Goal: Information Seeking & Learning: Learn about a topic

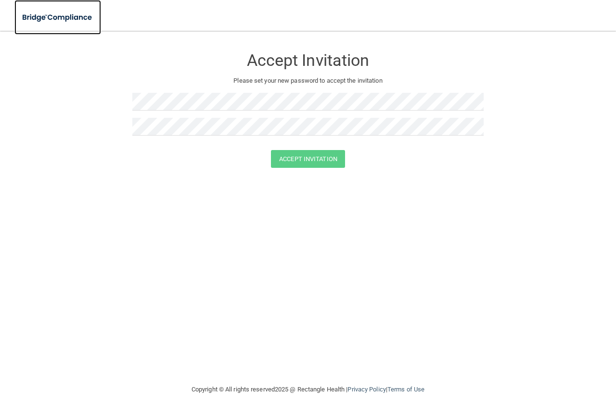
click at [46, 16] on img at bounding box center [57, 18] width 87 height 20
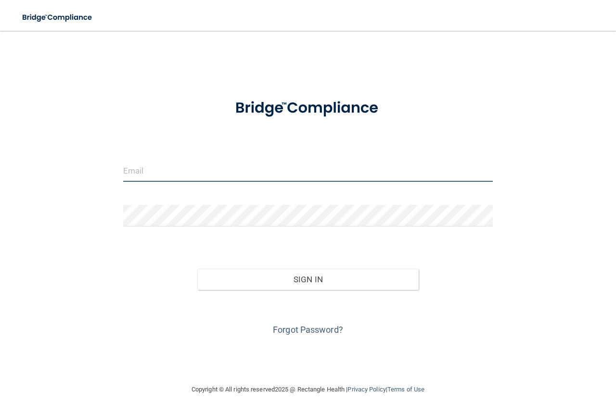
click at [142, 166] on input "email" at bounding box center [307, 171] width 369 height 22
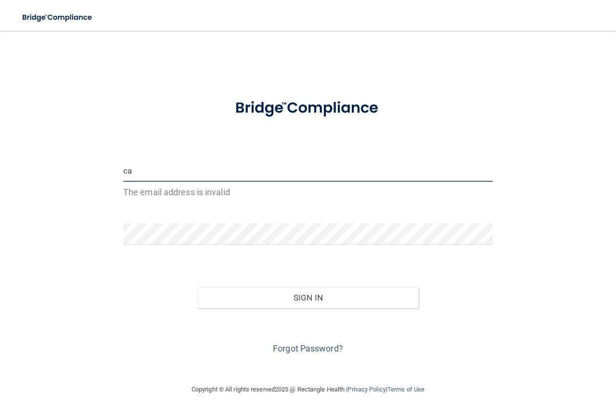
type input "[PERSON_NAME][EMAIL_ADDRESS][PERSON_NAME][DOMAIN_NAME]"
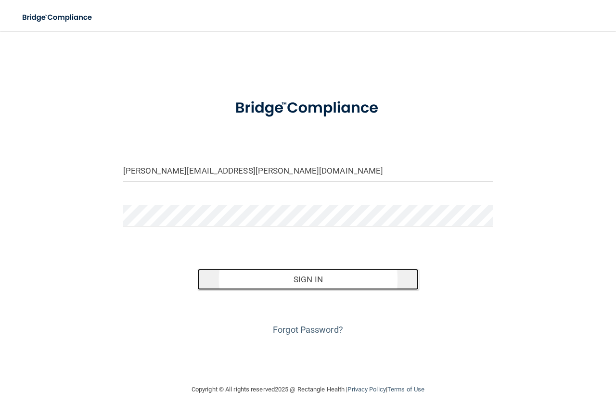
click at [288, 284] on button "Sign In" at bounding box center [308, 279] width 222 height 21
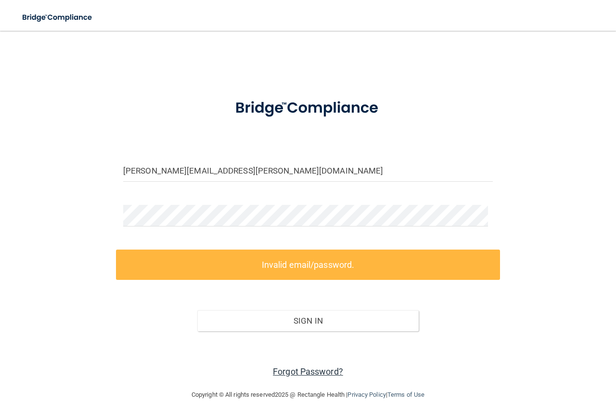
click at [273, 371] on link "Forgot Password?" at bounding box center [308, 372] width 70 height 10
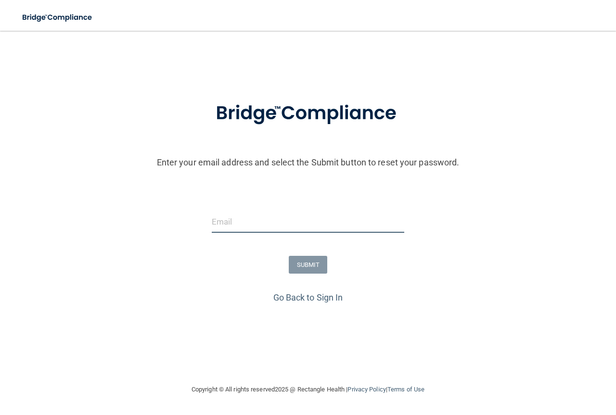
click at [231, 214] on input "email" at bounding box center [308, 222] width 192 height 22
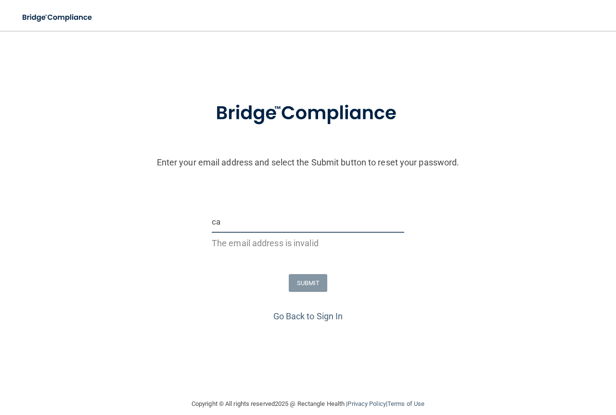
type input "[PERSON_NAME][EMAIL_ADDRESS][PERSON_NAME][DOMAIN_NAME]"
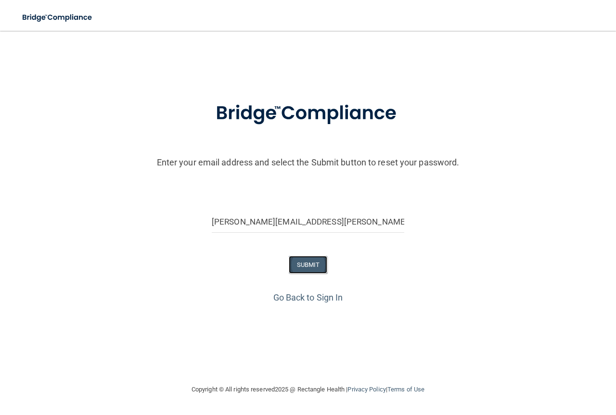
click at [300, 270] on button "SUBMIT" at bounding box center [308, 265] width 39 height 18
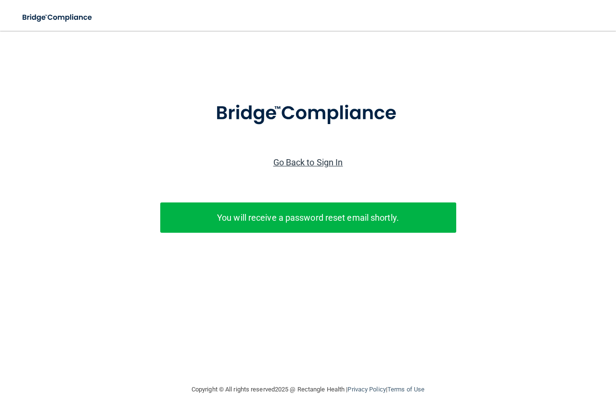
click at [308, 161] on link "Go Back to Sign In" at bounding box center [308, 162] width 70 height 10
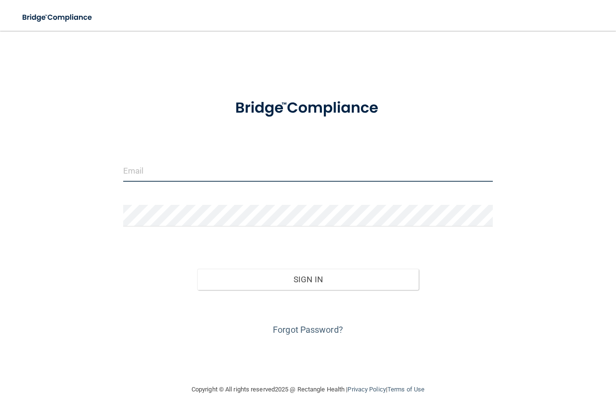
click at [201, 174] on input "email" at bounding box center [307, 171] width 369 height 22
type input "[PERSON_NAME][EMAIL_ADDRESS][PERSON_NAME][DOMAIN_NAME]"
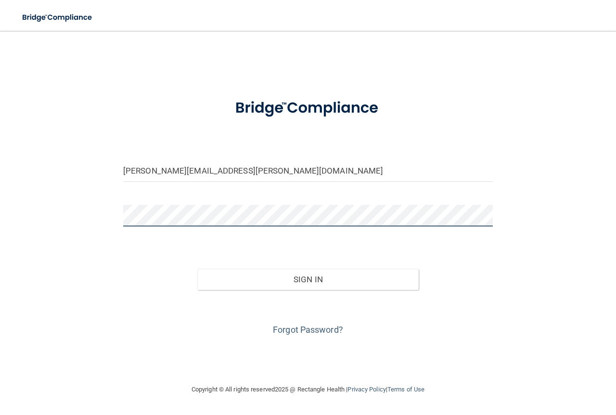
click at [197, 269] on button "Sign In" at bounding box center [308, 279] width 222 height 21
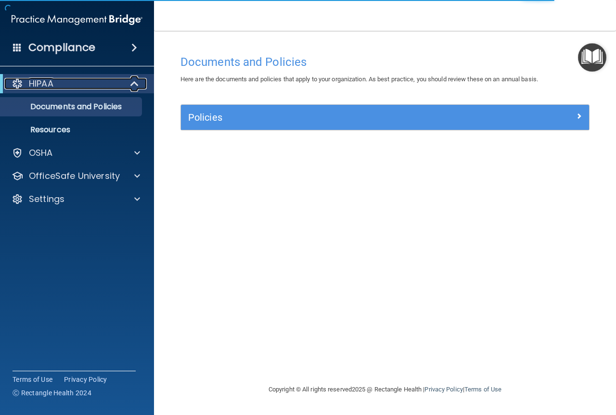
click at [72, 85] on div "HIPAA" at bounding box center [63, 84] width 119 height 12
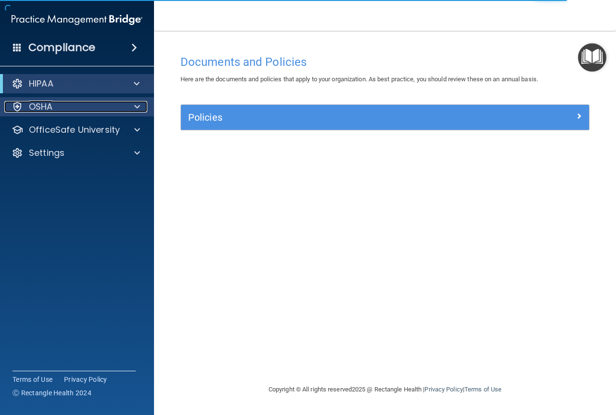
click at [87, 102] on div "OSHA" at bounding box center [63, 107] width 119 height 12
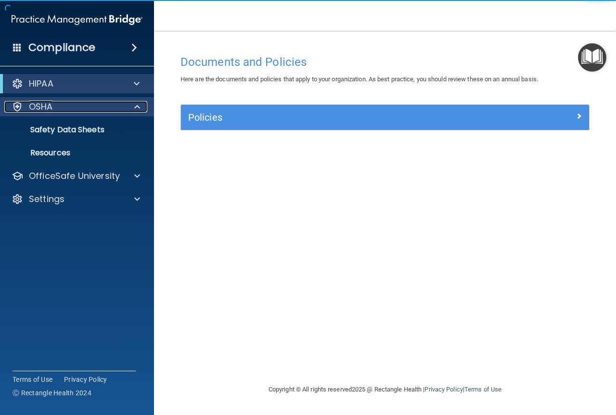
click at [87, 102] on div "OSHA" at bounding box center [63, 107] width 119 height 12
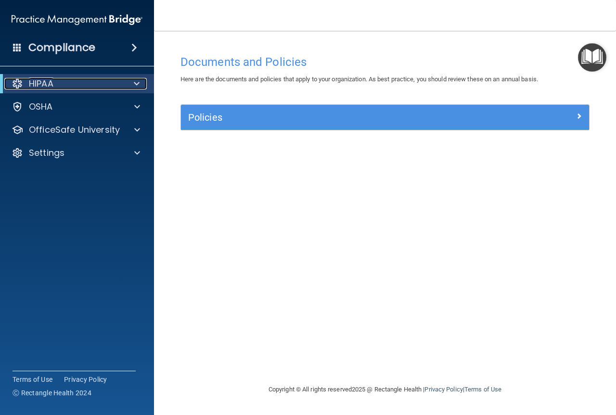
click at [101, 81] on div "HIPAA" at bounding box center [63, 84] width 119 height 12
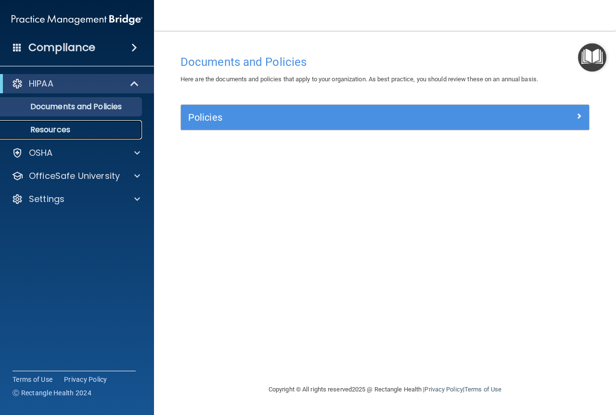
click at [73, 129] on p "Resources" at bounding box center [71, 130] width 131 height 10
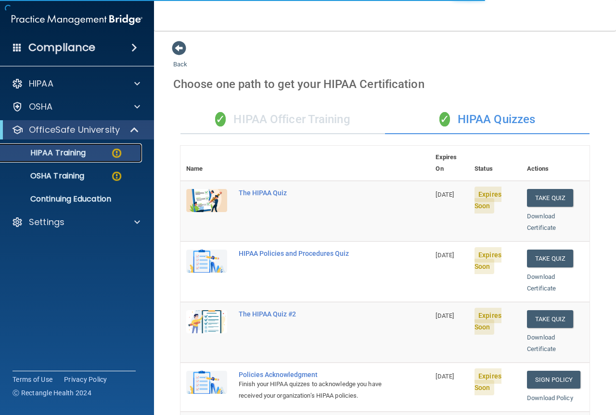
click at [55, 152] on p "HIPAA Training" at bounding box center [45, 153] width 79 height 10
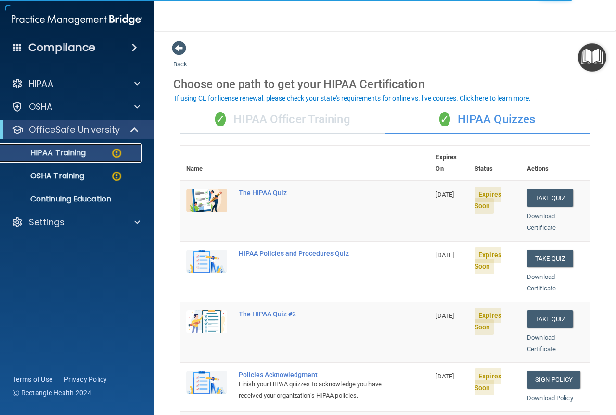
scroll to position [48, 0]
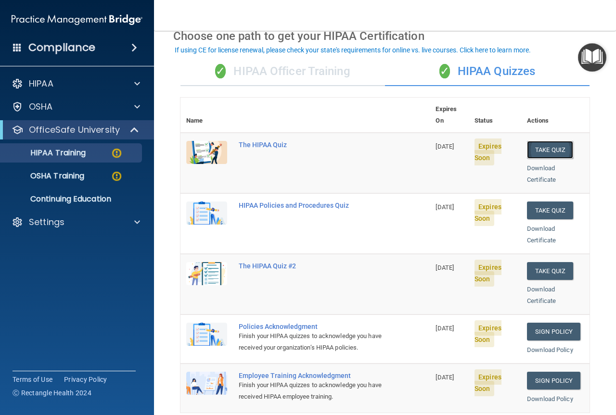
click at [550, 141] on button "Take Quiz" at bounding box center [550, 150] width 46 height 18
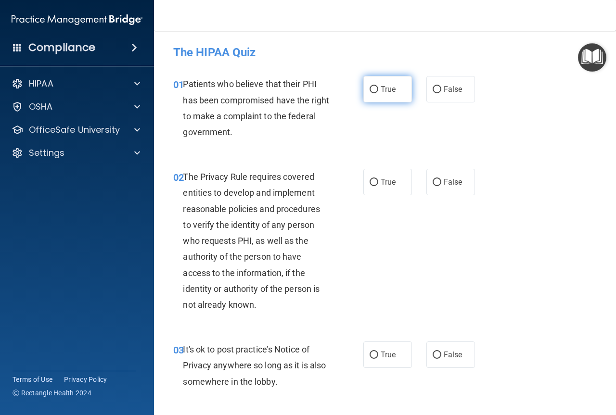
click at [363, 76] on label "True" at bounding box center [387, 89] width 49 height 26
click at [369, 86] on input "True" at bounding box center [373, 89] width 9 height 7
radio input "true"
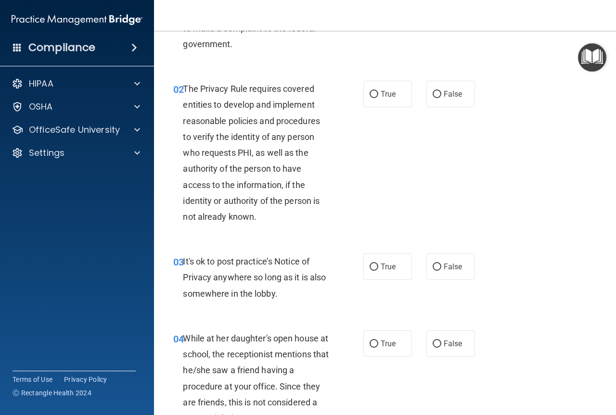
scroll to position [96, 0]
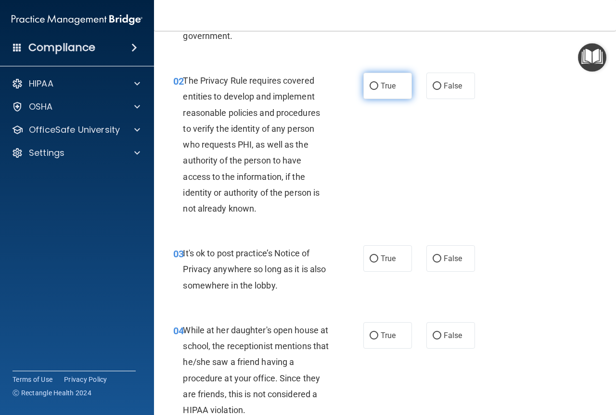
click at [385, 87] on span "True" at bounding box center [387, 85] width 15 height 9
click at [378, 87] on input "True" at bounding box center [373, 86] width 9 height 7
radio input "true"
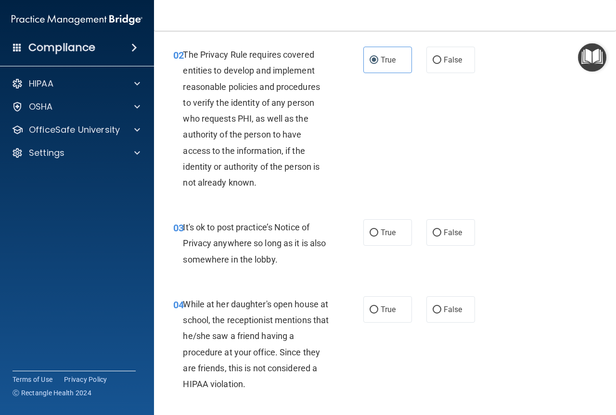
scroll to position [192, 0]
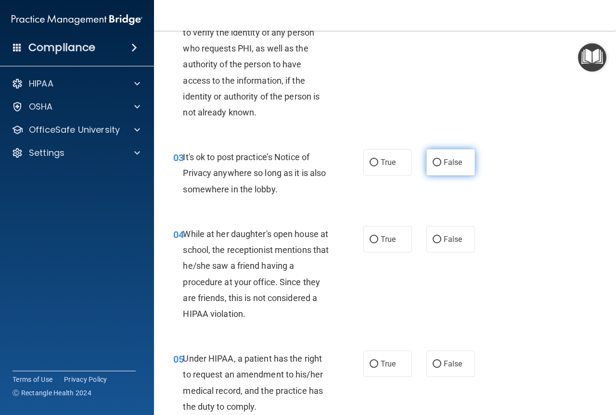
click at [435, 156] on label "False" at bounding box center [450, 162] width 49 height 26
click at [435, 159] on input "False" at bounding box center [436, 162] width 9 height 7
radio input "true"
click at [384, 235] on span "True" at bounding box center [387, 239] width 15 height 9
click at [378, 236] on input "True" at bounding box center [373, 239] width 9 height 7
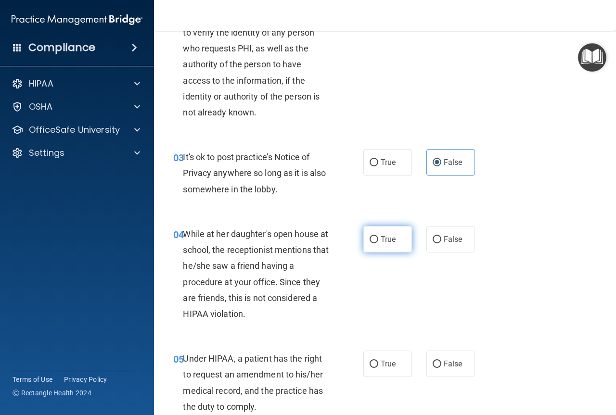
radio input "true"
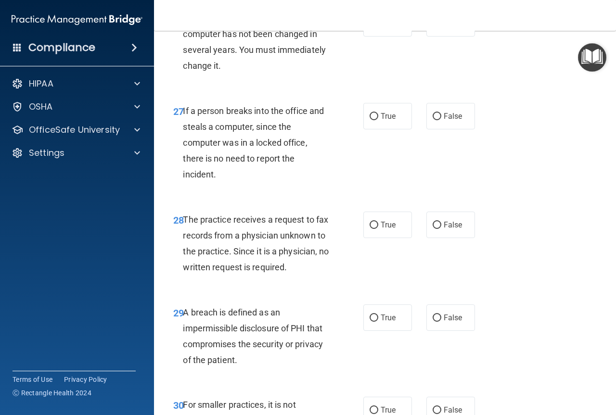
scroll to position [2751, 0]
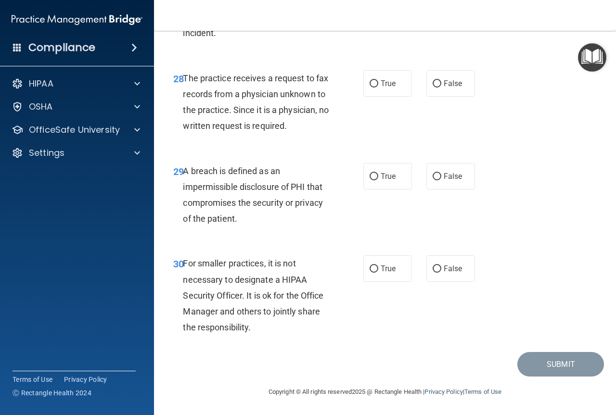
drag, startPoint x: 374, startPoint y: 259, endPoint x: 379, endPoint y: 249, distance: 11.2
click at [377, 254] on div "30 For smaller practices, it is not necessary to designate a HIPAA Security Off…" at bounding box center [385, 297] width 438 height 109
drag, startPoint x: 391, startPoint y: 186, endPoint x: 395, endPoint y: 174, distance: 12.8
click at [391, 186] on label "True" at bounding box center [387, 176] width 49 height 26
click at [378, 180] on input "True" at bounding box center [373, 176] width 9 height 7
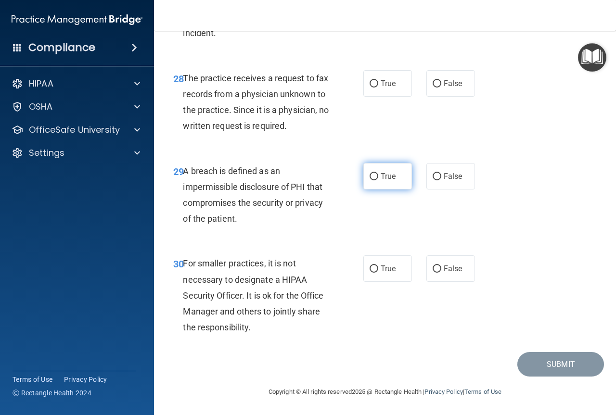
radio input "true"
drag, startPoint x: 431, startPoint y: 54, endPoint x: 425, endPoint y: 87, distance: 33.7
click at [431, 70] on label "False" at bounding box center [450, 83] width 49 height 26
click at [432, 80] on input "False" at bounding box center [436, 83] width 9 height 7
radio input "true"
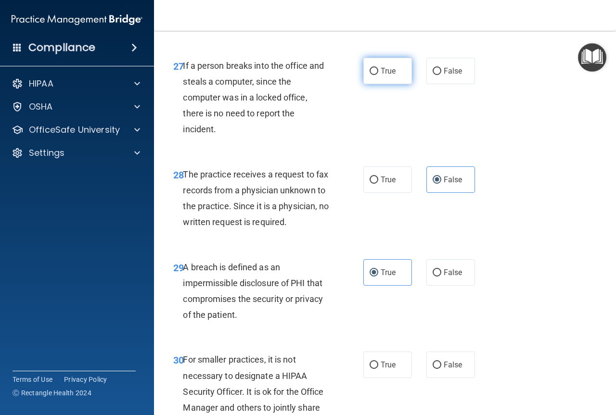
click at [384, 84] on label "True" at bounding box center [387, 71] width 49 height 26
click at [378, 75] on input "True" at bounding box center [373, 71] width 9 height 7
radio input "true"
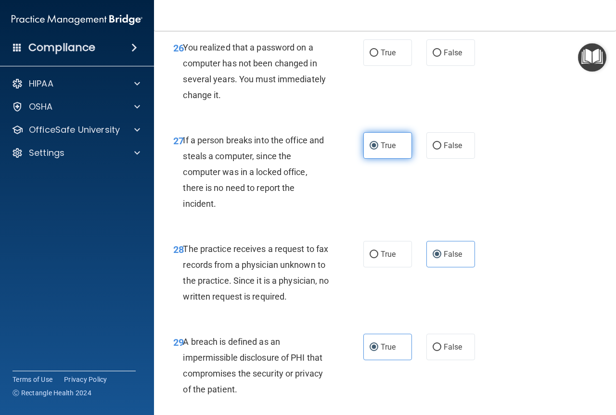
scroll to position [2462, 0]
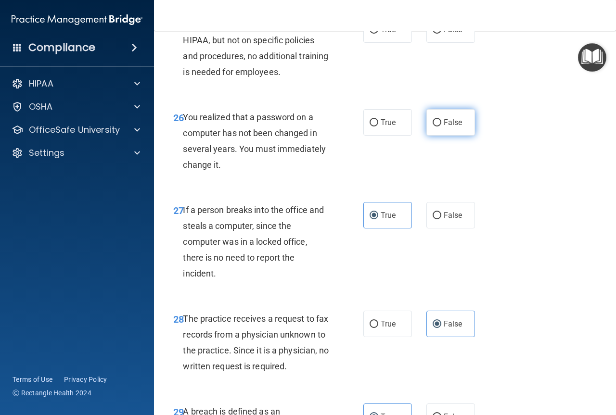
click at [444, 136] on label "False" at bounding box center [450, 122] width 49 height 26
click at [441, 127] on input "False" at bounding box center [436, 122] width 9 height 7
radio input "true"
drag, startPoint x: 370, startPoint y: 53, endPoint x: 378, endPoint y: 97, distance: 44.4
click at [371, 43] on label "True" at bounding box center [387, 29] width 49 height 26
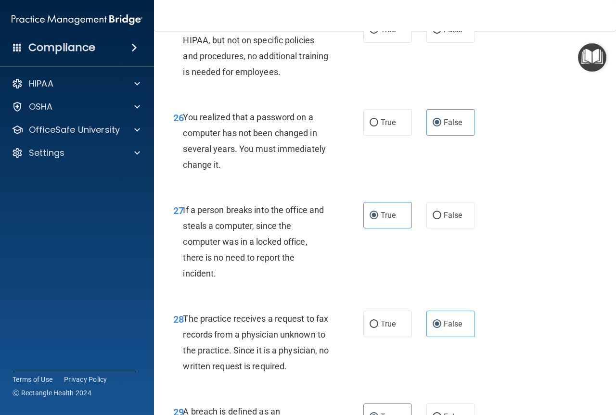
click at [371, 34] on input "True" at bounding box center [373, 29] width 9 height 7
radio input "true"
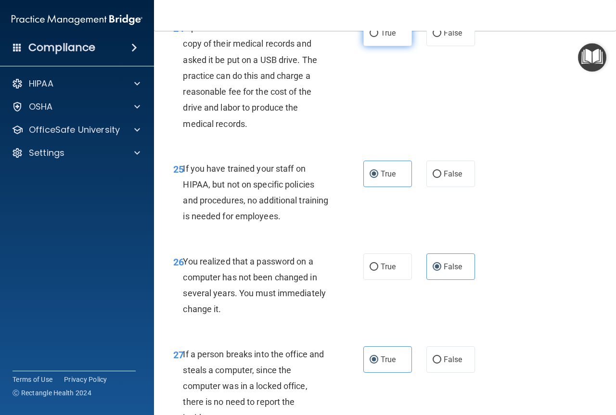
click at [390, 46] on label "True" at bounding box center [387, 33] width 49 height 26
click at [378, 37] on input "True" at bounding box center [373, 33] width 9 height 7
radio input "true"
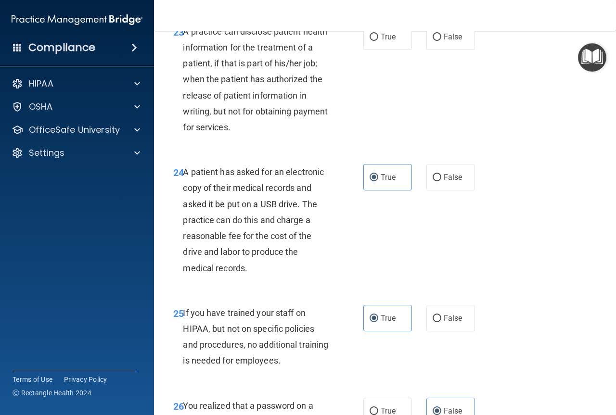
drag, startPoint x: 443, startPoint y: 65, endPoint x: 432, endPoint y: 96, distance: 32.6
click at [444, 41] on span "False" at bounding box center [453, 36] width 19 height 9
click at [441, 41] on input "False" at bounding box center [436, 37] width 9 height 7
radio input "true"
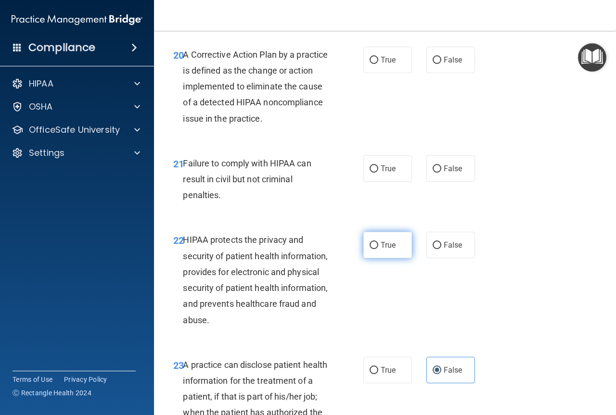
scroll to position [1837, 0]
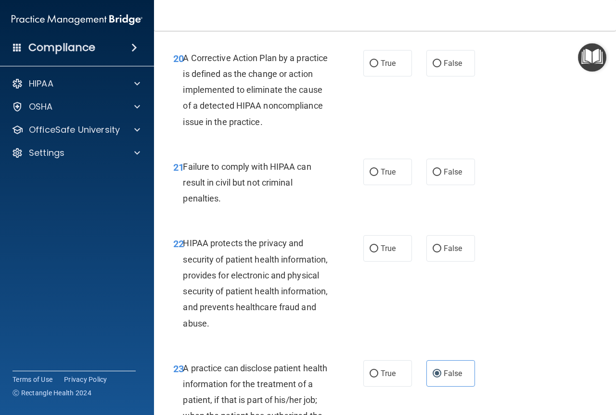
click at [358, 285] on div "22 HIPAA protects the privacy and security of patient health information, provi…" at bounding box center [268, 285] width 219 height 101
click at [375, 185] on label "True" at bounding box center [387, 172] width 49 height 26
click at [375, 176] on input "True" at bounding box center [373, 172] width 9 height 7
radio input "true"
drag, startPoint x: 370, startPoint y: 89, endPoint x: 416, endPoint y: 150, distance: 76.4
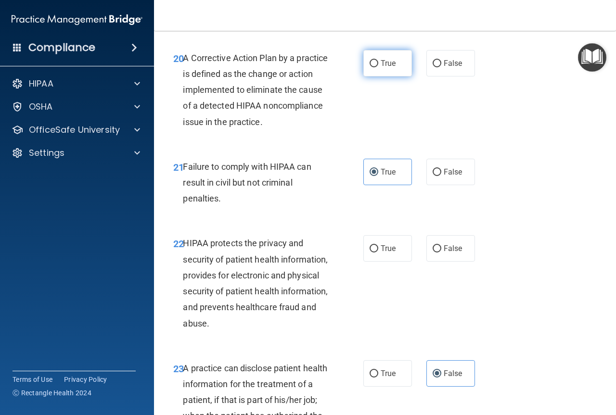
click at [371, 76] on label "True" at bounding box center [387, 63] width 49 height 26
click at [371, 67] on input "True" at bounding box center [373, 63] width 9 height 7
radio input "true"
click at [464, 262] on label "False" at bounding box center [450, 248] width 49 height 26
click at [441, 253] on input "False" at bounding box center [436, 248] width 9 height 7
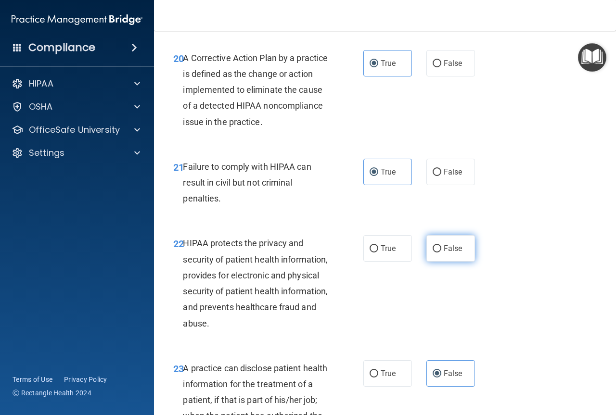
radio input "true"
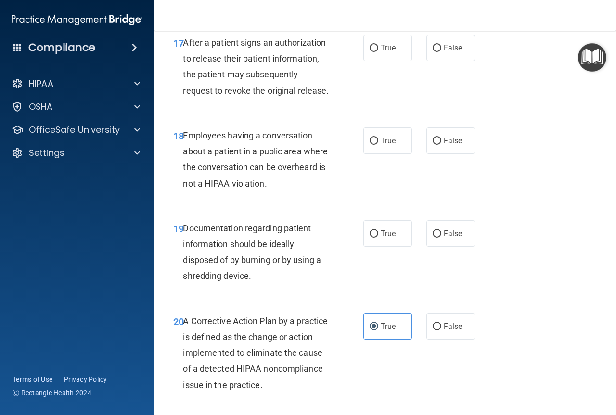
scroll to position [1548, 0]
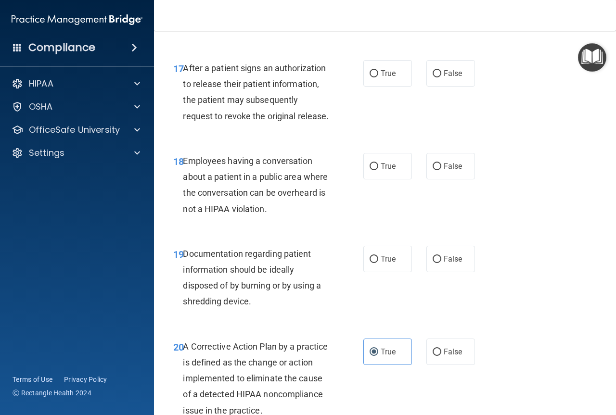
click at [442, 275] on div "19 Documentation regarding patient information should be ideally disposed of by…" at bounding box center [385, 280] width 438 height 93
click at [444, 264] on span "False" at bounding box center [453, 258] width 19 height 9
click at [441, 263] on input "False" at bounding box center [436, 259] width 9 height 7
radio input "true"
drag, startPoint x: 385, startPoint y: 182, endPoint x: 380, endPoint y: 193, distance: 11.6
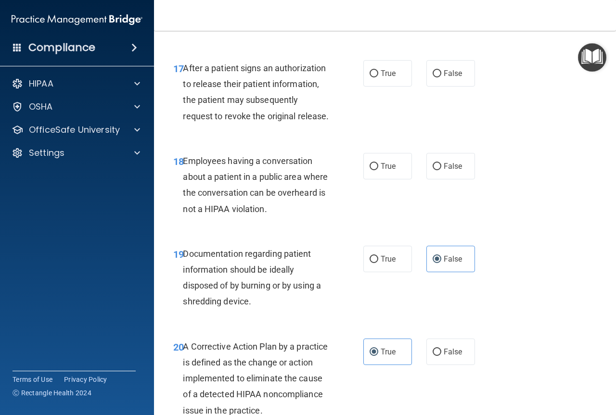
click at [385, 183] on div "18 Employees having a conversation about a patient in a public area where the c…" at bounding box center [385, 187] width 438 height 93
click at [380, 179] on label "True" at bounding box center [387, 166] width 49 height 26
click at [378, 170] on input "True" at bounding box center [373, 166] width 9 height 7
radio input "true"
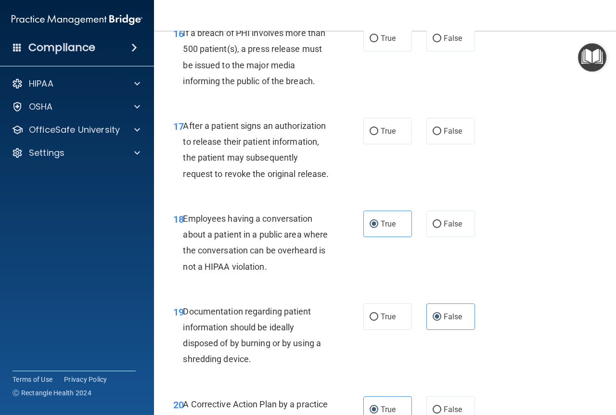
scroll to position [1356, 0]
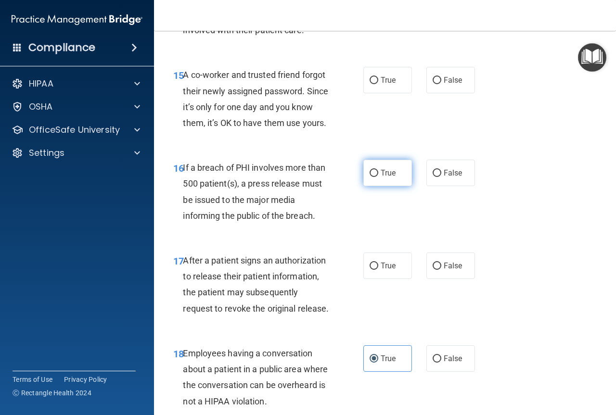
drag, startPoint x: 393, startPoint y: 186, endPoint x: 395, endPoint y: 124, distance: 62.1
click at [393, 186] on label "True" at bounding box center [387, 173] width 49 height 26
click at [378, 177] on input "True" at bounding box center [373, 173] width 9 height 7
radio input "true"
drag, startPoint x: 385, startPoint y: 80, endPoint x: 389, endPoint y: 151, distance: 71.3
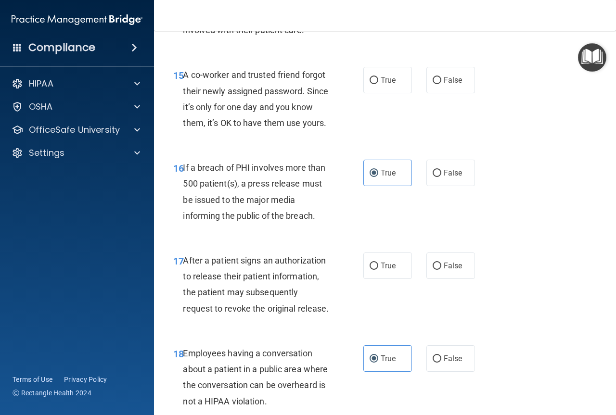
click at [385, 81] on span "True" at bounding box center [387, 80] width 15 height 9
click at [378, 81] on input "True" at bounding box center [373, 80] width 9 height 7
radio input "true"
click at [382, 270] on span "True" at bounding box center [387, 265] width 15 height 9
click at [378, 270] on input "True" at bounding box center [373, 266] width 9 height 7
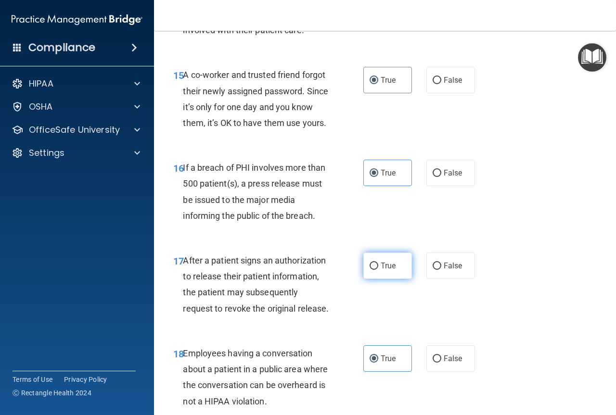
radio input "true"
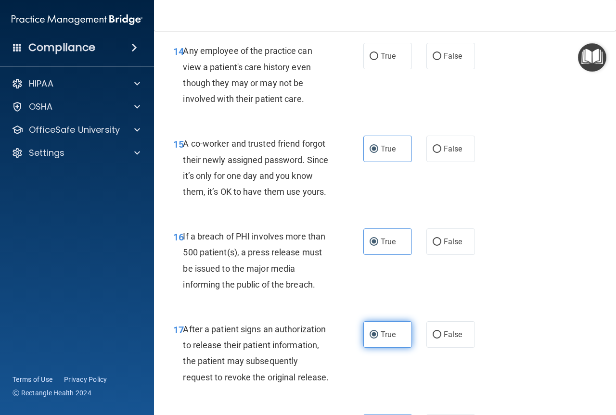
scroll to position [1164, 0]
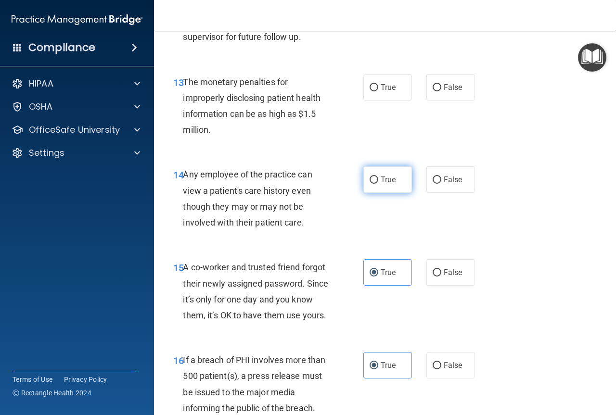
drag, startPoint x: 397, startPoint y: 178, endPoint x: 433, endPoint y: 136, distance: 56.3
click at [398, 178] on label "True" at bounding box center [387, 179] width 49 height 26
click at [378, 178] on input "True" at bounding box center [373, 180] width 9 height 7
radio input "true"
click at [453, 84] on span "False" at bounding box center [453, 87] width 19 height 9
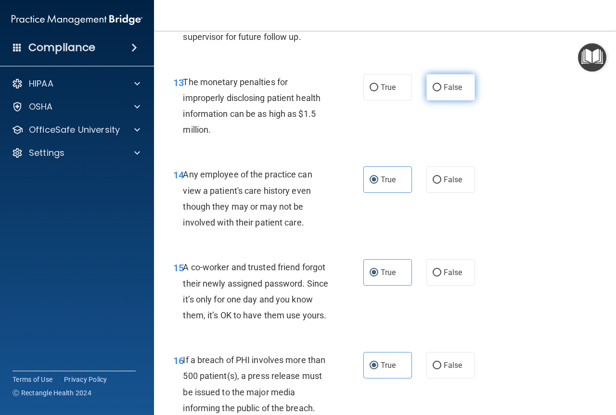
click at [441, 84] on input "False" at bounding box center [436, 87] width 9 height 7
radio input "true"
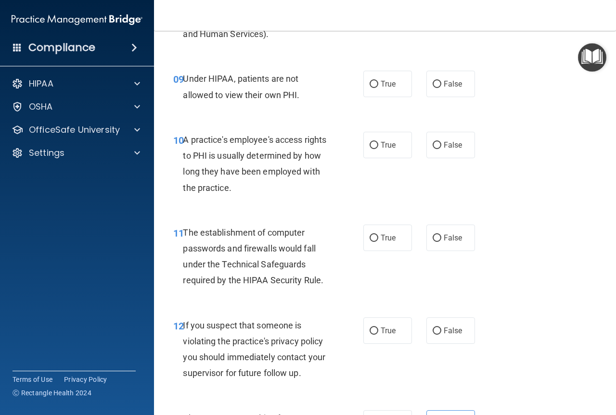
scroll to position [827, 0]
drag, startPoint x: 455, startPoint y: 310, endPoint x: 452, endPoint y: 317, distance: 7.2
click at [456, 312] on div "12 If you suspect that someone is violating the practice's privacy policy you s…" at bounding box center [385, 352] width 438 height 93
drag, startPoint x: 447, startPoint y: 323, endPoint x: 401, endPoint y: 274, distance: 67.4
click at [447, 324] on label "False" at bounding box center [450, 331] width 49 height 26
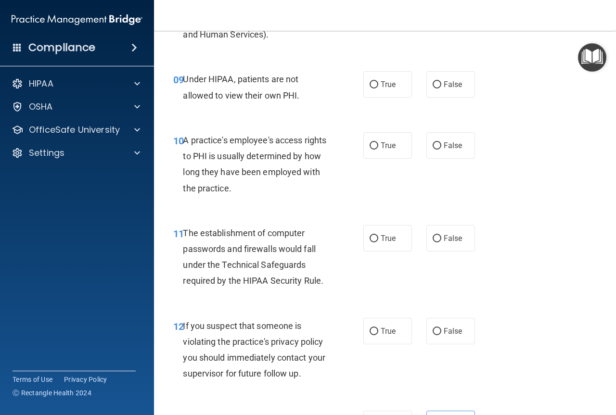
click at [441, 328] on input "False" at bounding box center [436, 331] width 9 height 7
radio input "true"
drag, startPoint x: 393, startPoint y: 263, endPoint x: 390, endPoint y: 255, distance: 8.4
click at [393, 262] on div "11 The establishment of computer passwords and firewalls would fall under the T…" at bounding box center [385, 259] width 438 height 93
click at [382, 233] on label "True" at bounding box center [387, 238] width 49 height 26
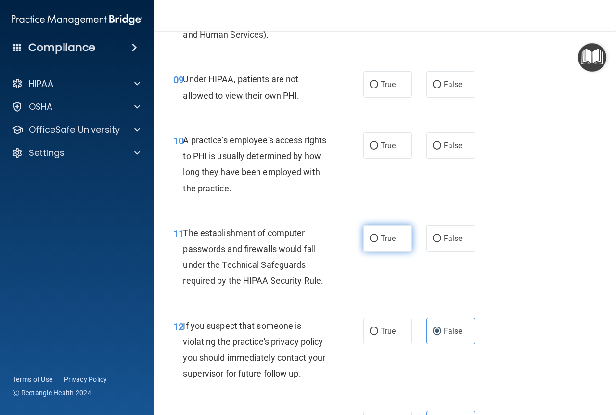
click at [378, 235] on input "True" at bounding box center [373, 238] width 9 height 7
radio input "true"
click at [426, 139] on label "False" at bounding box center [450, 145] width 49 height 26
click at [432, 142] on input "False" at bounding box center [436, 145] width 9 height 7
radio input "true"
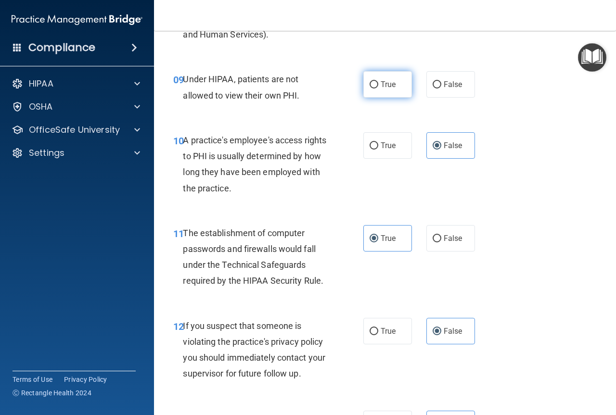
click at [391, 91] on label "True" at bounding box center [387, 84] width 49 height 26
click at [378, 89] on input "True" at bounding box center [373, 84] width 9 height 7
radio input "true"
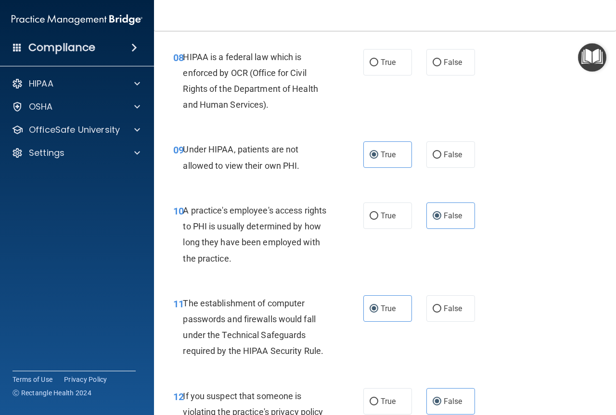
scroll to position [683, 0]
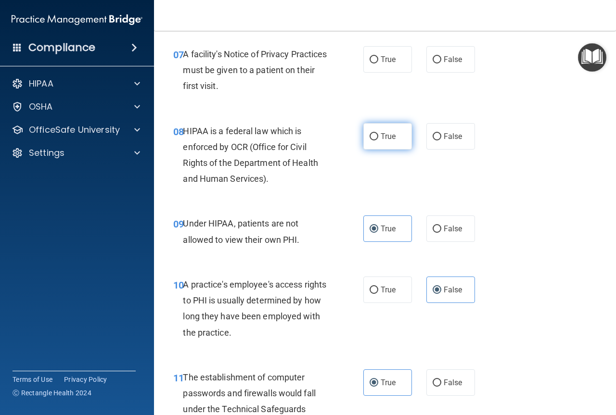
click at [393, 138] on label "True" at bounding box center [387, 136] width 49 height 26
click at [378, 138] on input "True" at bounding box center [373, 136] width 9 height 7
radio input "true"
drag, startPoint x: 374, startPoint y: 54, endPoint x: 378, endPoint y: 58, distance: 5.1
click at [376, 56] on label "True" at bounding box center [387, 59] width 49 height 26
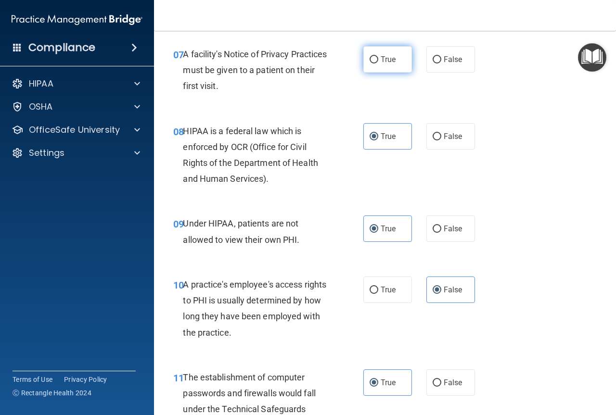
click at [376, 56] on input "True" at bounding box center [373, 59] width 9 height 7
radio input "true"
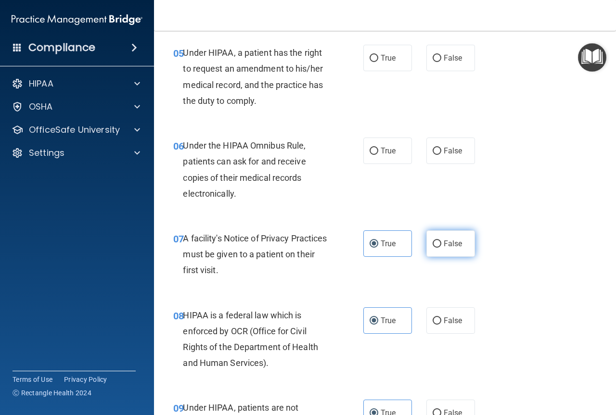
scroll to position [490, 0]
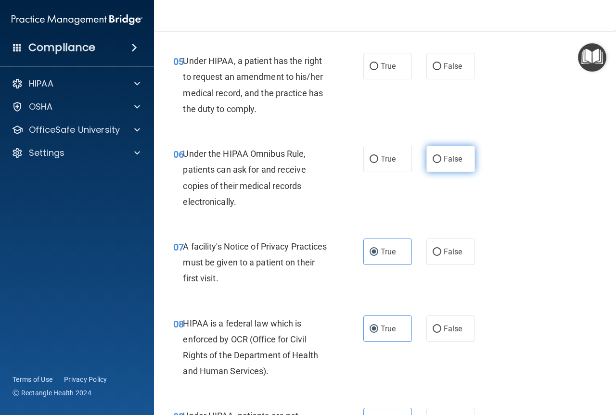
click at [432, 158] on input "False" at bounding box center [436, 159] width 9 height 7
radio input "true"
drag, startPoint x: 365, startPoint y: 46, endPoint x: 374, endPoint y: 69, distance: 24.4
click at [365, 47] on div "05 Under HIPAA, a patient has the right to request an amendment to his/her medi…" at bounding box center [385, 87] width 438 height 93
click at [376, 72] on label "True" at bounding box center [387, 66] width 49 height 26
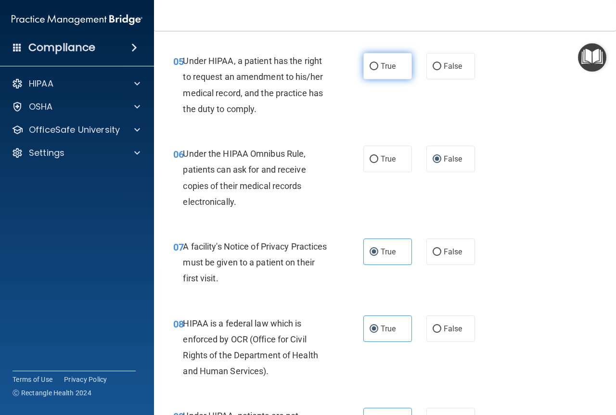
click at [376, 70] on input "True" at bounding box center [373, 66] width 9 height 7
radio input "true"
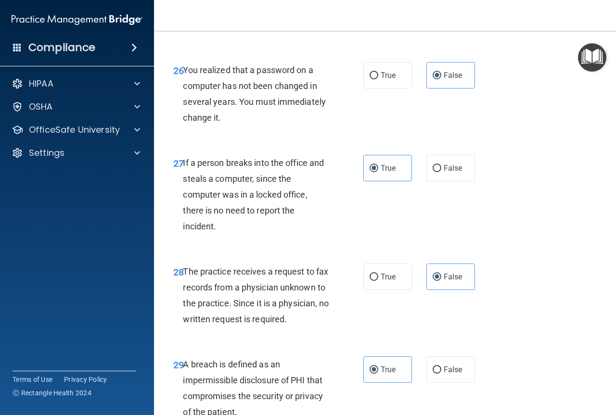
scroll to position [2751, 0]
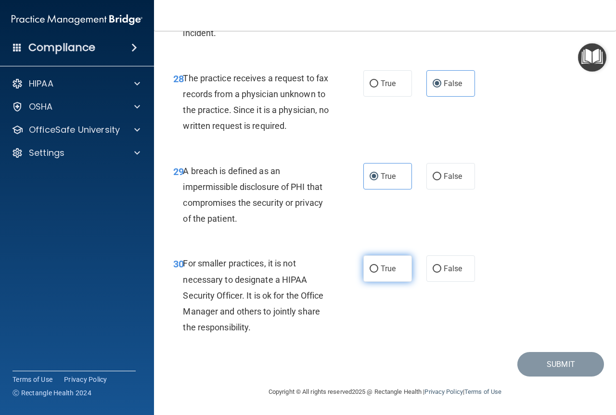
click at [372, 274] on label "True" at bounding box center [387, 268] width 49 height 26
click at [372, 273] on input "True" at bounding box center [373, 269] width 9 height 7
radio input "true"
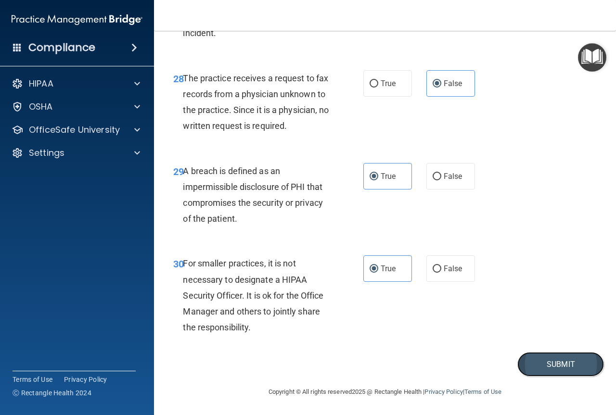
click at [560, 368] on button "Submit" at bounding box center [560, 364] width 87 height 25
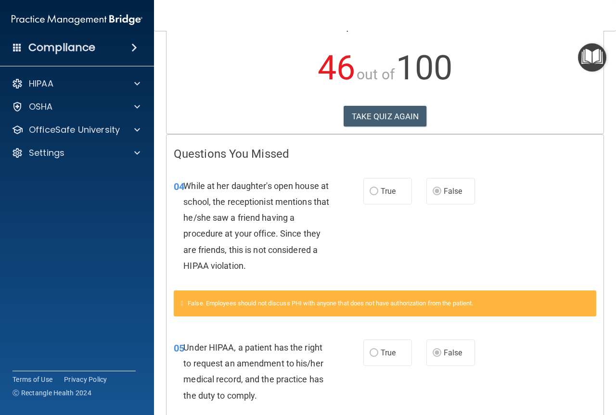
scroll to position [96, 0]
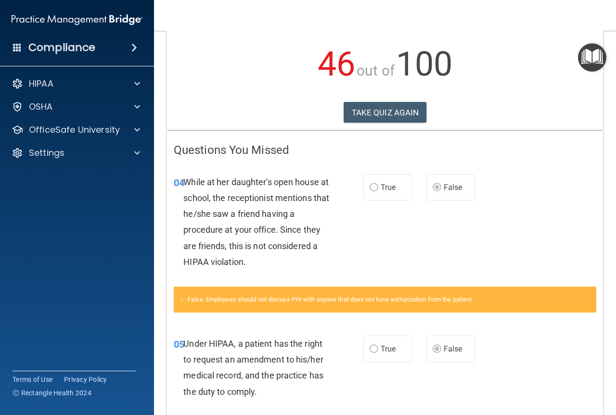
click at [374, 126] on div "Calculating your score.... You did not pass the " The HIPAA Quiz ". 46 out of 1…" at bounding box center [384, 37] width 437 height 185
click at [377, 112] on button "TAKE QUIZ AGAIN" at bounding box center [384, 112] width 83 height 21
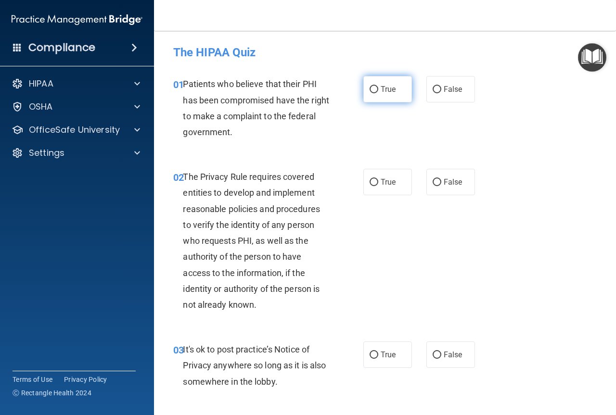
click at [370, 83] on label "True" at bounding box center [387, 89] width 49 height 26
click at [370, 86] on input "True" at bounding box center [373, 89] width 9 height 7
radio input "true"
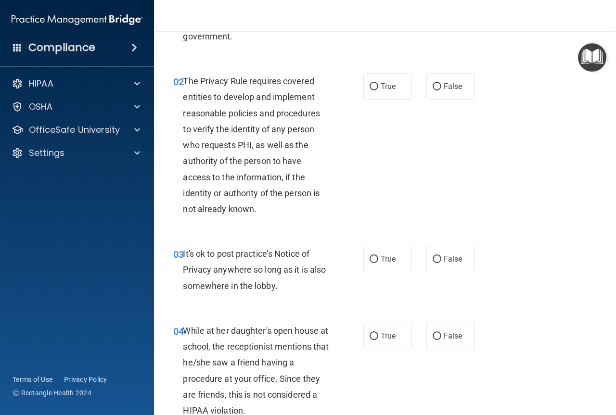
scroll to position [96, 0]
click at [374, 88] on input "True" at bounding box center [373, 86] width 9 height 7
radio input "true"
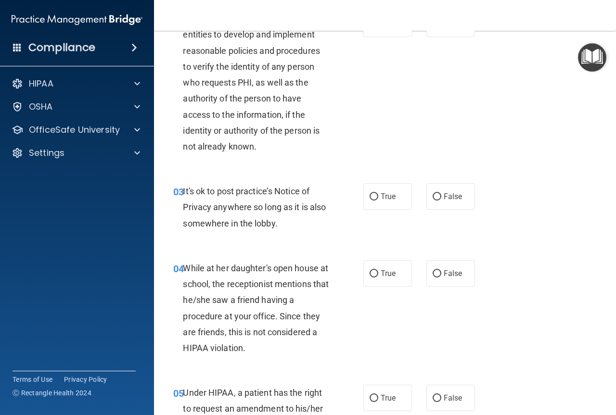
scroll to position [241, 0]
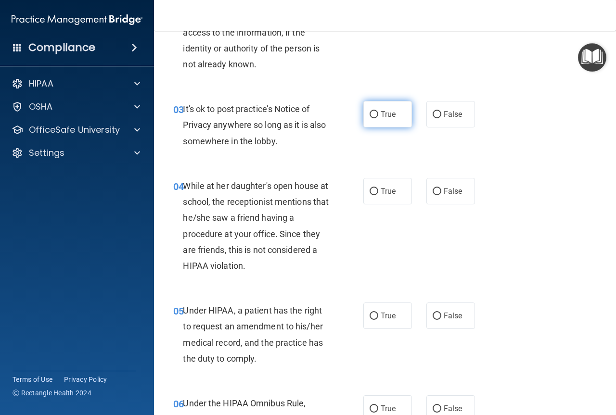
click at [372, 118] on input "True" at bounding box center [373, 114] width 9 height 7
radio input "true"
click at [451, 188] on span "False" at bounding box center [453, 191] width 19 height 9
click at [441, 188] on input "False" at bounding box center [436, 191] width 9 height 7
radio input "true"
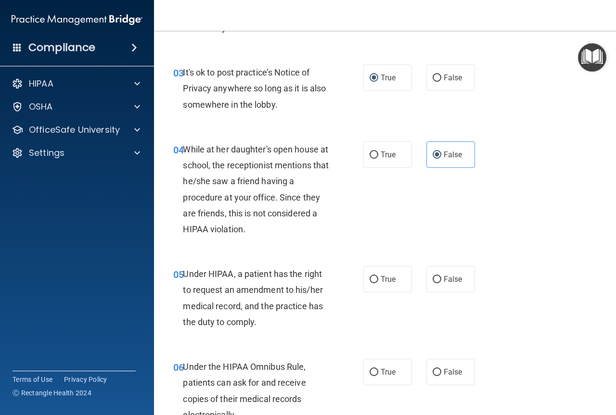
scroll to position [337, 0]
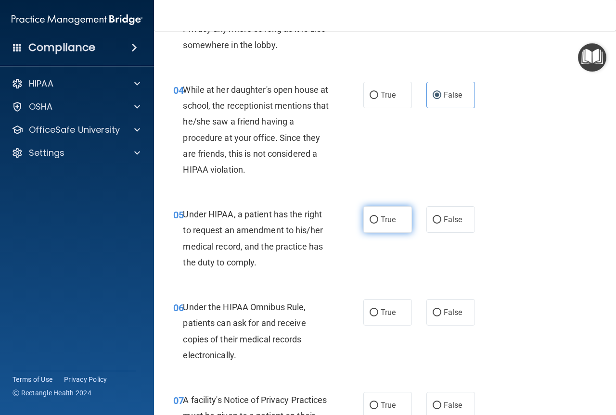
click at [365, 208] on label "True" at bounding box center [387, 219] width 49 height 26
click at [369, 216] on input "True" at bounding box center [373, 219] width 9 height 7
radio input "true"
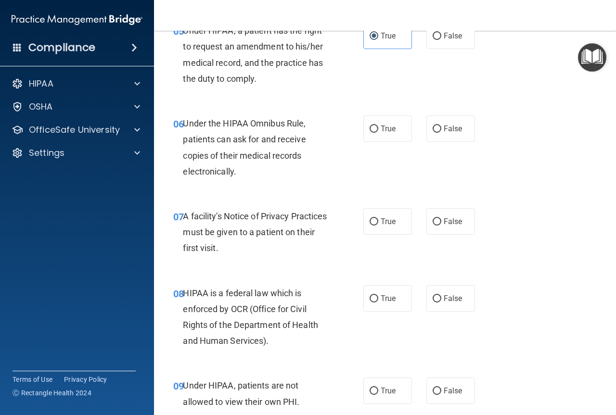
scroll to position [529, 0]
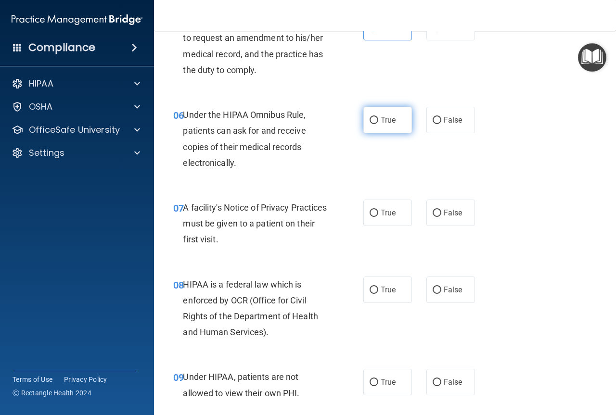
click at [380, 117] on span "True" at bounding box center [387, 119] width 15 height 9
click at [378, 117] on input "True" at bounding box center [373, 120] width 9 height 7
radio input "true"
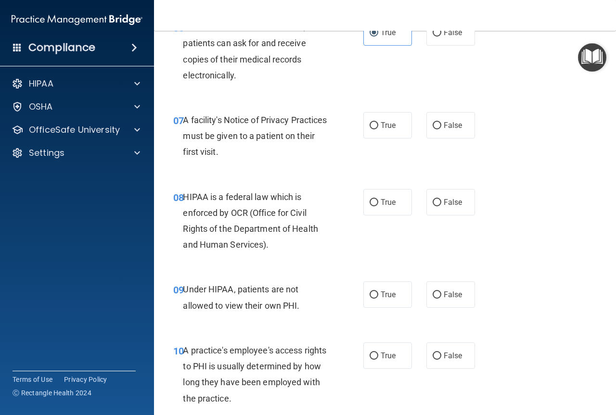
scroll to position [625, 0]
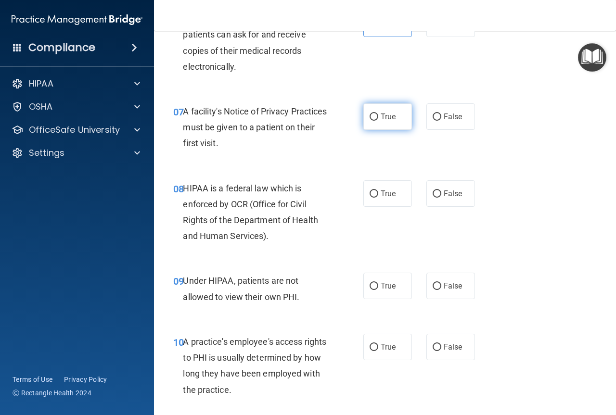
click at [380, 117] on span "True" at bounding box center [387, 116] width 15 height 9
click at [377, 117] on input "True" at bounding box center [373, 117] width 9 height 7
radio input "true"
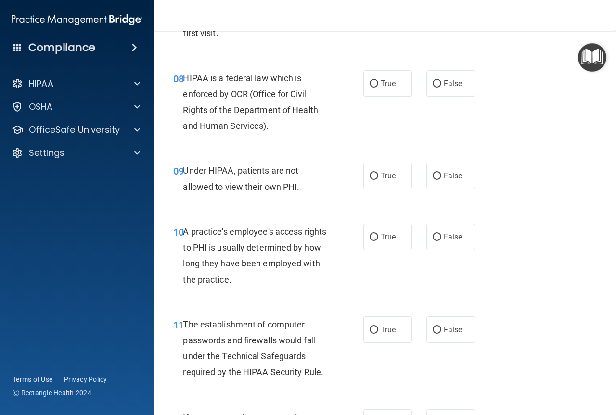
scroll to position [770, 0]
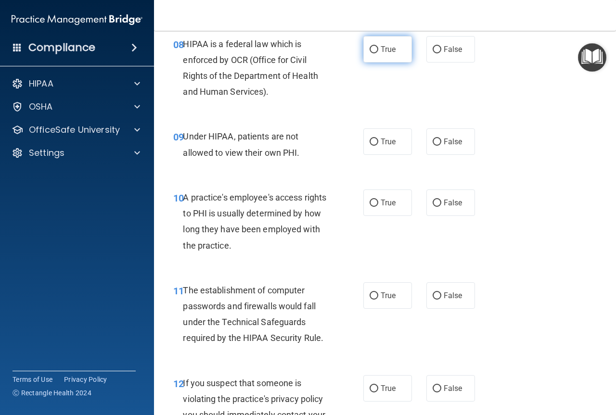
click at [387, 51] on span "True" at bounding box center [387, 49] width 15 height 9
click at [378, 51] on input "True" at bounding box center [373, 49] width 9 height 7
radio input "true"
click at [444, 146] on span "False" at bounding box center [453, 141] width 19 height 9
click at [441, 146] on input "False" at bounding box center [436, 142] width 9 height 7
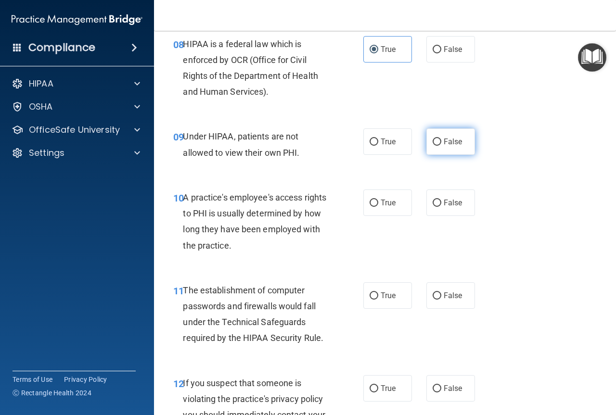
radio input "true"
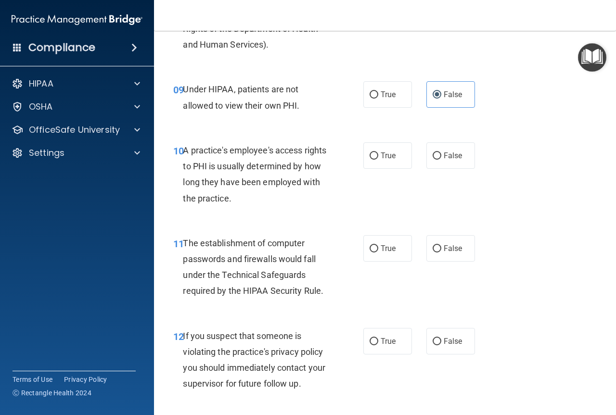
scroll to position [818, 0]
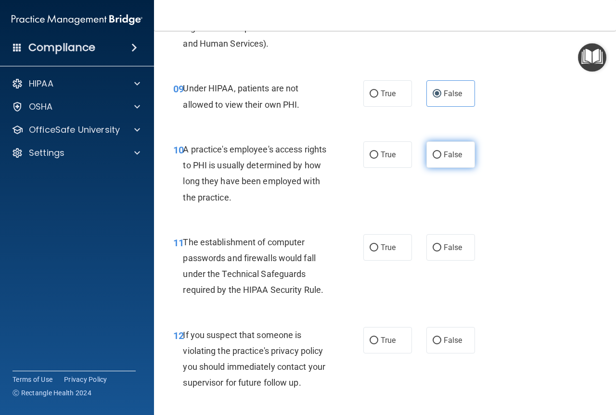
click at [432, 152] on input "False" at bounding box center [436, 155] width 9 height 7
radio input "true"
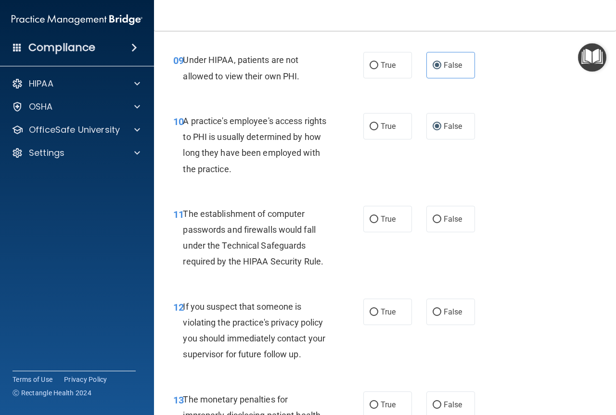
scroll to position [914, 0]
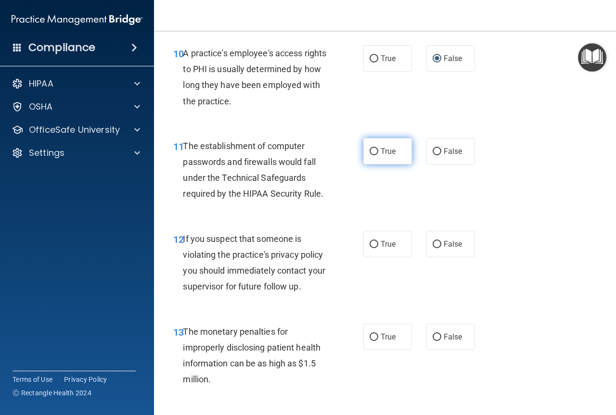
click at [378, 145] on label "True" at bounding box center [387, 151] width 49 height 26
click at [378, 148] on input "True" at bounding box center [373, 151] width 9 height 7
radio input "true"
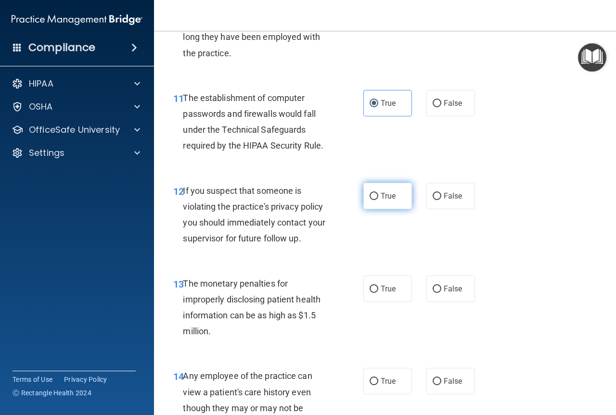
click at [395, 206] on label "True" at bounding box center [387, 196] width 49 height 26
click at [378, 200] on input "True" at bounding box center [373, 196] width 9 height 7
radio input "true"
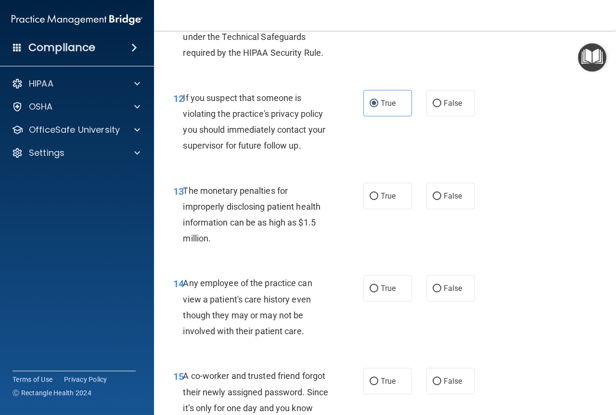
scroll to position [1058, 0]
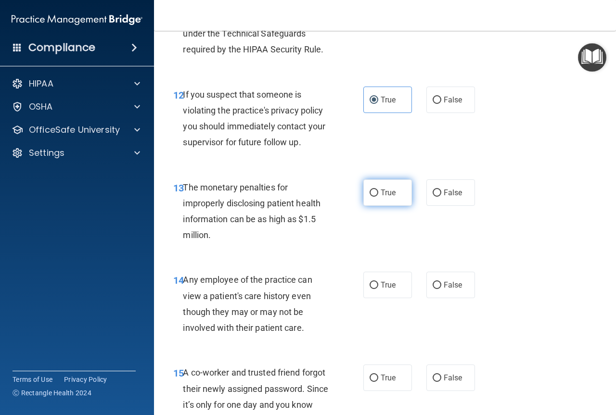
click at [394, 187] on label "True" at bounding box center [387, 192] width 49 height 26
click at [378, 190] on input "True" at bounding box center [373, 193] width 9 height 7
radio input "true"
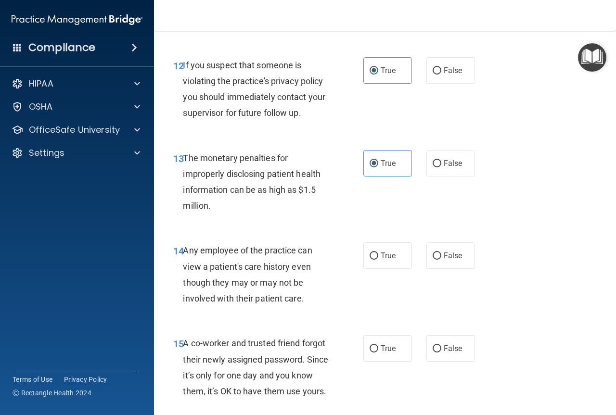
scroll to position [1203, 0]
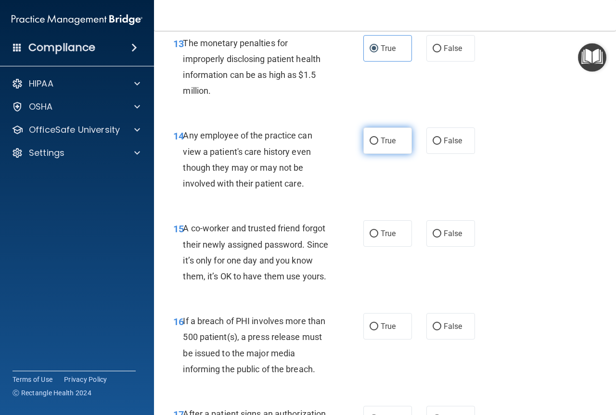
click at [380, 139] on span "True" at bounding box center [387, 140] width 15 height 9
click at [378, 139] on input "True" at bounding box center [373, 141] width 9 height 7
radio input "true"
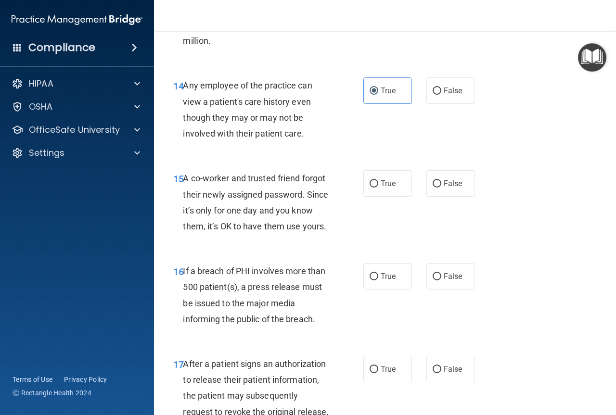
scroll to position [1299, 0]
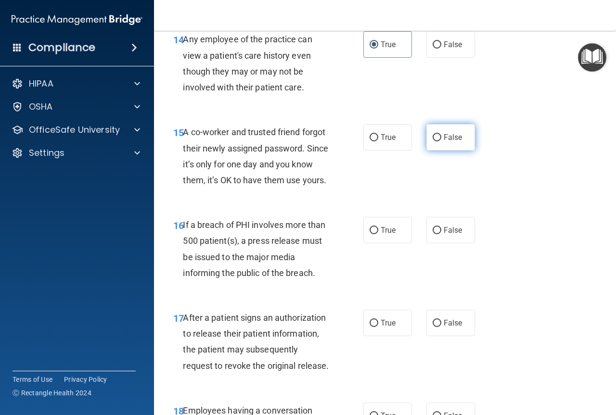
click at [432, 130] on label "False" at bounding box center [450, 137] width 49 height 26
click at [432, 134] on input "False" at bounding box center [436, 137] width 9 height 7
radio input "true"
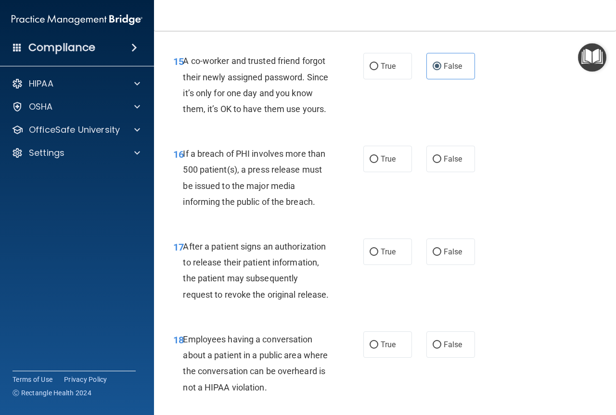
scroll to position [1395, 0]
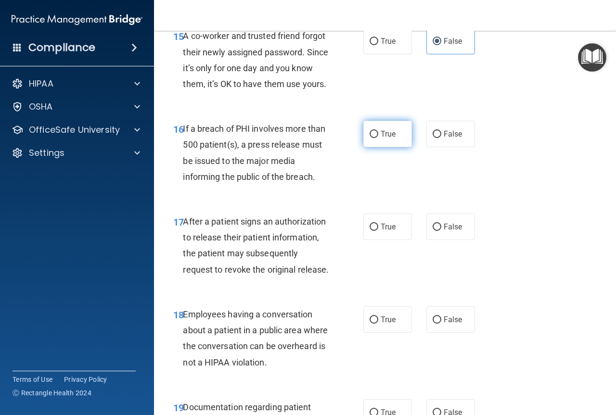
click at [370, 138] on input "True" at bounding box center [373, 134] width 9 height 7
radio input "true"
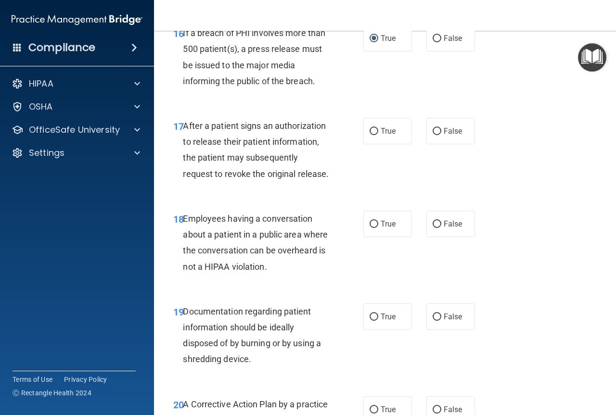
scroll to position [1491, 0]
drag, startPoint x: 366, startPoint y: 145, endPoint x: 356, endPoint y: 135, distance: 13.3
click at [369, 135] on input "True" at bounding box center [373, 130] width 9 height 7
radio input "true"
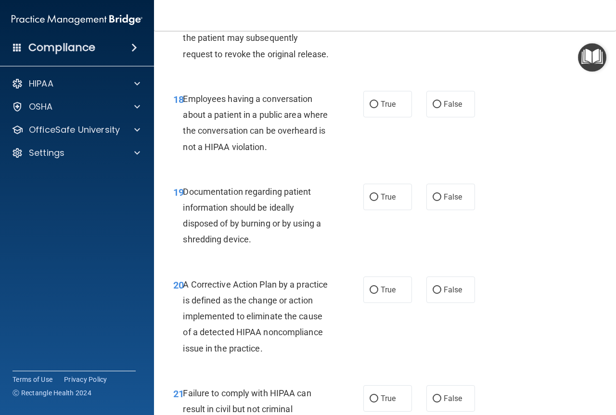
scroll to position [1636, 0]
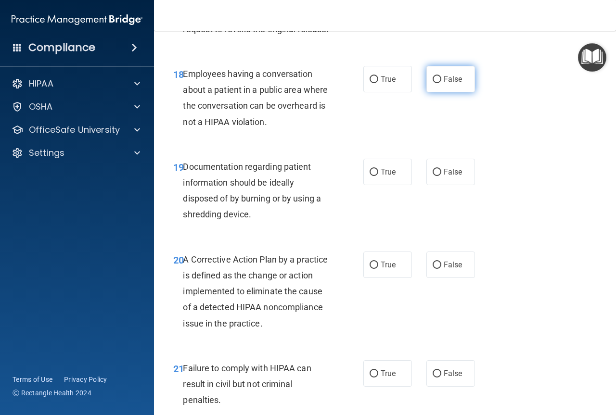
click at [432, 83] on input "False" at bounding box center [436, 79] width 9 height 7
radio input "true"
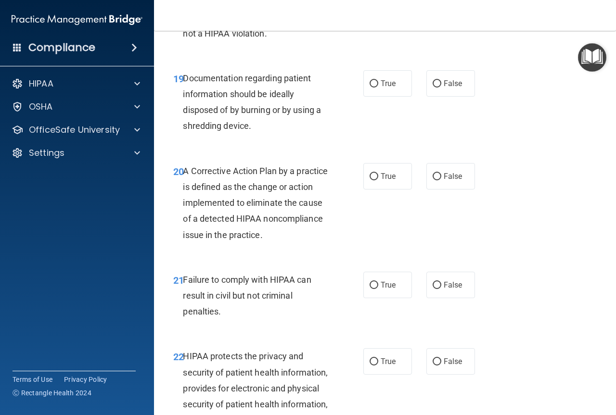
scroll to position [1732, 0]
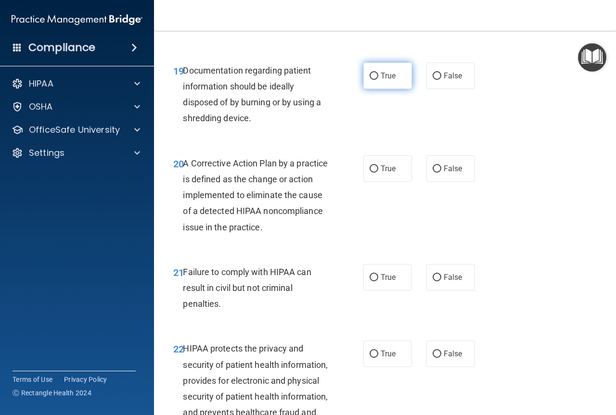
click at [382, 80] on span "True" at bounding box center [387, 75] width 15 height 9
click at [378, 80] on input "True" at bounding box center [373, 76] width 9 height 7
radio input "true"
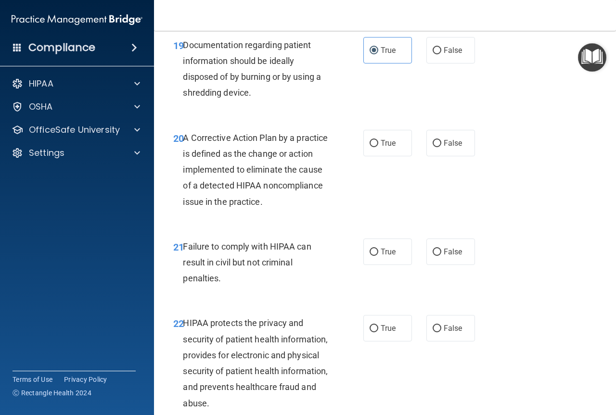
scroll to position [1828, 0]
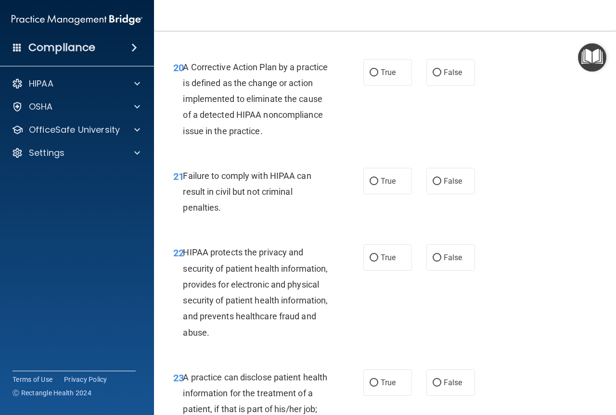
drag, startPoint x: 395, startPoint y: 88, endPoint x: 388, endPoint y: 95, distance: 10.5
click at [394, 89] on div "20 A Corrective Action Plan by a practice is defined as the change or action im…" at bounding box center [385, 101] width 438 height 109
click at [385, 86] on label "True" at bounding box center [387, 72] width 49 height 26
click at [378, 76] on input "True" at bounding box center [373, 72] width 9 height 7
radio input "true"
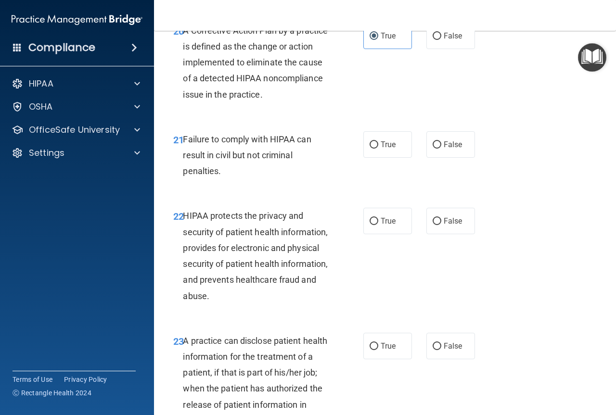
scroll to position [1924, 0]
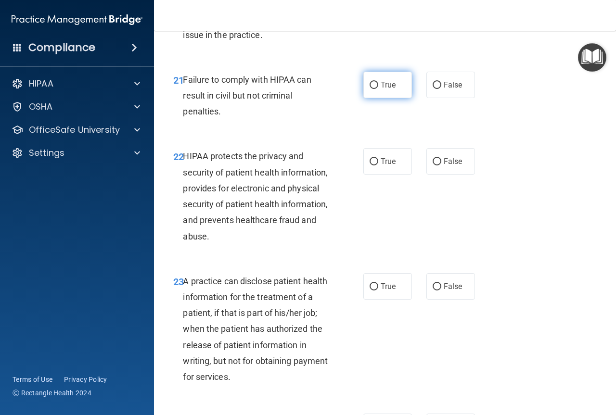
click at [384, 98] on label "True" at bounding box center [387, 85] width 49 height 26
click at [378, 89] on input "True" at bounding box center [373, 85] width 9 height 7
radio input "true"
click at [429, 98] on label "False" at bounding box center [450, 85] width 49 height 26
click at [432, 89] on input "False" at bounding box center [436, 85] width 9 height 7
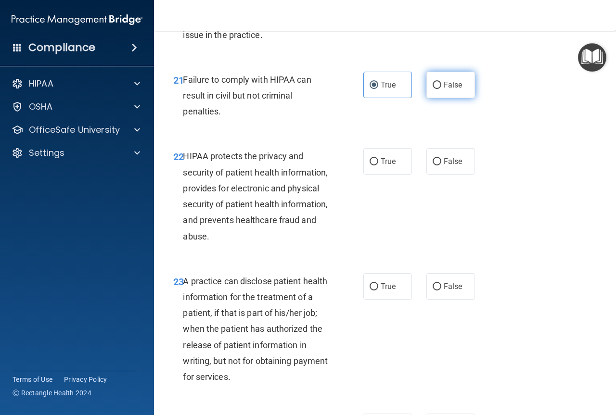
radio input "true"
radio input "false"
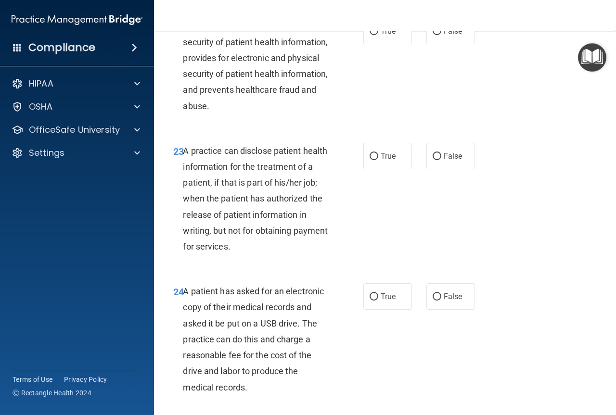
scroll to position [2068, 0]
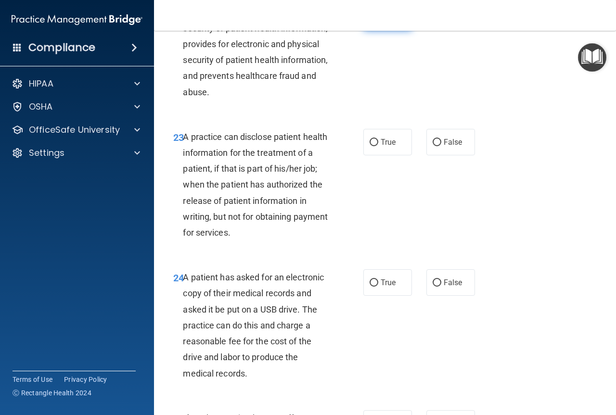
click at [395, 30] on label "True" at bounding box center [387, 17] width 49 height 26
click at [378, 21] on input "True" at bounding box center [373, 17] width 9 height 7
radio input "true"
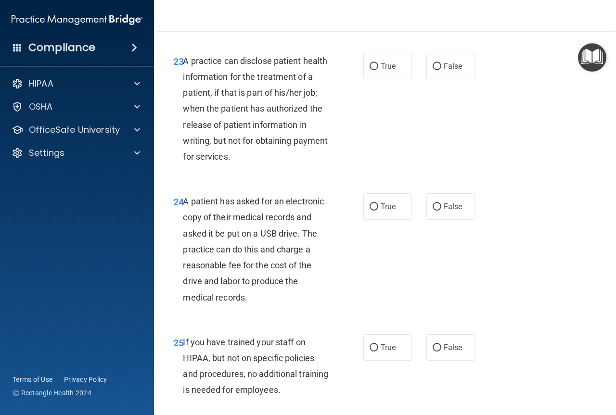
scroll to position [2165, 0]
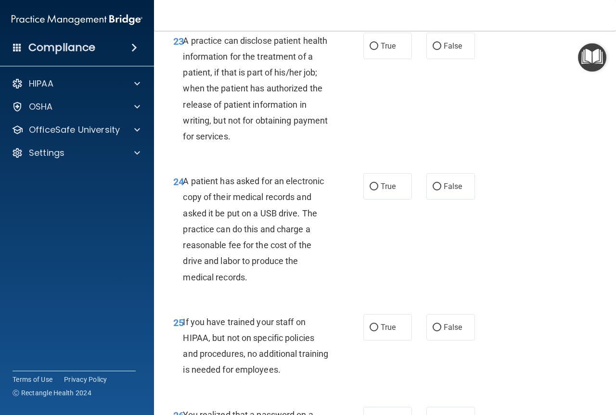
click at [455, 63] on div "23 A practice can disclose patient health information for the treatment of a pa…" at bounding box center [385, 91] width 438 height 141
click at [400, 59] on label "True" at bounding box center [387, 46] width 49 height 26
click at [378, 50] on input "True" at bounding box center [373, 46] width 9 height 7
radio input "true"
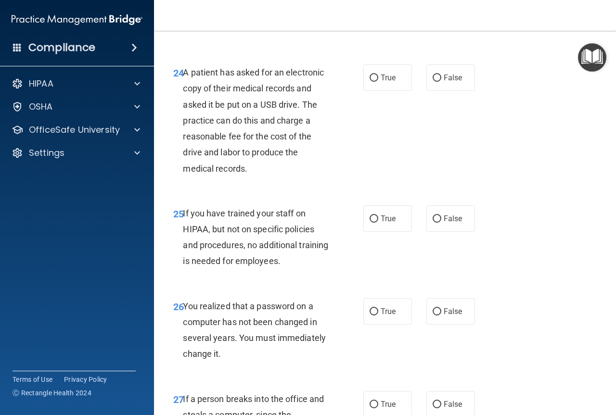
scroll to position [2309, 0]
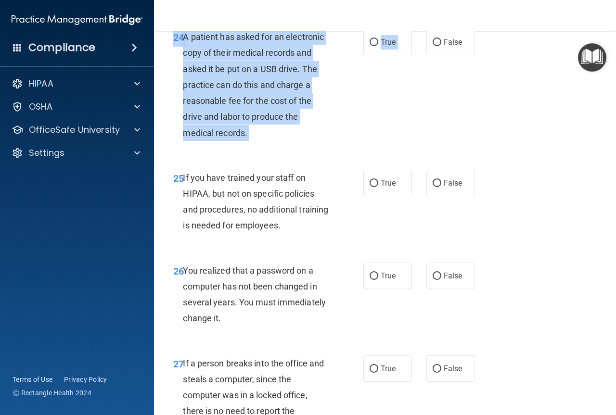
drag, startPoint x: 427, startPoint y: 83, endPoint x: 426, endPoint y: 93, distance: 10.6
click at [426, 93] on div "24 A patient has asked for an electronic copy of their medical records and aske…" at bounding box center [385, 87] width 438 height 141
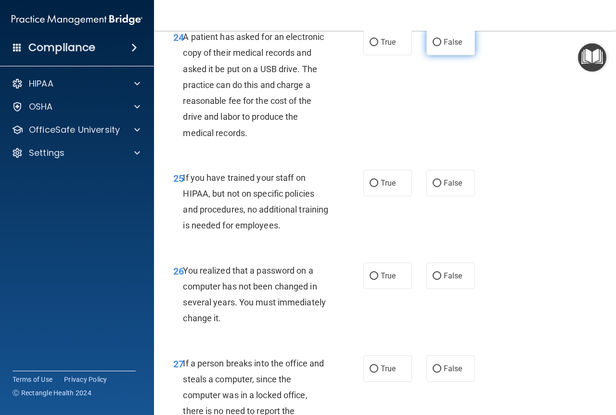
click at [447, 55] on label "False" at bounding box center [450, 42] width 49 height 26
click at [441, 46] on input "False" at bounding box center [436, 42] width 9 height 7
radio input "true"
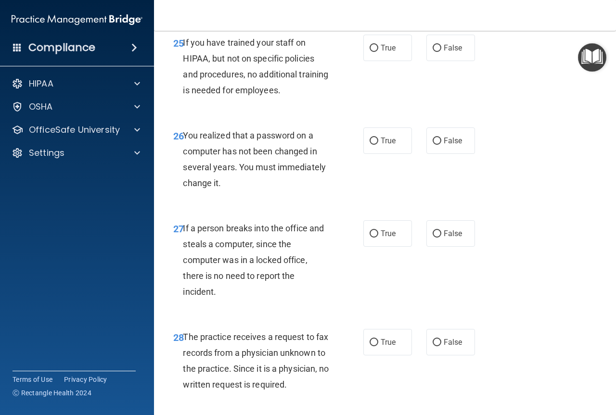
scroll to position [2453, 0]
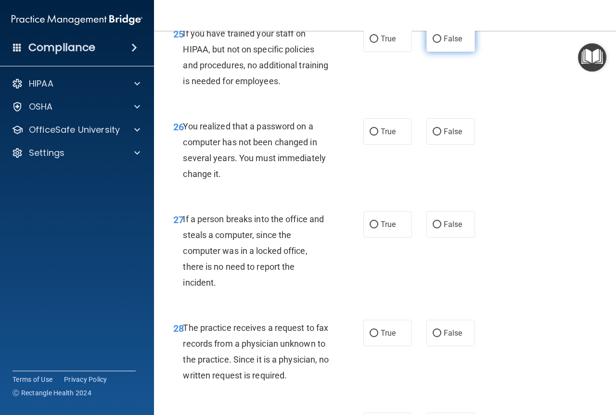
click at [427, 52] on label "False" at bounding box center [450, 38] width 49 height 26
click at [432, 43] on input "False" at bounding box center [436, 39] width 9 height 7
radio input "true"
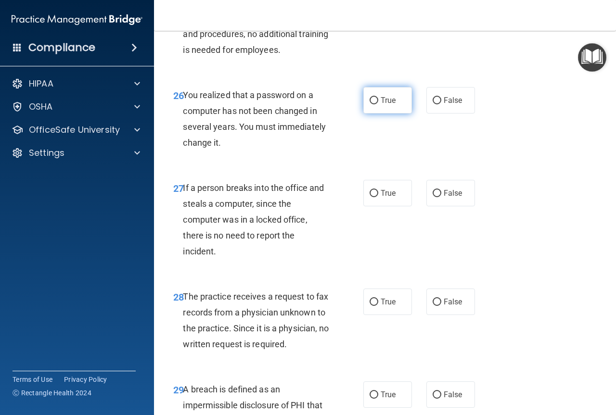
scroll to position [2501, 0]
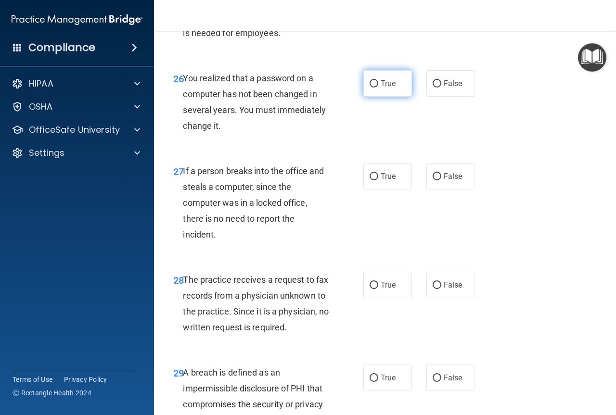
click at [373, 97] on label "True" at bounding box center [387, 83] width 49 height 26
click at [373, 88] on input "True" at bounding box center [373, 83] width 9 height 7
radio input "true"
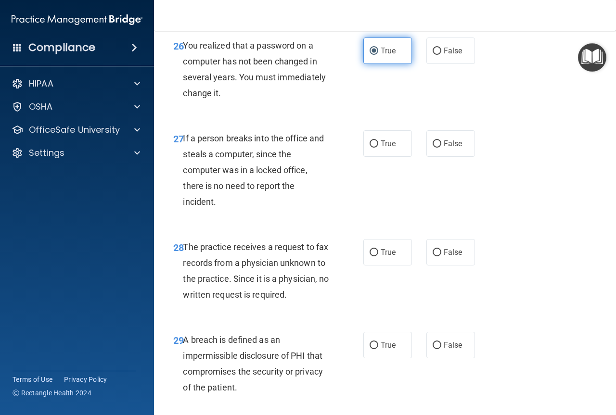
scroll to position [2598, 0]
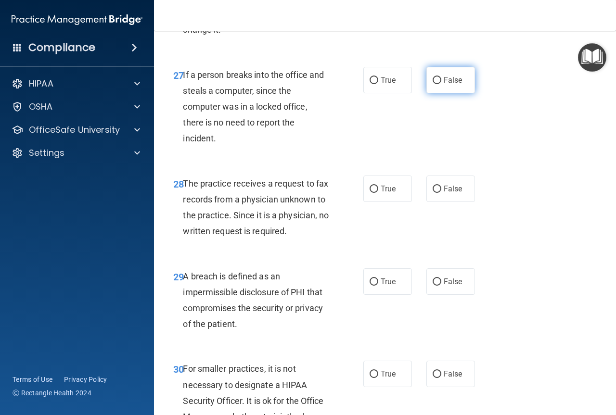
click at [443, 93] on label "False" at bounding box center [450, 80] width 49 height 26
click at [441, 84] on input "False" at bounding box center [436, 80] width 9 height 7
radio input "true"
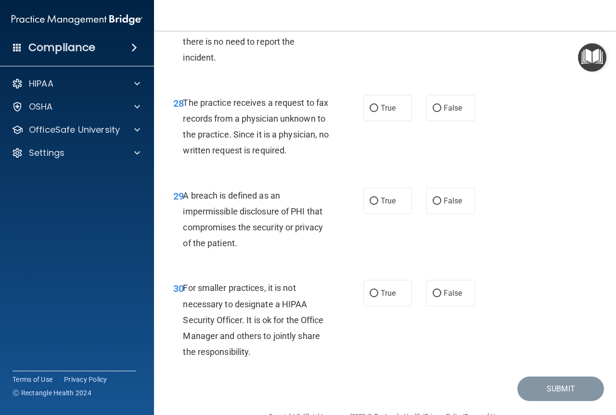
scroll to position [2694, 0]
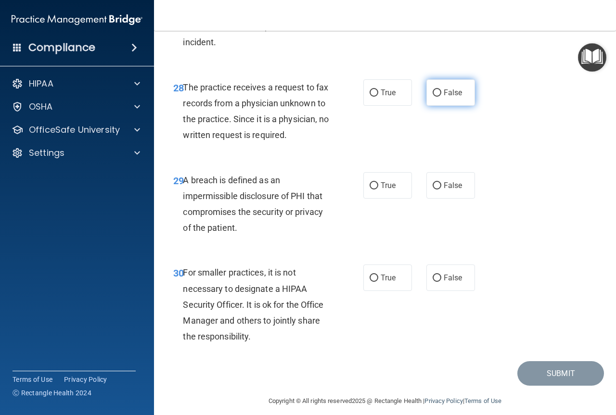
click at [432, 97] on input "False" at bounding box center [436, 92] width 9 height 7
radio input "true"
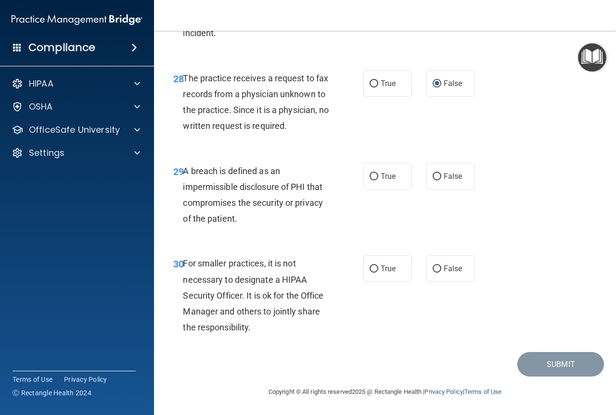
scroll to position [2751, 0]
click at [384, 183] on label "True" at bounding box center [387, 176] width 49 height 26
click at [378, 180] on input "True" at bounding box center [373, 176] width 9 height 7
radio input "true"
click at [444, 273] on span "False" at bounding box center [453, 268] width 19 height 9
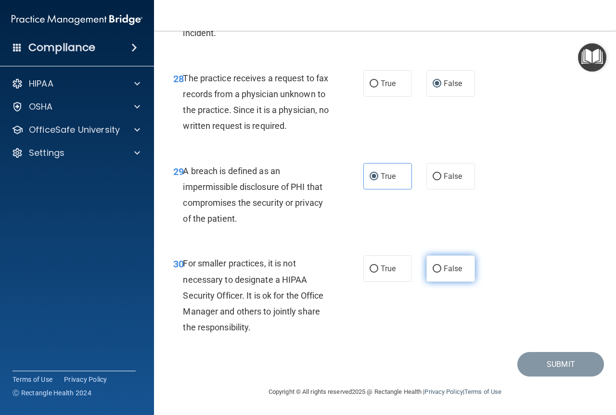
click at [441, 273] on input "False" at bounding box center [436, 269] width 9 height 7
radio input "true"
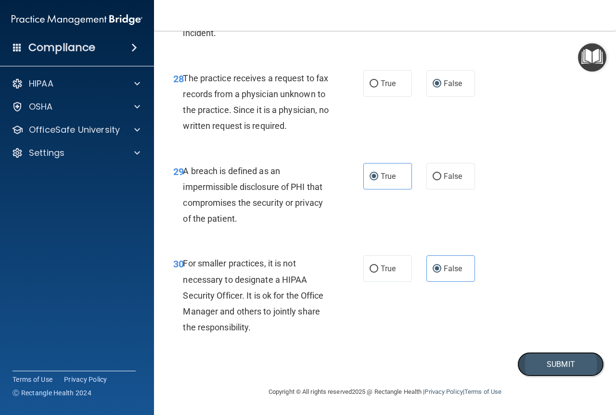
click at [540, 362] on button "Submit" at bounding box center [560, 364] width 87 height 25
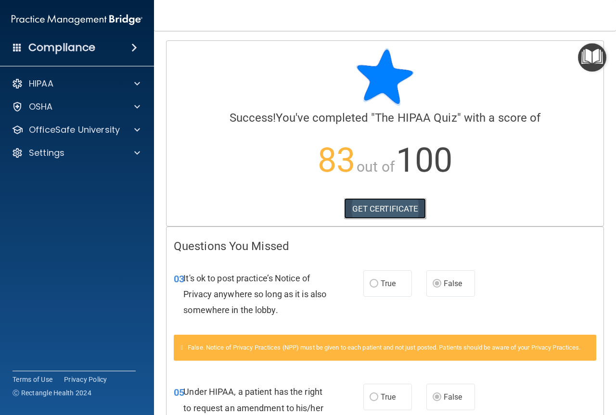
click at [374, 205] on link "GET CERTIFICATE" at bounding box center [385, 208] width 82 height 21
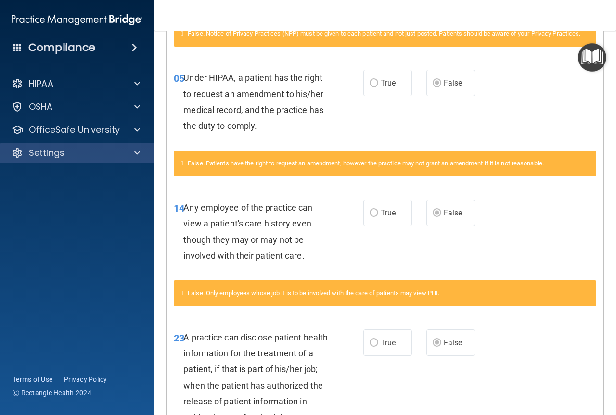
scroll to position [289, 0]
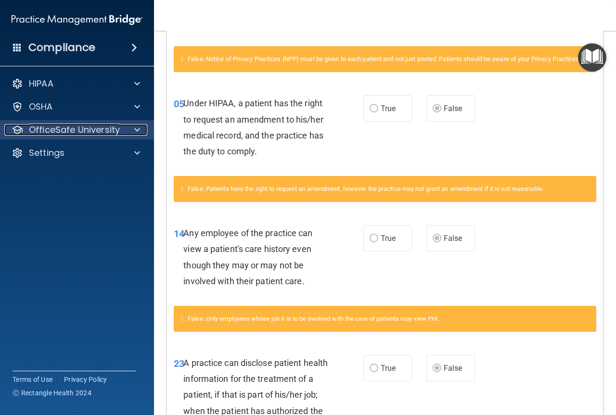
click at [96, 129] on p "OfficeSafe University" at bounding box center [74, 130] width 91 height 12
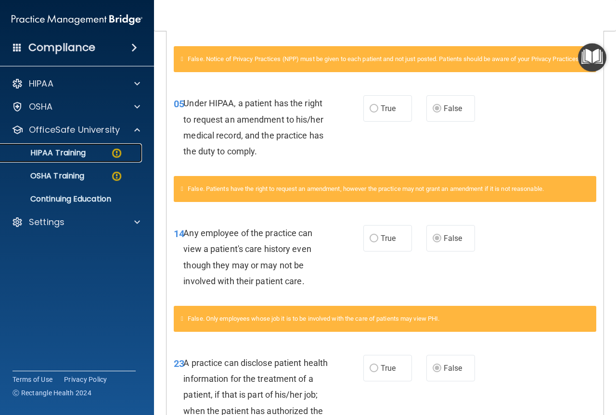
click at [94, 154] on div "HIPAA Training" at bounding box center [71, 153] width 131 height 10
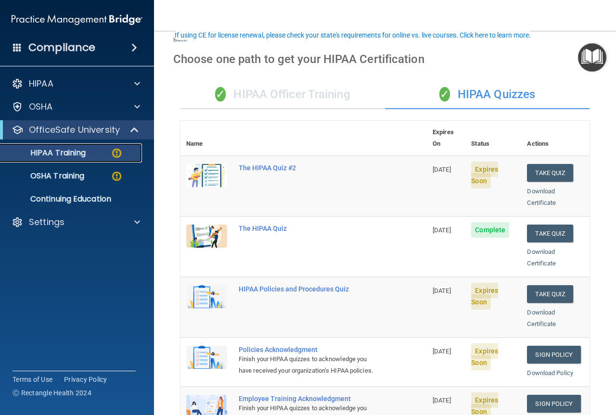
scroll to position [96, 0]
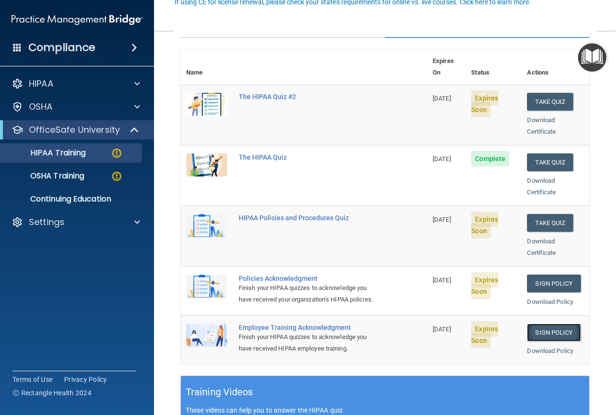
click at [542, 333] on link "Sign Policy" at bounding box center [553, 333] width 53 height 18
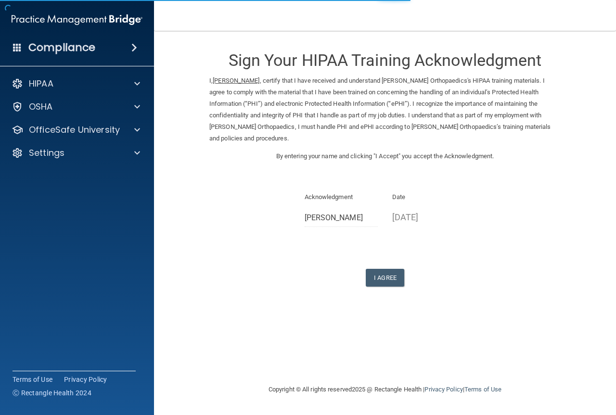
click at [382, 288] on form "Sign Your HIPAA Training Acknowledgment I, EMELY CARDENAS , certify that I have…" at bounding box center [384, 174] width 423 height 269
click at [382, 280] on button "I Agree" at bounding box center [385, 278] width 38 height 18
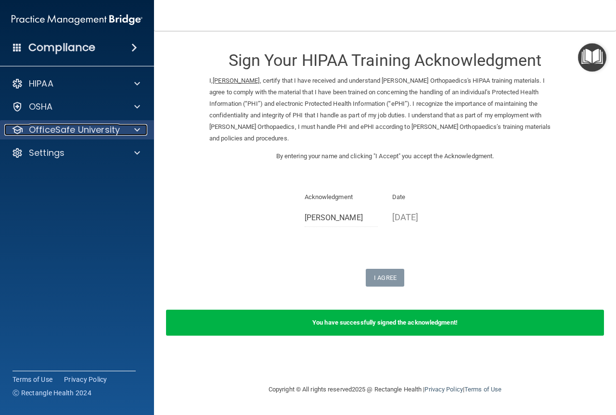
click at [97, 132] on p "OfficeSafe University" at bounding box center [74, 130] width 91 height 12
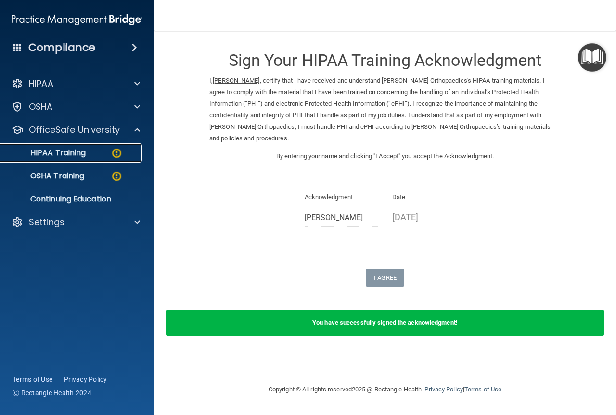
click at [94, 155] on div "HIPAA Training" at bounding box center [71, 153] width 131 height 10
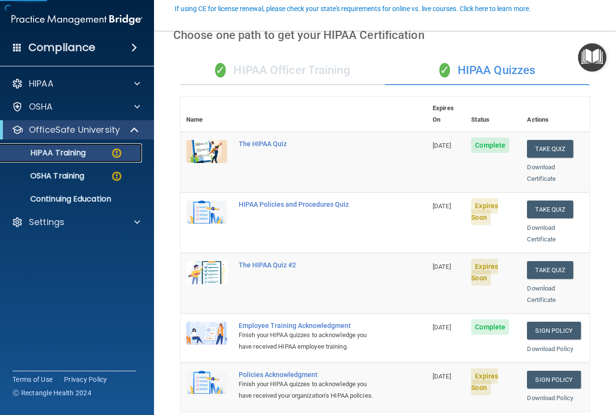
scroll to position [96, 0]
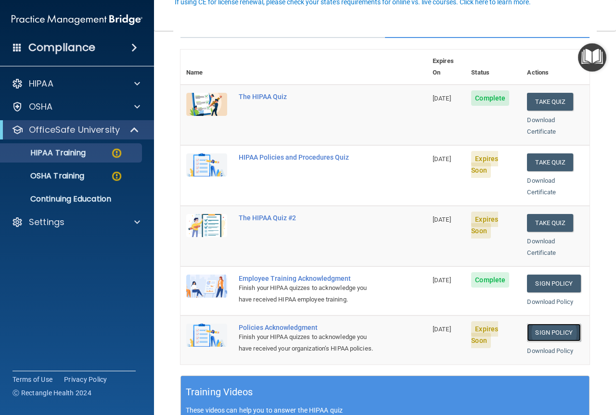
click at [542, 324] on link "Sign Policy" at bounding box center [553, 333] width 53 height 18
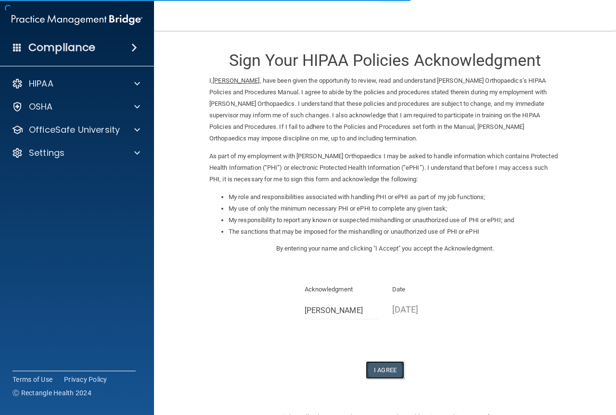
click at [380, 372] on button "I Agree" at bounding box center [385, 370] width 38 height 18
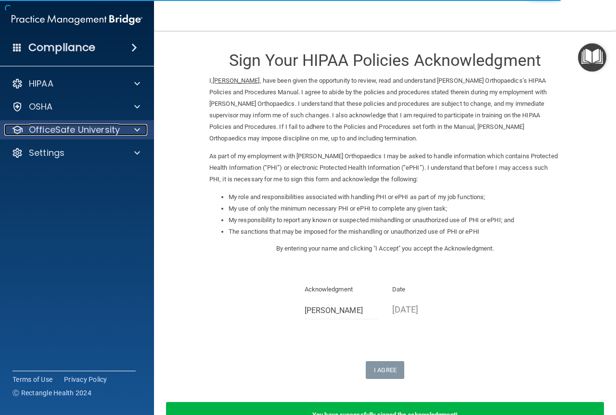
click at [117, 124] on p "OfficeSafe University" at bounding box center [74, 130] width 91 height 12
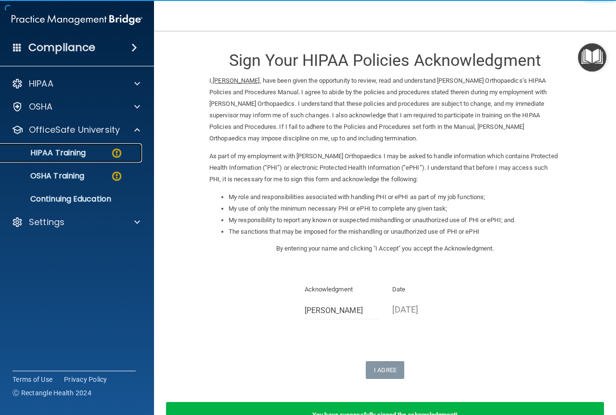
click at [82, 153] on p "HIPAA Training" at bounding box center [45, 153] width 79 height 10
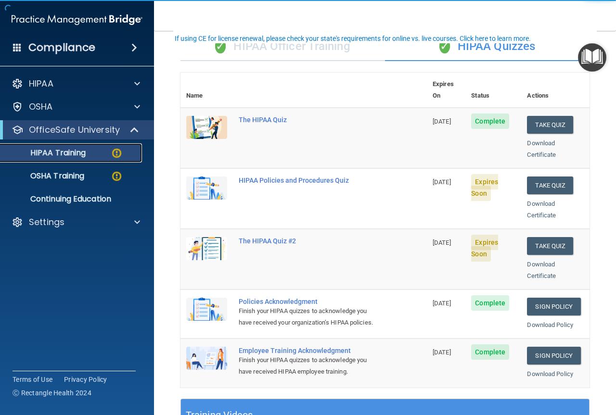
scroll to position [96, 0]
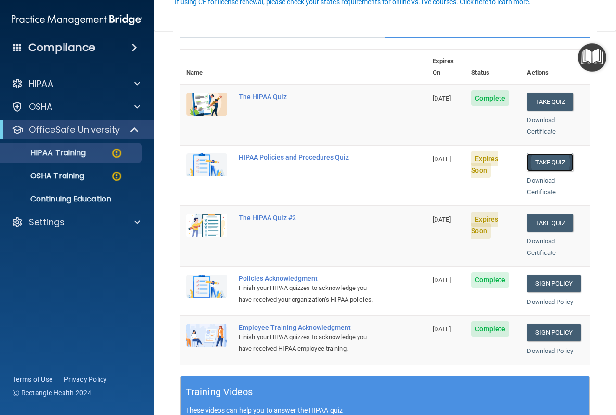
click at [552, 153] on button "Take Quiz" at bounding box center [550, 162] width 46 height 18
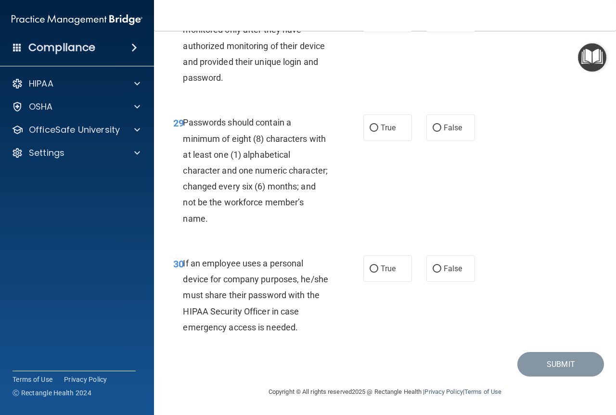
scroll to position [3022, 0]
click at [451, 267] on span "False" at bounding box center [453, 268] width 19 height 9
click at [441, 267] on input "False" at bounding box center [436, 269] width 9 height 7
radio input "true"
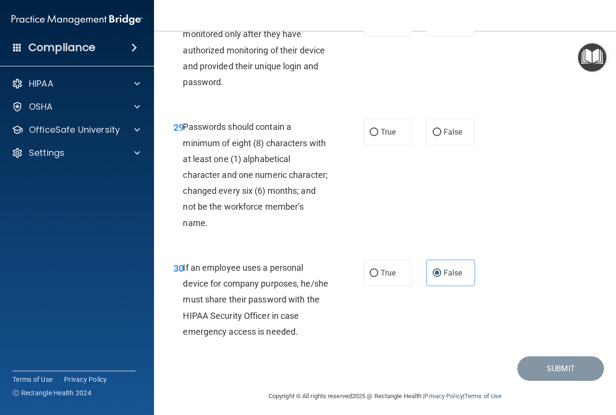
scroll to position [2926, 0]
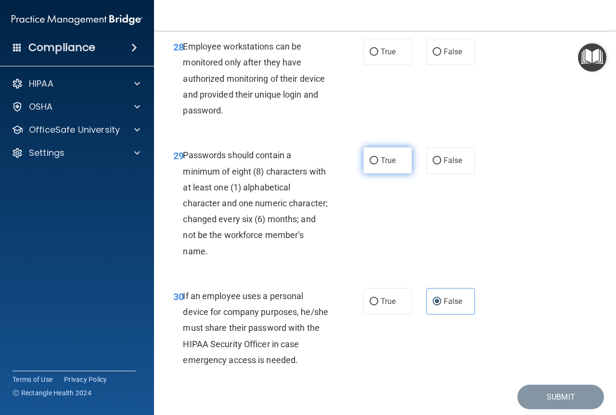
click at [395, 174] on label "True" at bounding box center [387, 160] width 49 height 26
click at [378, 165] on input "True" at bounding box center [373, 160] width 9 height 7
radio input "true"
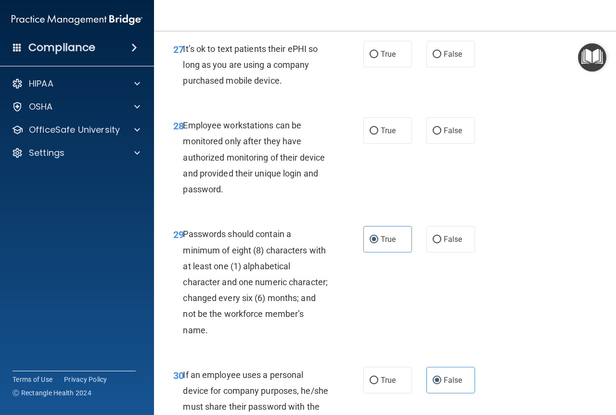
scroll to position [2830, 0]
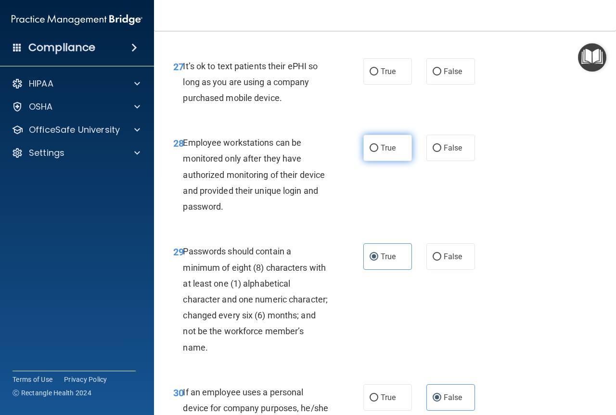
click at [404, 161] on label "True" at bounding box center [387, 148] width 49 height 26
click at [378, 152] on input "True" at bounding box center [373, 148] width 9 height 7
radio input "true"
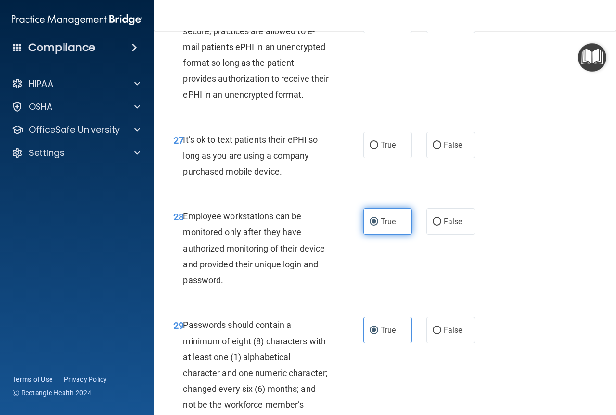
scroll to position [2734, 0]
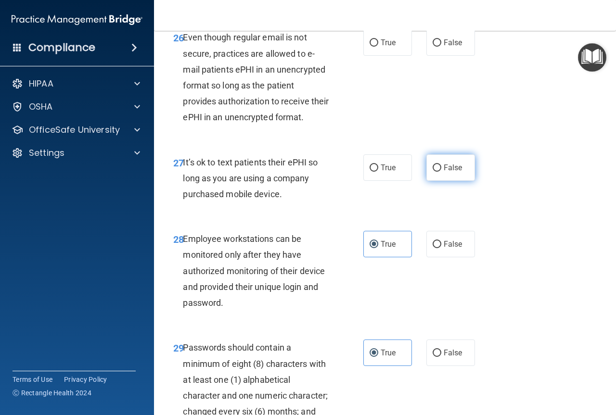
click at [426, 181] on label "False" at bounding box center [450, 167] width 49 height 26
click at [432, 172] on input "False" at bounding box center [436, 168] width 9 height 7
radio input "true"
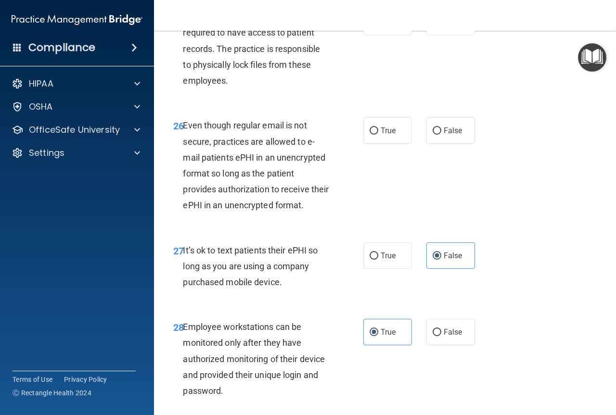
scroll to position [2637, 0]
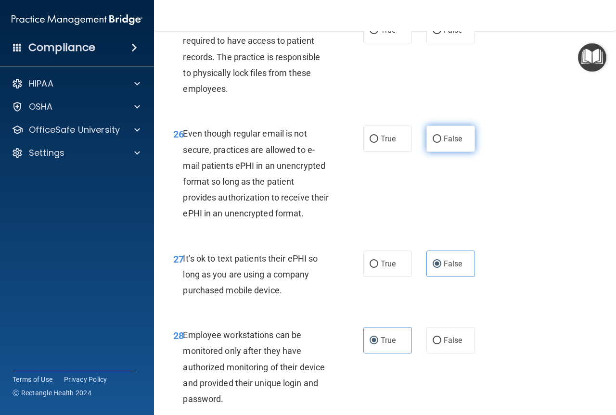
click at [441, 152] on label "False" at bounding box center [450, 139] width 49 height 26
click at [441, 143] on input "False" at bounding box center [436, 139] width 9 height 7
radio input "true"
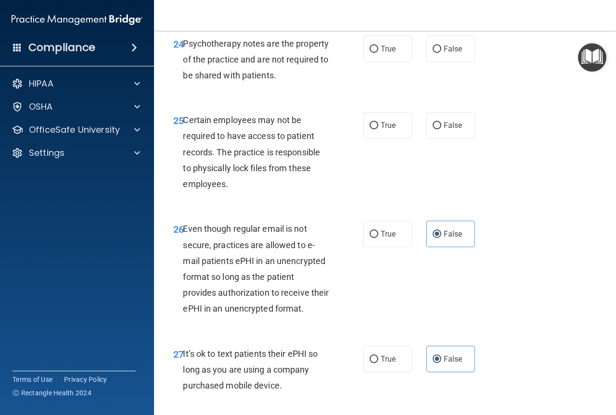
scroll to position [2541, 0]
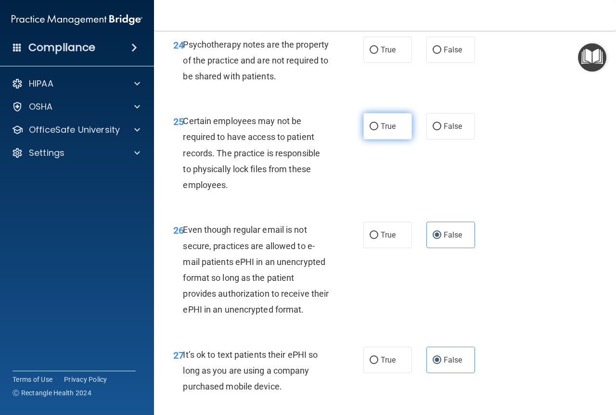
click at [380, 131] on span "True" at bounding box center [387, 126] width 15 height 9
click at [378, 130] on input "True" at bounding box center [373, 126] width 9 height 7
radio input "true"
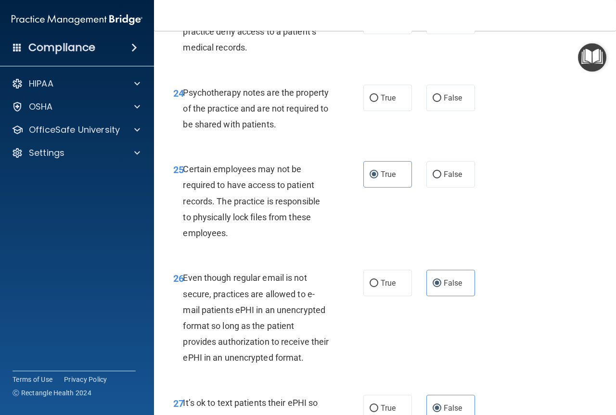
scroll to position [2445, 0]
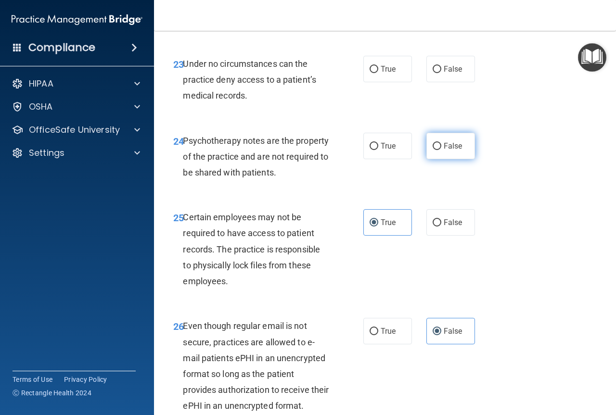
click at [432, 150] on input "False" at bounding box center [436, 146] width 9 height 7
radio input "true"
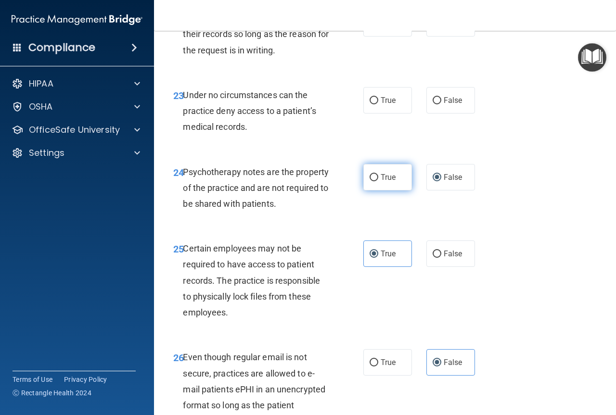
scroll to position [2397, 0]
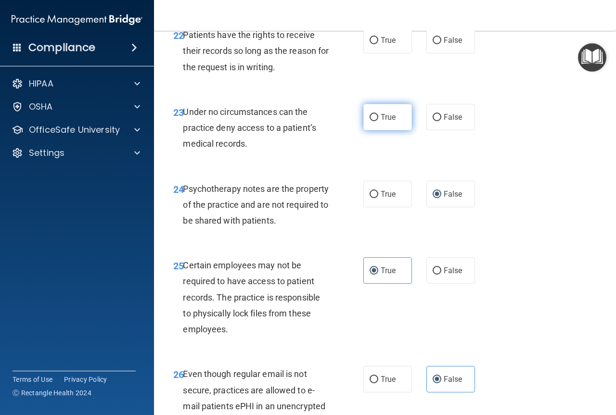
click at [380, 122] on span "True" at bounding box center [387, 117] width 15 height 9
click at [378, 121] on input "True" at bounding box center [373, 117] width 9 height 7
radio input "true"
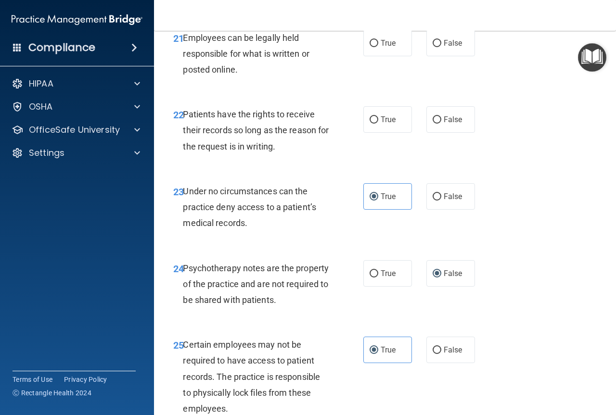
scroll to position [2301, 0]
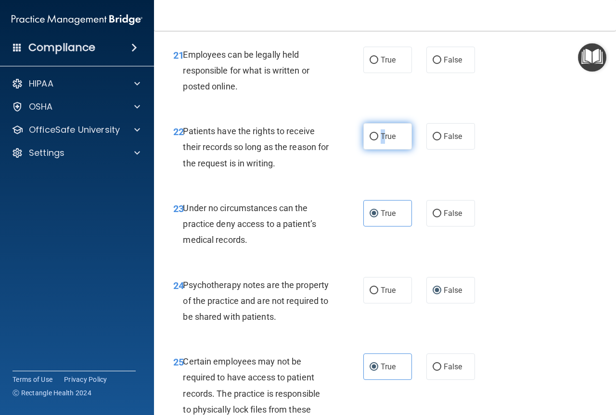
click at [377, 150] on label "True" at bounding box center [387, 136] width 49 height 26
click at [402, 150] on label "True" at bounding box center [387, 136] width 49 height 26
click at [378, 140] on input "True" at bounding box center [373, 136] width 9 height 7
radio input "true"
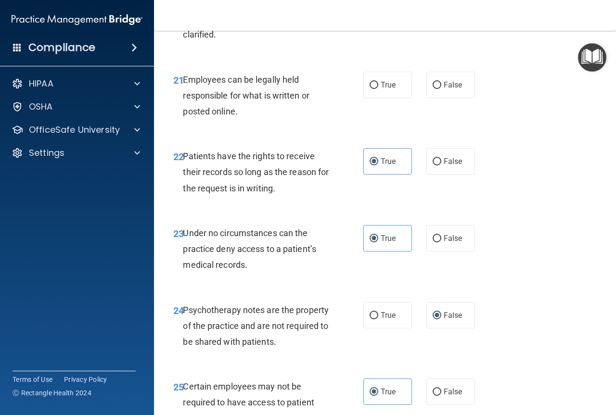
scroll to position [2253, 0]
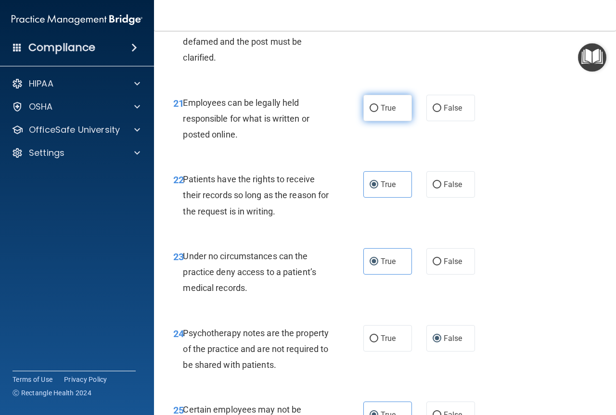
click at [381, 113] on span "True" at bounding box center [387, 107] width 15 height 9
click at [378, 112] on input "True" at bounding box center [373, 108] width 9 height 7
radio input "true"
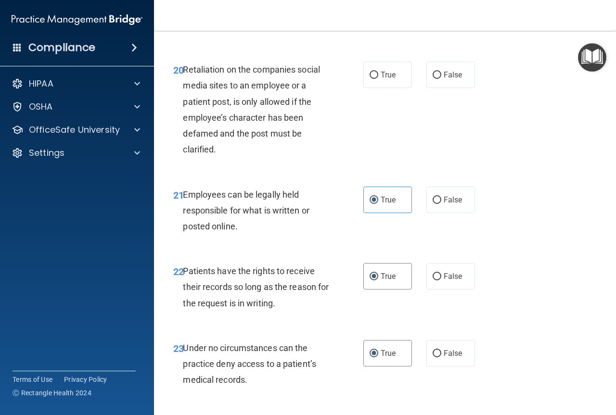
scroll to position [2156, 0]
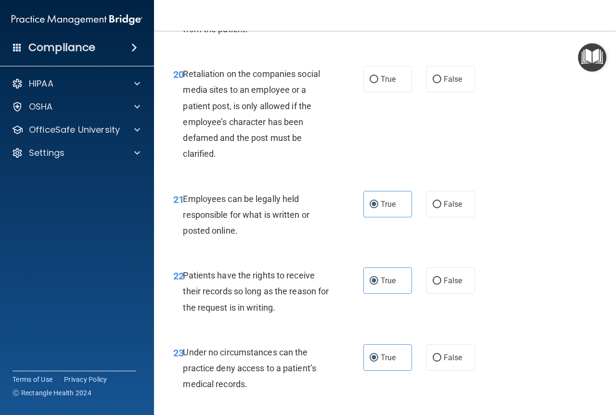
click at [417, 92] on div "True False" at bounding box center [421, 79] width 117 height 26
click at [438, 92] on label "False" at bounding box center [450, 79] width 49 height 26
click at [438, 83] on input "False" at bounding box center [436, 79] width 9 height 7
radio input "true"
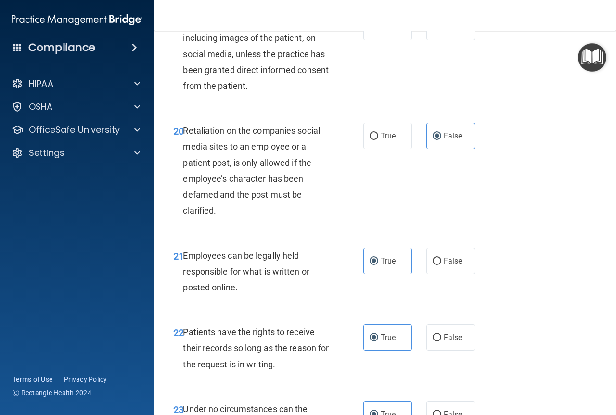
scroll to position [2012, 0]
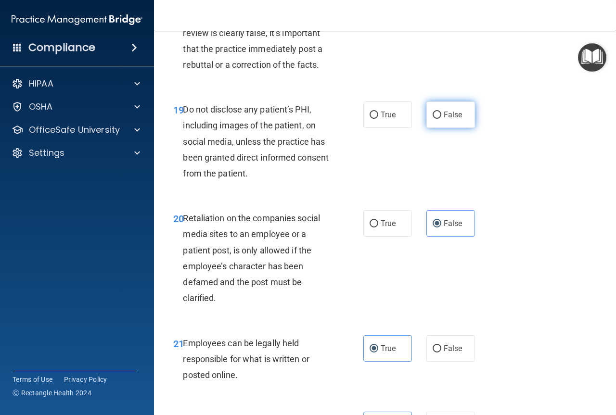
click at [432, 119] on input "False" at bounding box center [436, 115] width 9 height 7
radio input "true"
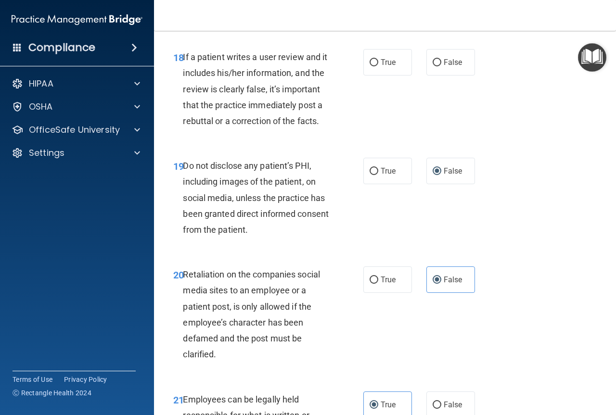
scroll to position [1868, 0]
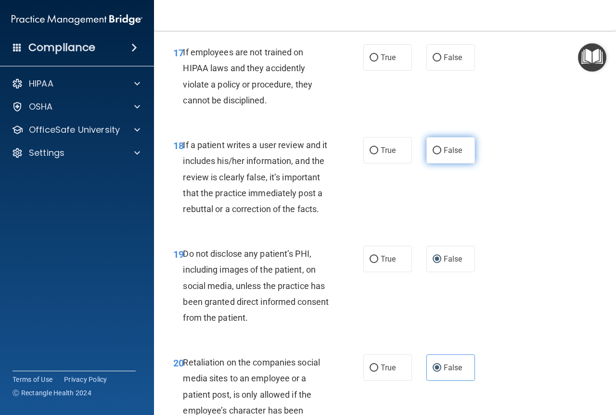
click at [426, 164] on label "False" at bounding box center [450, 150] width 49 height 26
click at [432, 154] on input "False" at bounding box center [436, 150] width 9 height 7
radio input "true"
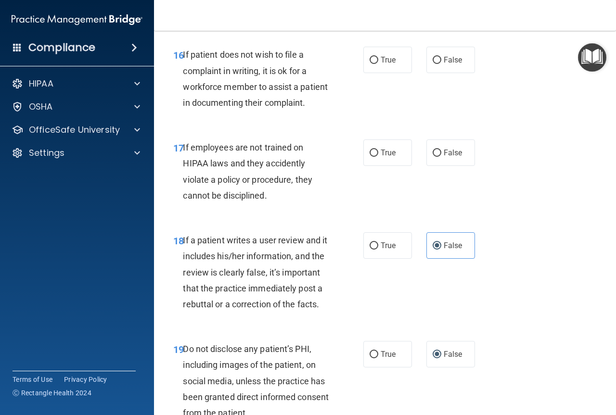
scroll to position [1772, 0]
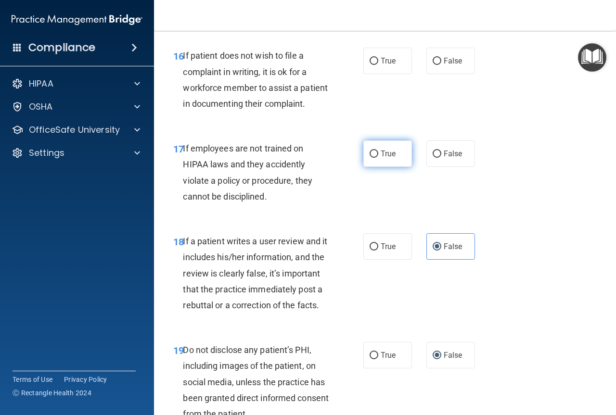
click at [384, 158] on span "True" at bounding box center [387, 153] width 15 height 9
click at [378, 158] on input "True" at bounding box center [373, 154] width 9 height 7
radio input "true"
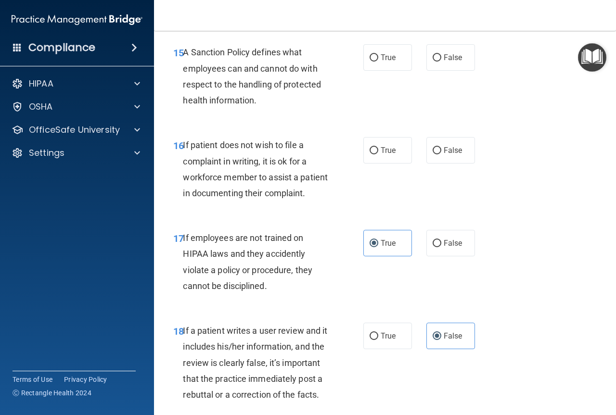
scroll to position [1675, 0]
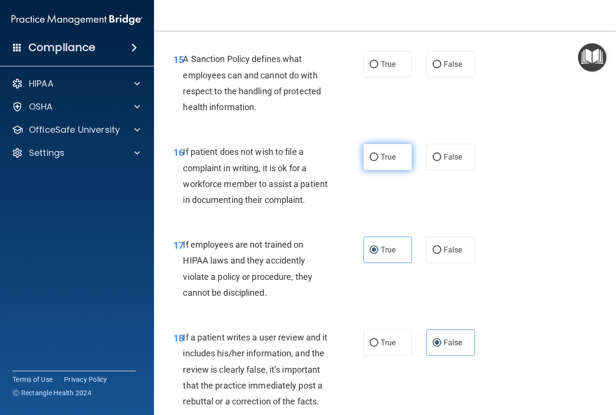
click at [393, 170] on label "True" at bounding box center [387, 157] width 49 height 26
click at [378, 161] on input "True" at bounding box center [373, 157] width 9 height 7
radio input "true"
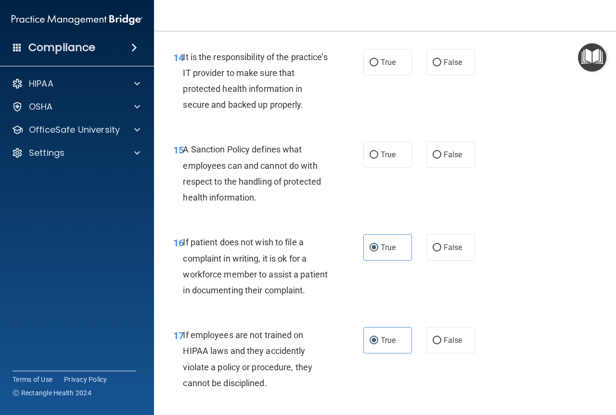
scroll to position [1579, 0]
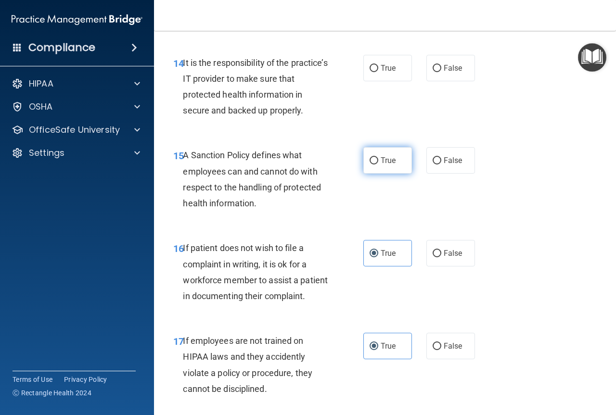
click at [387, 165] on span "True" at bounding box center [387, 160] width 15 height 9
click at [378, 165] on input "True" at bounding box center [373, 160] width 9 height 7
radio input "true"
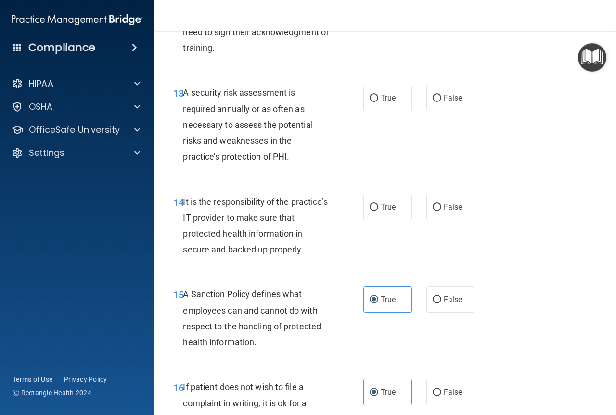
scroll to position [1435, 0]
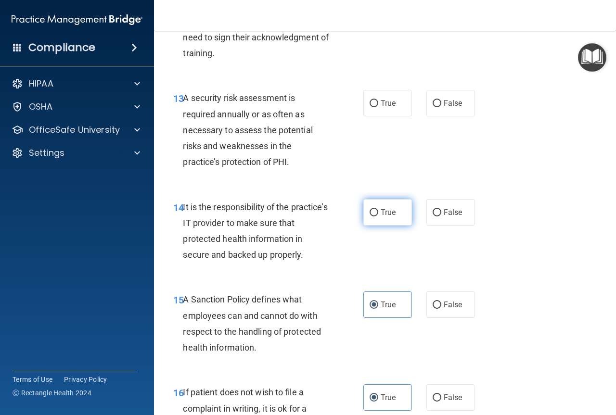
click at [387, 217] on span "True" at bounding box center [387, 212] width 15 height 9
click at [378, 216] on input "True" at bounding box center [373, 212] width 9 height 7
radio input "true"
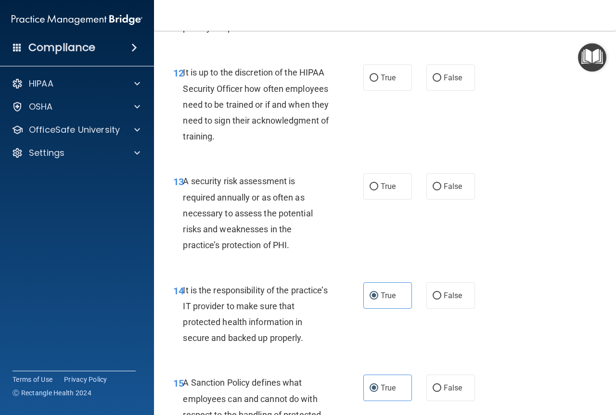
scroll to position [1339, 0]
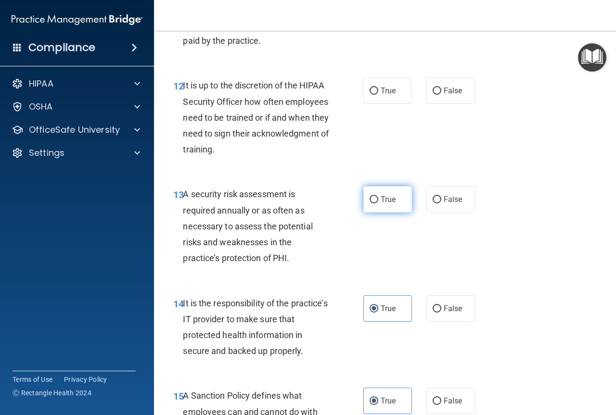
click at [365, 213] on label "True" at bounding box center [387, 199] width 49 height 26
click at [369, 203] on input "True" at bounding box center [373, 199] width 9 height 7
radio input "true"
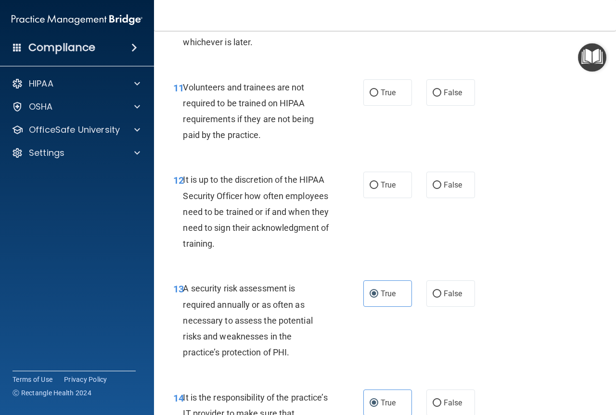
scroll to position [1242, 0]
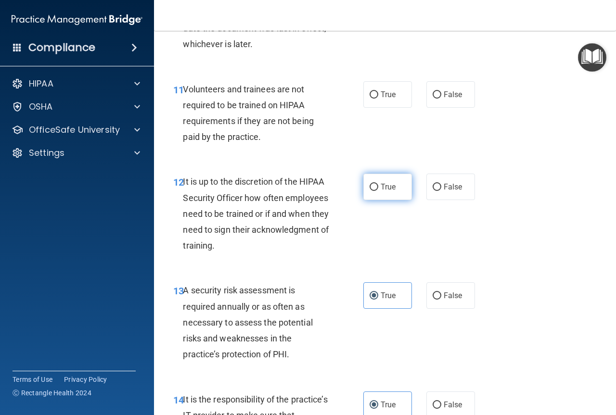
click at [391, 191] on span "True" at bounding box center [387, 186] width 15 height 9
click at [378, 191] on input "True" at bounding box center [373, 187] width 9 height 7
radio input "true"
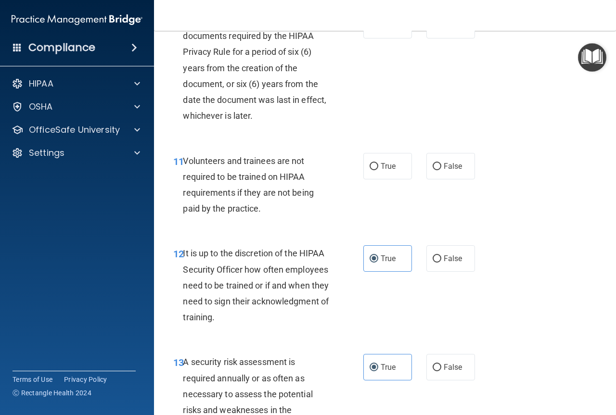
scroll to position [1146, 0]
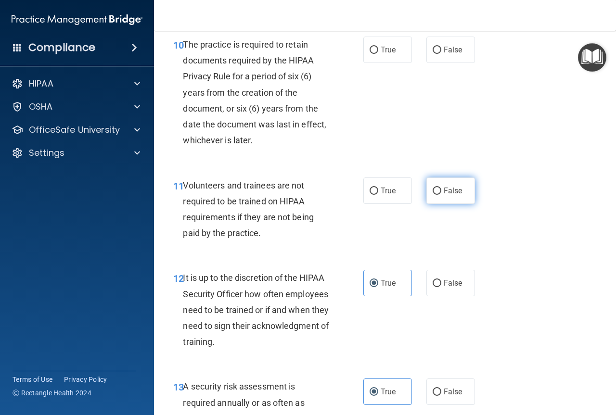
click at [436, 204] on label "False" at bounding box center [450, 190] width 49 height 26
click at [436, 195] on input "False" at bounding box center [436, 191] width 9 height 7
radio input "true"
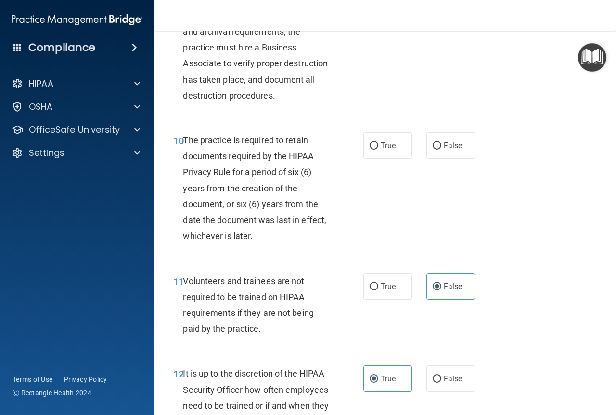
scroll to position [1050, 0]
click at [376, 159] on label "True" at bounding box center [387, 146] width 49 height 26
click at [376, 150] on input "True" at bounding box center [373, 146] width 9 height 7
radio input "true"
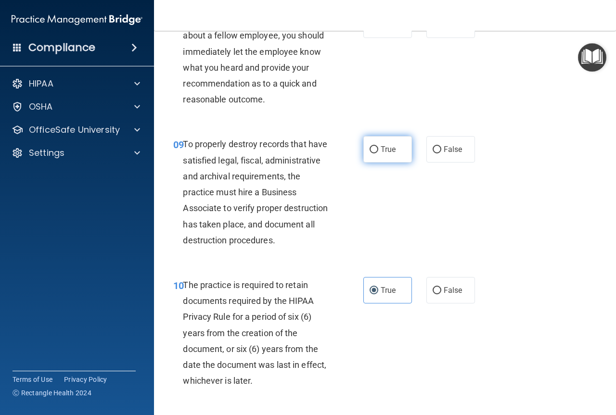
click at [379, 161] on label "True" at bounding box center [387, 149] width 49 height 26
click at [378, 153] on input "True" at bounding box center [373, 149] width 9 height 7
radio input "true"
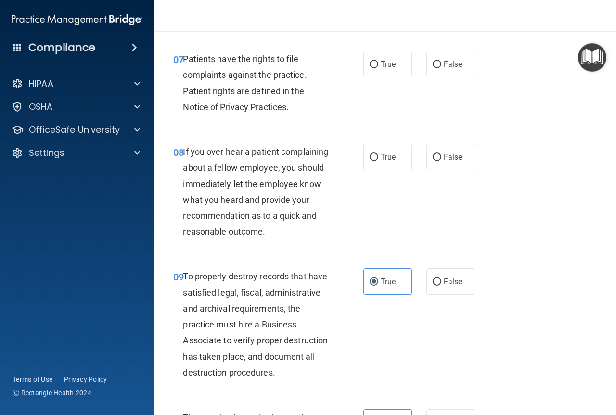
scroll to position [761, 0]
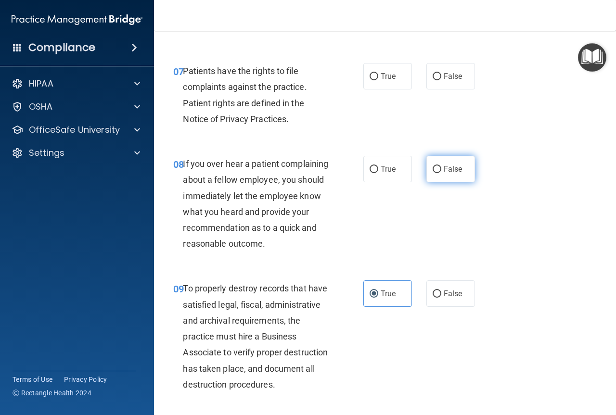
click at [444, 165] on span "False" at bounding box center [453, 169] width 19 height 9
click at [441, 166] on input "False" at bounding box center [436, 169] width 9 height 7
radio input "true"
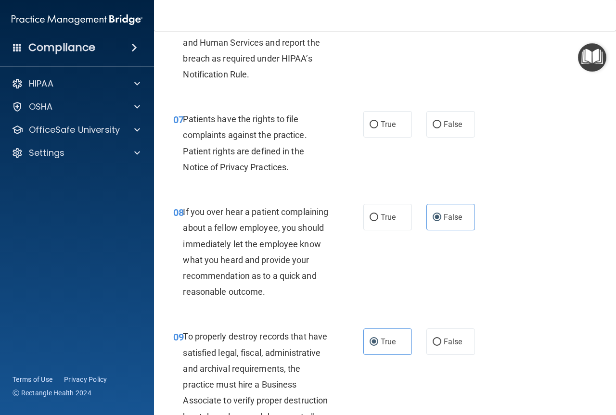
scroll to position [665, 0]
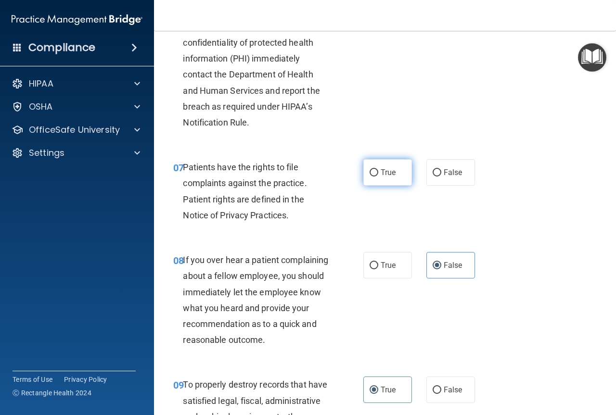
click at [365, 165] on label "True" at bounding box center [387, 172] width 49 height 26
click at [369, 169] on input "True" at bounding box center [373, 172] width 9 height 7
radio input "true"
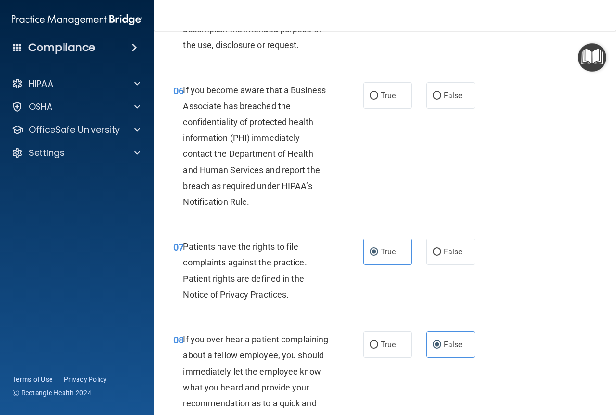
scroll to position [569, 0]
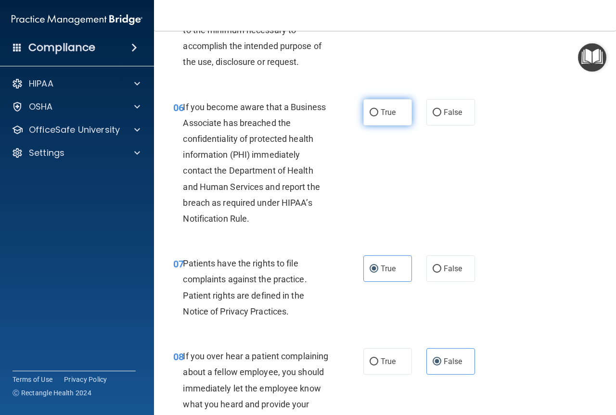
click at [398, 108] on label "True" at bounding box center [387, 112] width 49 height 26
click at [378, 109] on input "True" at bounding box center [373, 112] width 9 height 7
radio input "true"
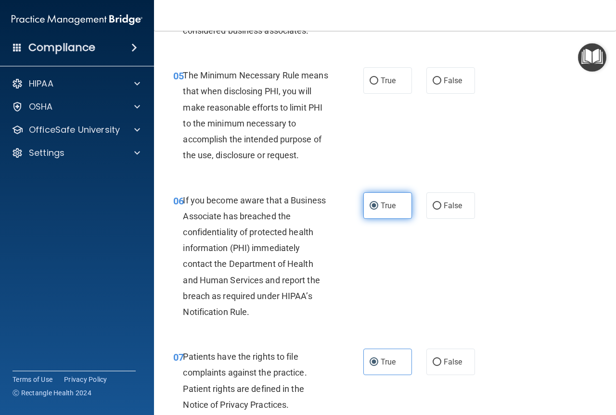
scroll to position [473, 0]
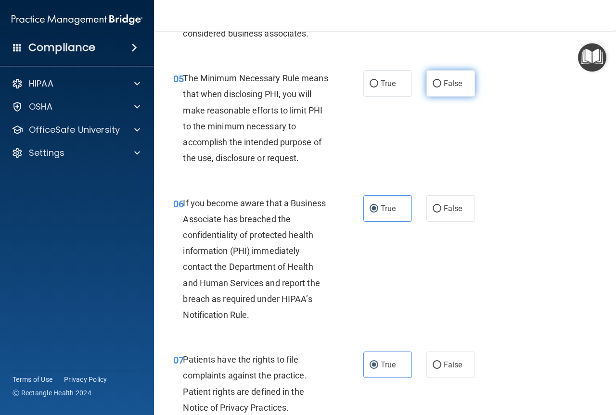
click at [453, 82] on span "False" at bounding box center [453, 83] width 19 height 9
click at [441, 82] on input "False" at bounding box center [436, 83] width 9 height 7
radio input "true"
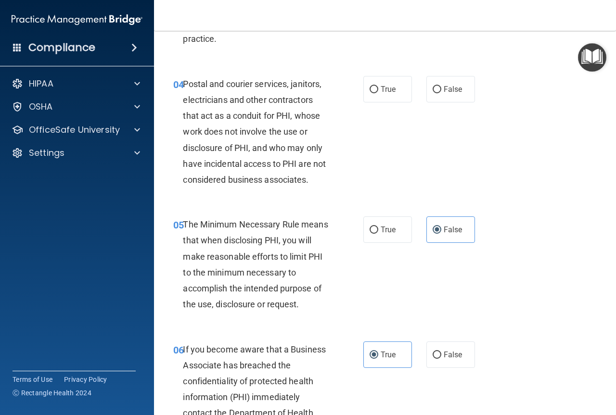
scroll to position [280, 0]
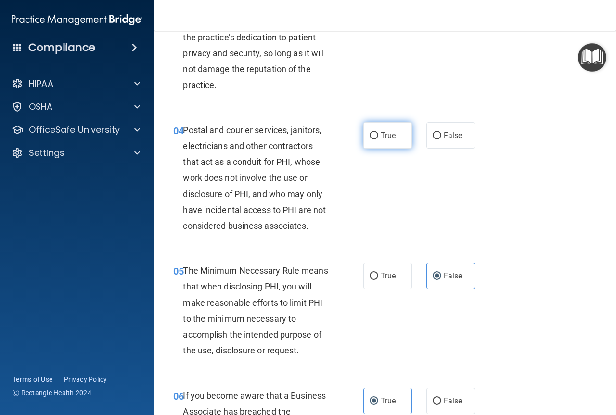
click at [367, 142] on label "True" at bounding box center [387, 135] width 49 height 26
click at [369, 139] on input "True" at bounding box center [373, 135] width 9 height 7
radio input "true"
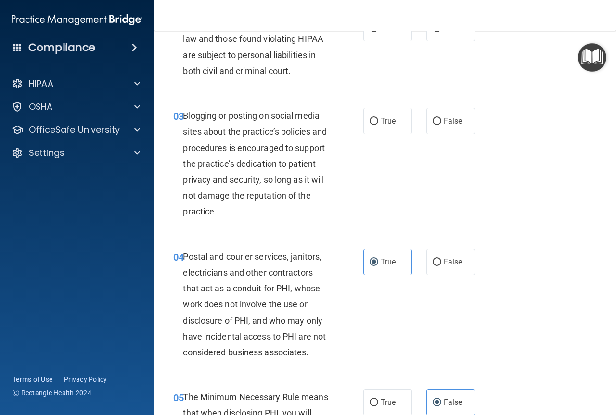
scroll to position [136, 0]
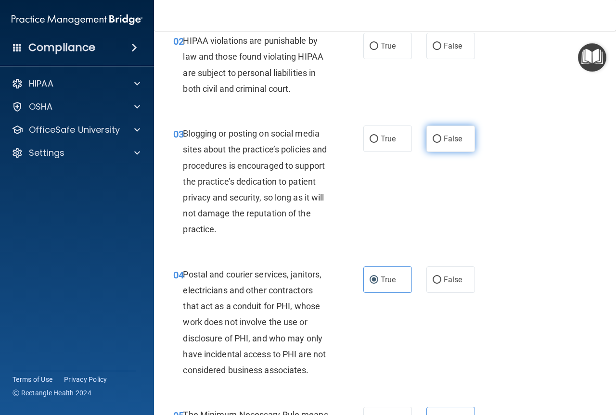
click at [444, 134] on label "False" at bounding box center [450, 139] width 49 height 26
click at [441, 136] on input "False" at bounding box center [436, 139] width 9 height 7
radio input "true"
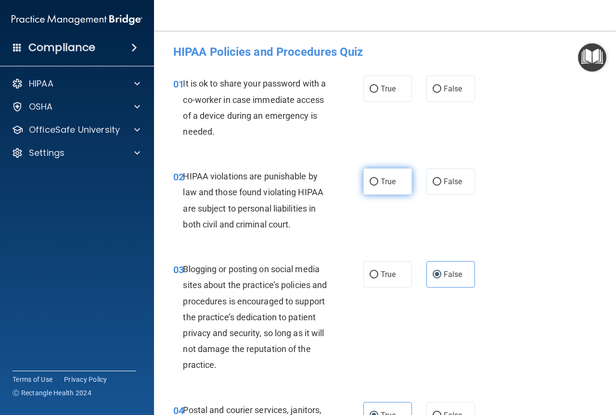
scroll to position [0, 0]
click at [436, 83] on label "False" at bounding box center [450, 89] width 49 height 26
click at [436, 86] on input "False" at bounding box center [436, 89] width 9 height 7
radio input "true"
click at [369, 184] on input "True" at bounding box center [373, 182] width 9 height 7
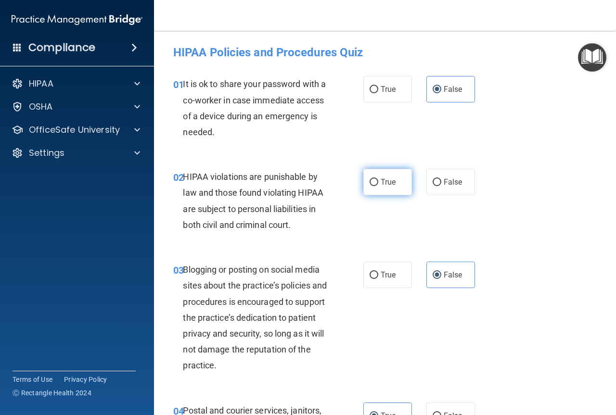
radio input "true"
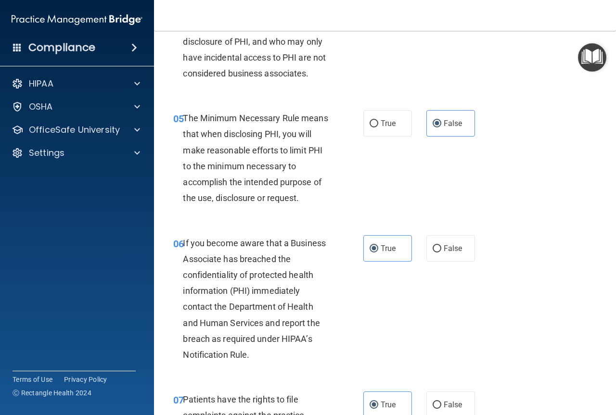
scroll to position [3022, 0]
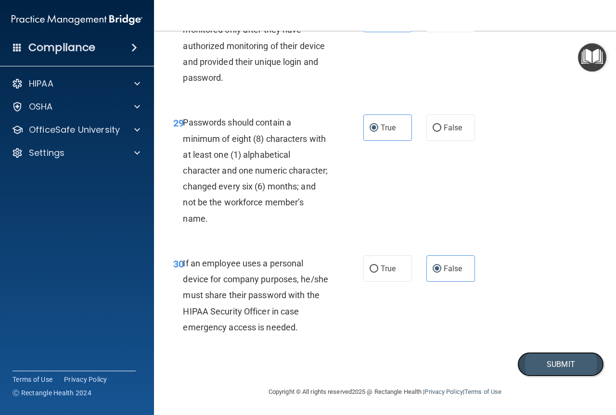
click at [544, 361] on button "Submit" at bounding box center [560, 364] width 87 height 25
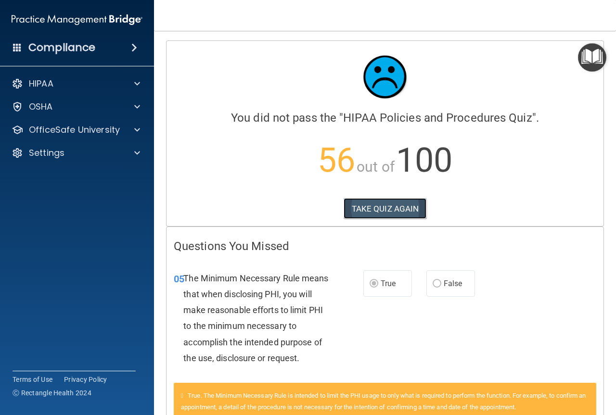
click at [372, 204] on button "TAKE QUIZ AGAIN" at bounding box center [384, 208] width 83 height 21
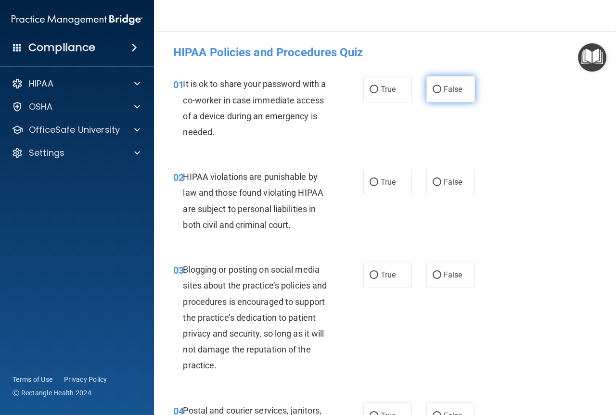
click at [447, 90] on span "False" at bounding box center [453, 89] width 19 height 9
click at [441, 90] on input "False" at bounding box center [436, 89] width 9 height 7
radio input "true"
click at [370, 192] on label "True" at bounding box center [387, 182] width 49 height 26
click at [370, 186] on input "True" at bounding box center [373, 182] width 9 height 7
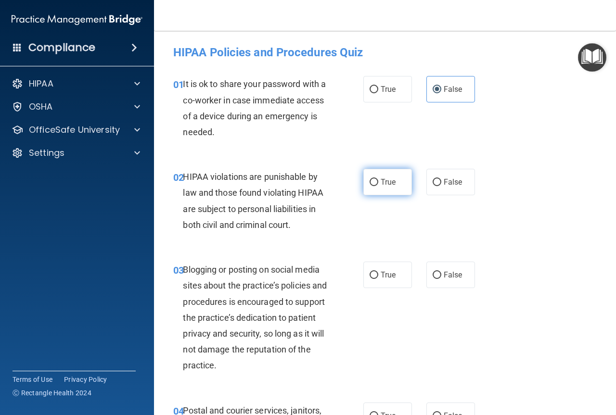
radio input "true"
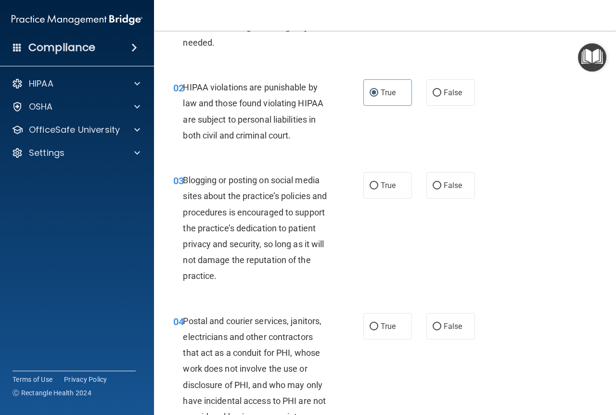
scroll to position [96, 0]
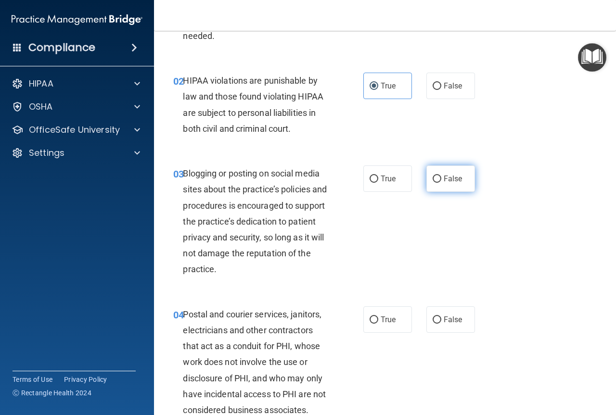
click at [426, 179] on label "False" at bounding box center [450, 178] width 49 height 26
click at [432, 179] on input "False" at bounding box center [436, 179] width 9 height 7
radio input "true"
click at [371, 314] on label "True" at bounding box center [387, 319] width 49 height 26
click at [371, 317] on input "True" at bounding box center [373, 320] width 9 height 7
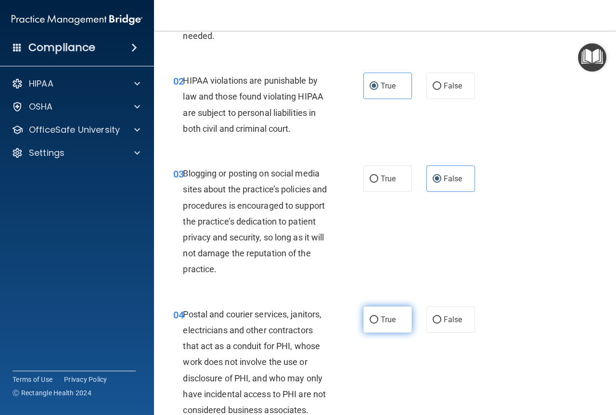
radio input "true"
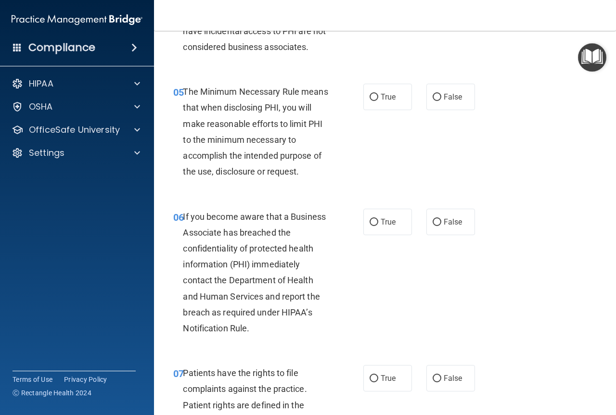
scroll to position [481, 0]
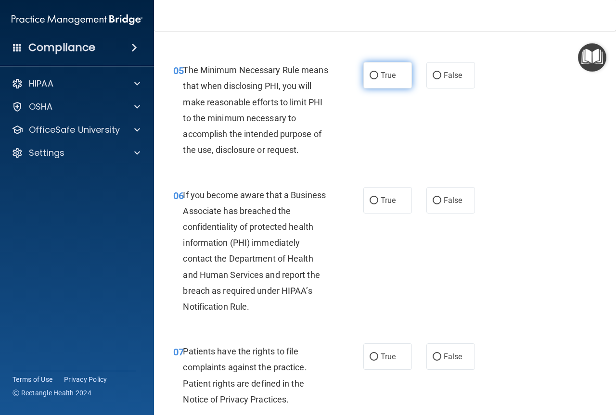
click at [373, 76] on input "True" at bounding box center [373, 75] width 9 height 7
radio input "true"
click at [436, 197] on label "False" at bounding box center [450, 200] width 49 height 26
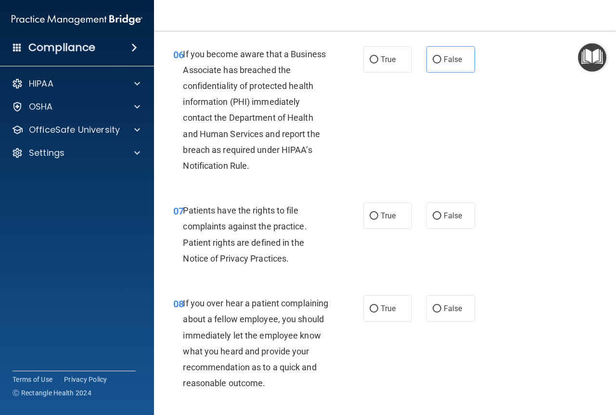
scroll to position [625, 0]
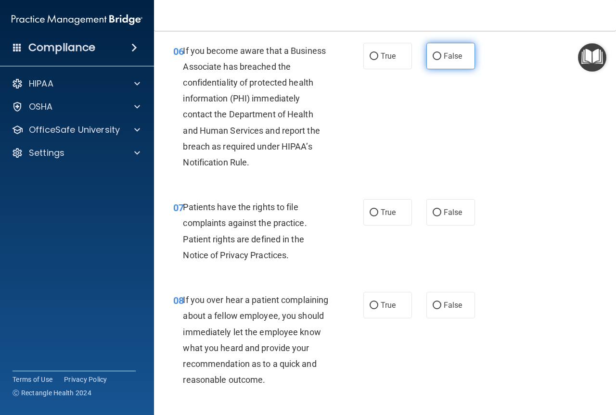
click at [453, 51] on span "False" at bounding box center [453, 55] width 19 height 9
click at [441, 53] on input "False" at bounding box center [436, 56] width 9 height 7
radio input "true"
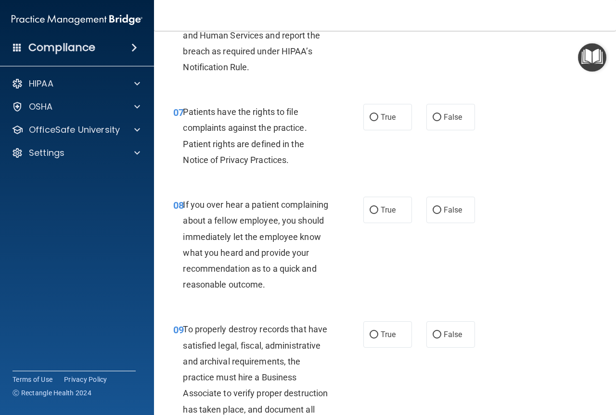
scroll to position [770, 0]
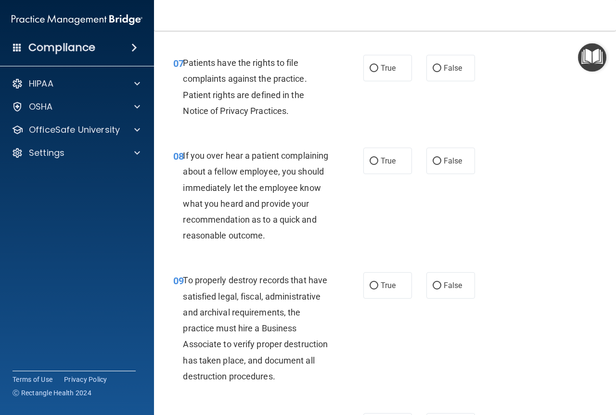
drag, startPoint x: 371, startPoint y: 62, endPoint x: 394, endPoint y: 115, distance: 58.4
click at [372, 63] on label "True" at bounding box center [387, 68] width 49 height 26
click at [444, 162] on span "False" at bounding box center [453, 160] width 19 height 9
click at [440, 162] on input "False" at bounding box center [436, 161] width 9 height 7
radio input "true"
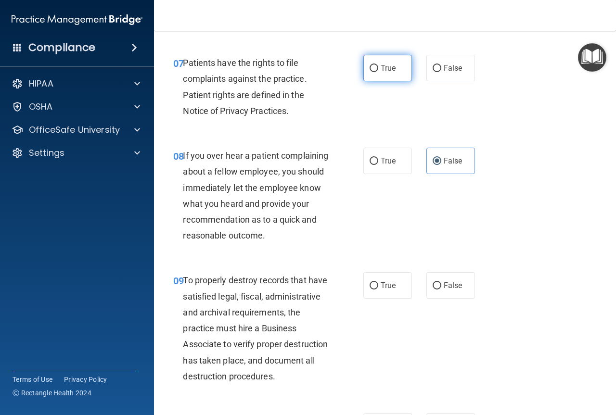
click at [388, 65] on span "True" at bounding box center [387, 67] width 15 height 9
click at [378, 65] on input "True" at bounding box center [373, 68] width 9 height 7
radio input "true"
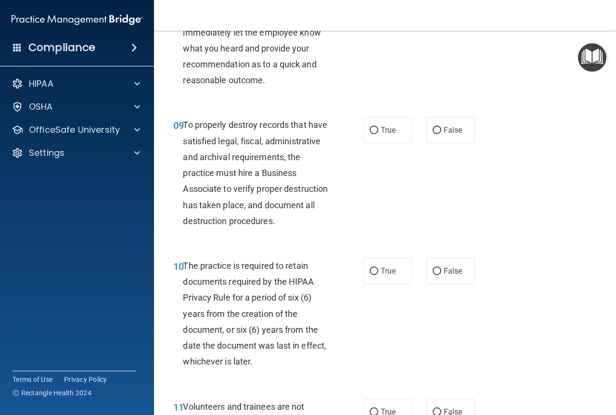
scroll to position [962, 0]
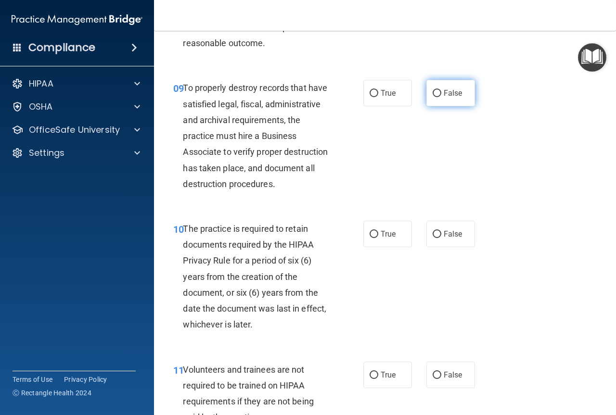
click at [433, 97] on input "False" at bounding box center [436, 93] width 9 height 7
radio input "true"
click at [373, 247] on label "True" at bounding box center [387, 234] width 49 height 26
click at [373, 238] on input "True" at bounding box center [373, 234] width 9 height 7
radio input "true"
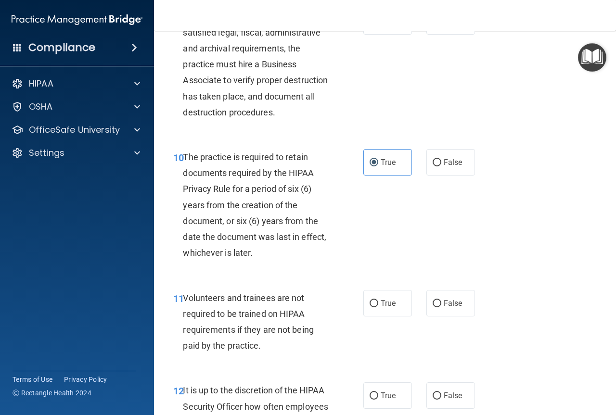
scroll to position [1154, 0]
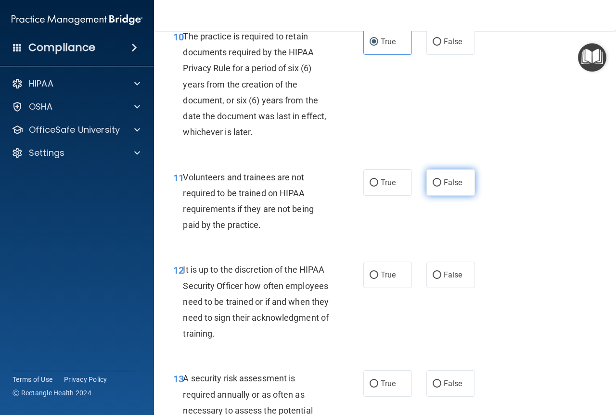
click at [434, 196] on label "False" at bounding box center [450, 182] width 49 height 26
click at [434, 187] on input "False" at bounding box center [436, 182] width 9 height 7
radio input "true"
click at [427, 288] on label "False" at bounding box center [450, 275] width 49 height 26
click at [432, 279] on input "False" at bounding box center [436, 275] width 9 height 7
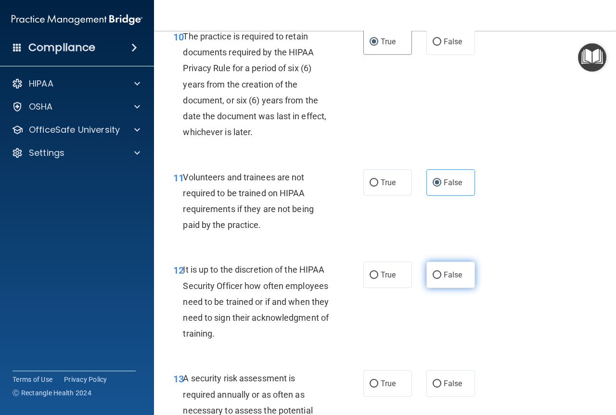
radio input "true"
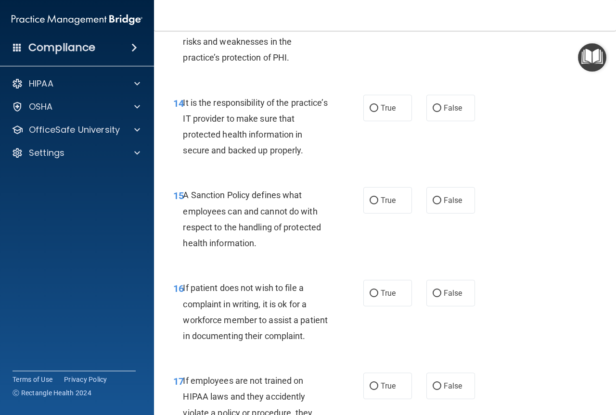
scroll to position [1491, 0]
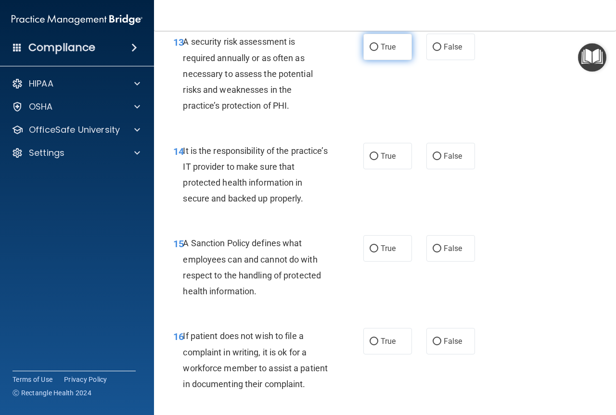
click at [368, 60] on label "True" at bounding box center [387, 47] width 49 height 26
click at [456, 161] on span "False" at bounding box center [453, 156] width 19 height 9
click at [441, 160] on input "False" at bounding box center [436, 156] width 9 height 7
radio input "true"
click at [444, 253] on span "False" at bounding box center [453, 248] width 19 height 9
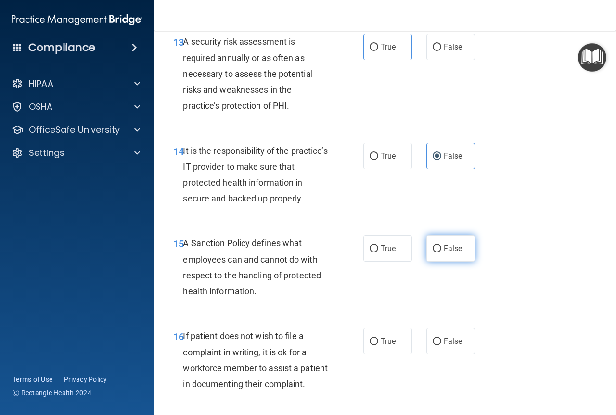
click at [441, 253] on input "False" at bounding box center [436, 248] width 9 height 7
radio input "true"
click at [377, 60] on label "True" at bounding box center [387, 47] width 49 height 26
click at [377, 51] on input "True" at bounding box center [373, 47] width 9 height 7
radio input "true"
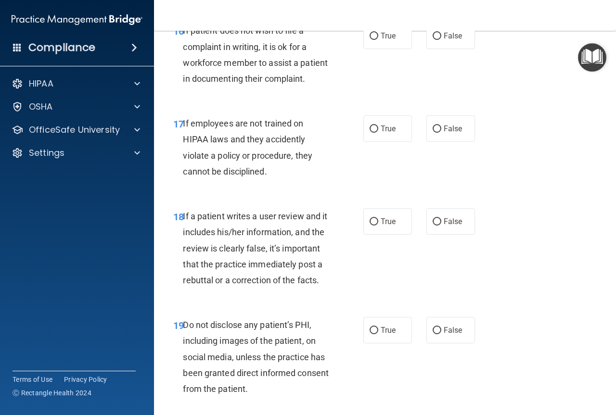
scroll to position [1780, 0]
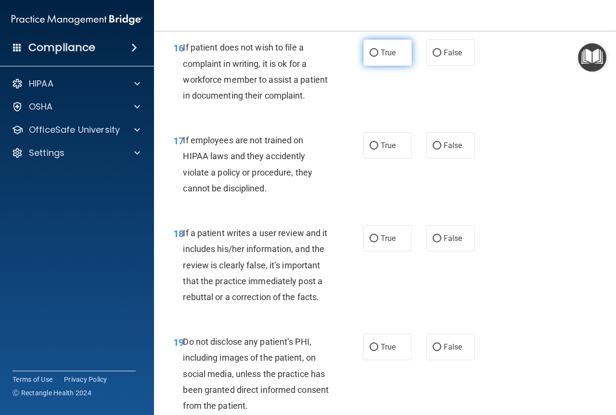
click at [391, 66] on label "True" at bounding box center [387, 52] width 49 height 26
click at [378, 57] on input "True" at bounding box center [373, 53] width 9 height 7
radio input "true"
click at [443, 159] on label "False" at bounding box center [450, 145] width 49 height 26
click at [441, 150] on input "False" at bounding box center [436, 145] width 9 height 7
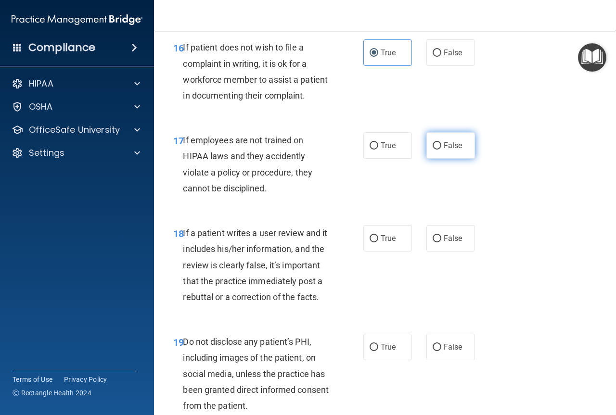
radio input "true"
click at [434, 252] on label "False" at bounding box center [450, 238] width 49 height 26
click at [434, 242] on input "False" at bounding box center [436, 238] width 9 height 7
radio input "true"
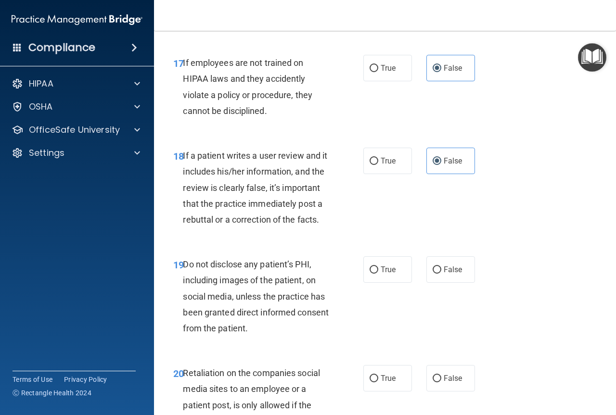
scroll to position [1876, 0]
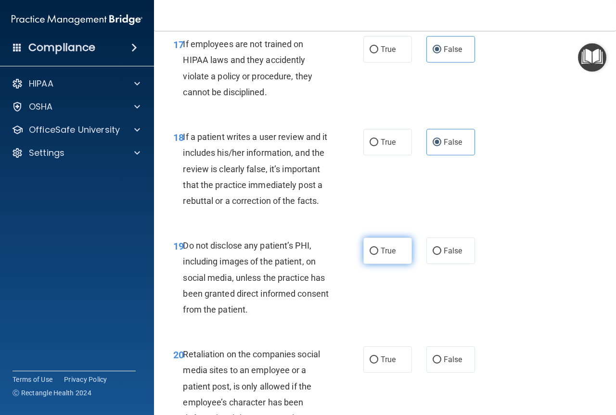
click at [369, 255] on input "True" at bounding box center [373, 251] width 9 height 7
radio input "true"
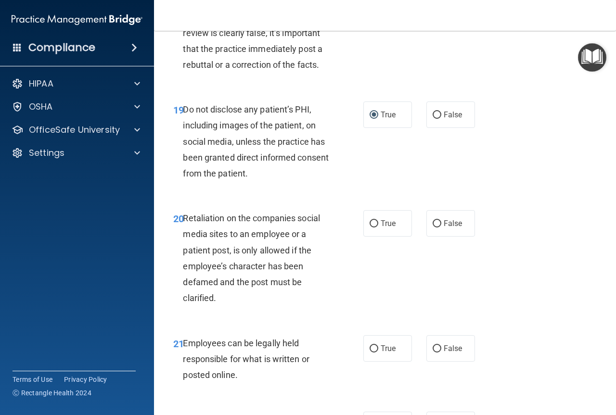
scroll to position [2068, 0]
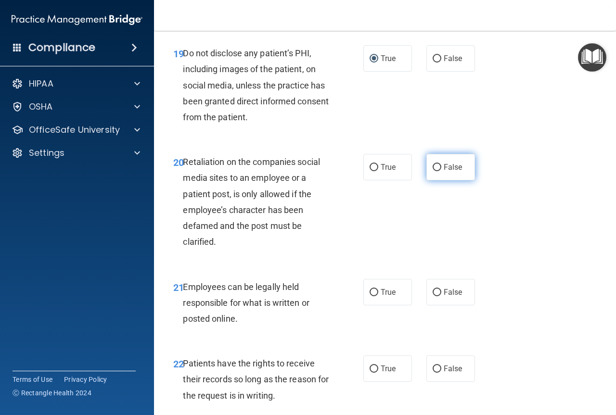
click at [432, 171] on input "False" at bounding box center [436, 167] width 9 height 7
radio input "true"
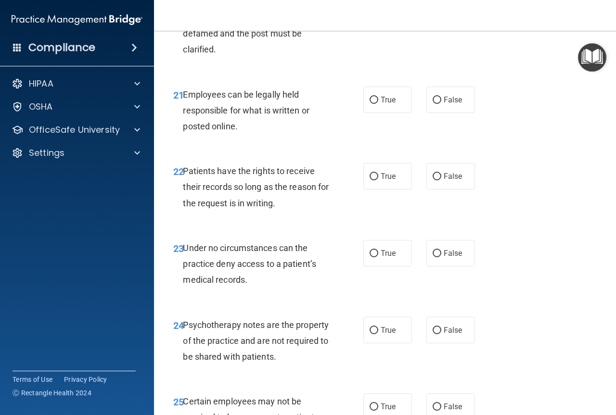
scroll to position [2309, 0]
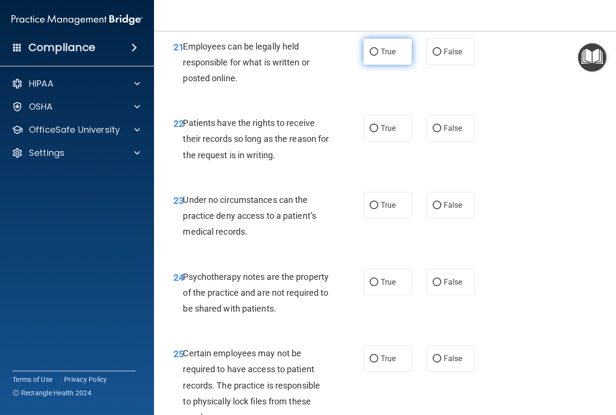
click at [376, 65] on label "True" at bounding box center [387, 51] width 49 height 26
click at [376, 56] on input "True" at bounding box center [373, 52] width 9 height 7
radio input "true"
click at [443, 141] on label "False" at bounding box center [450, 128] width 49 height 26
click at [441, 132] on input "False" at bounding box center [436, 128] width 9 height 7
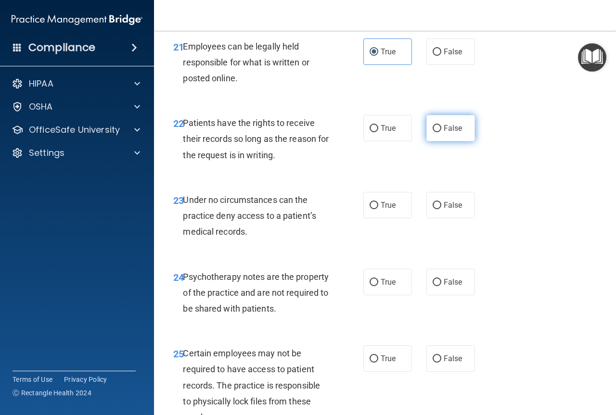
radio input "true"
click at [438, 218] on label "False" at bounding box center [450, 205] width 49 height 26
click at [438, 209] on input "False" at bounding box center [436, 205] width 9 height 7
radio input "true"
click at [385, 295] on label "True" at bounding box center [387, 282] width 49 height 26
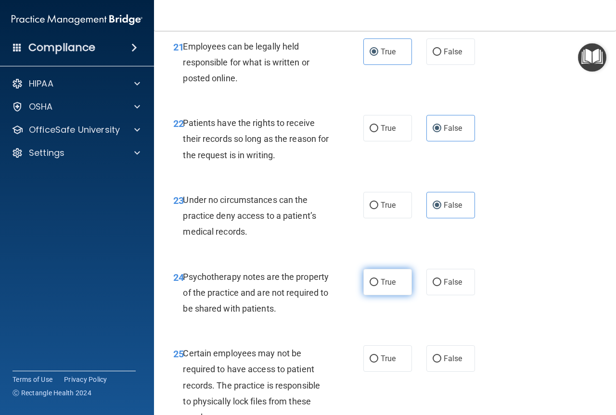
click at [378, 286] on input "True" at bounding box center [373, 282] width 9 height 7
radio input "true"
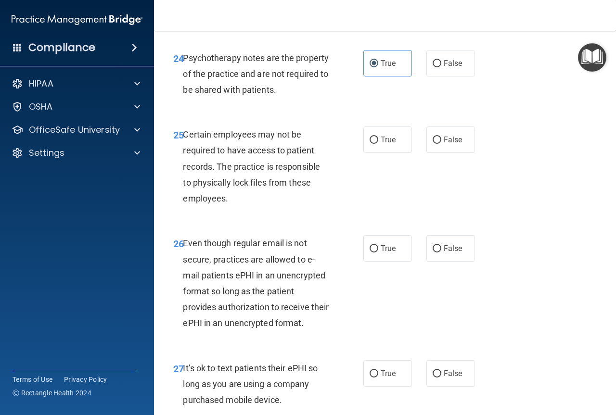
scroll to position [2549, 0]
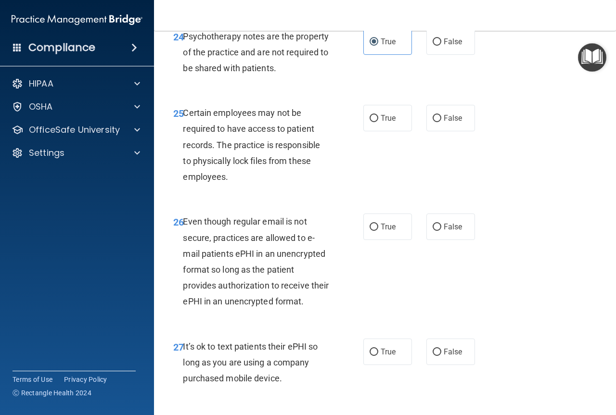
click at [371, 165] on div "25 Certain employees may not be required to have access to patient records. The…" at bounding box center [385, 147] width 438 height 109
click at [375, 131] on label "True" at bounding box center [387, 118] width 49 height 26
click at [375, 122] on input "True" at bounding box center [373, 118] width 9 height 7
radio input "true"
click at [383, 231] on span "True" at bounding box center [387, 226] width 15 height 9
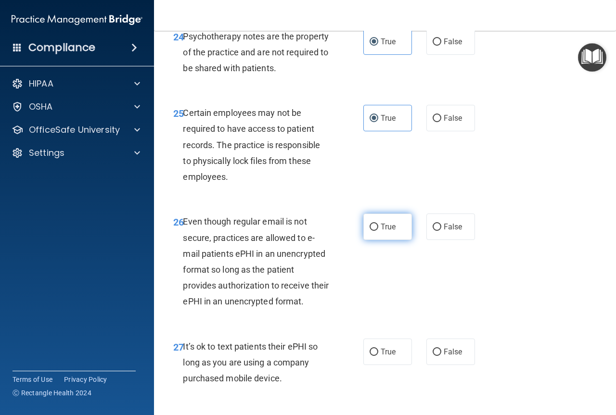
click at [378, 231] on input "True" at bounding box center [373, 227] width 9 height 7
radio input "true"
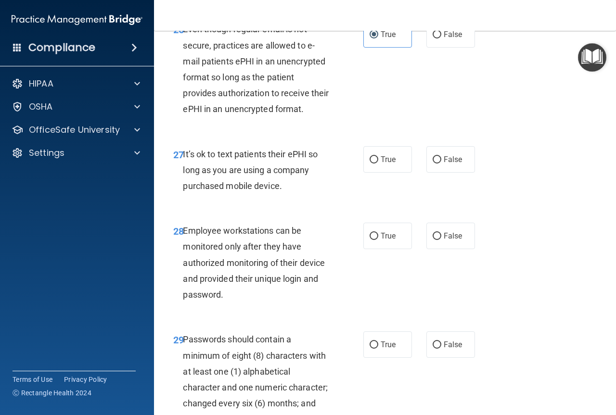
scroll to position [2790, 0]
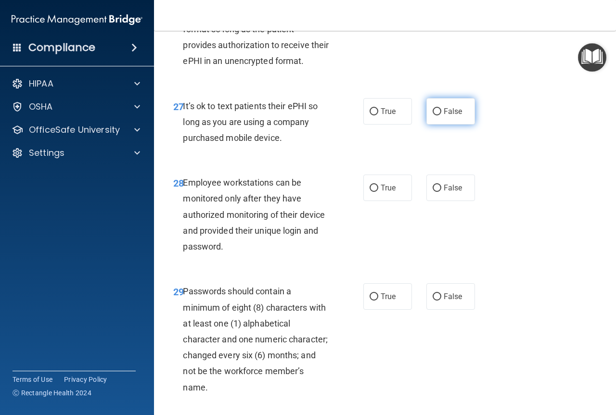
click at [445, 125] on label "False" at bounding box center [450, 111] width 49 height 26
click at [441, 115] on input "False" at bounding box center [436, 111] width 9 height 7
radio input "true"
click at [436, 201] on label "False" at bounding box center [450, 188] width 49 height 26
click at [436, 192] on input "False" at bounding box center [436, 188] width 9 height 7
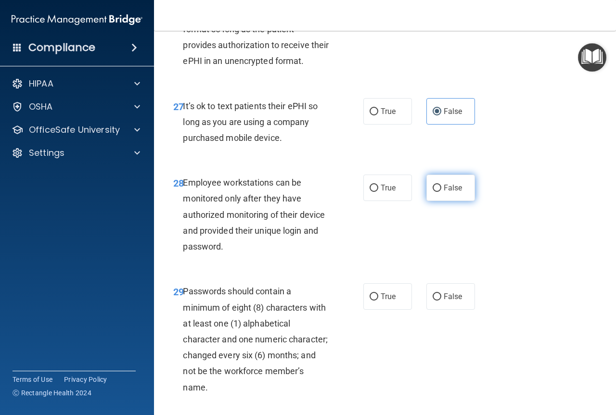
radio input "true"
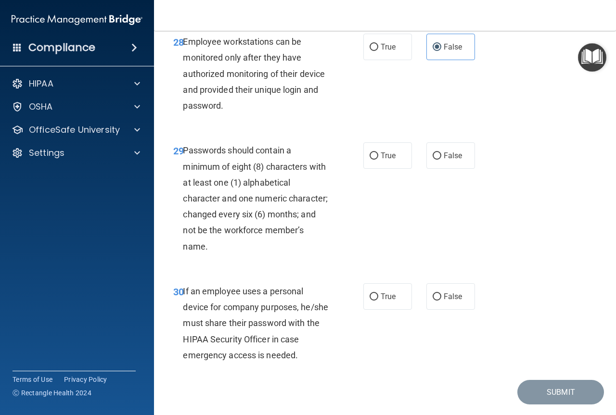
scroll to position [2934, 0]
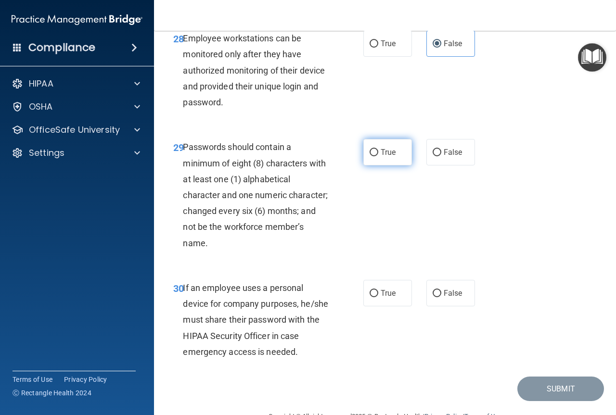
click at [384, 157] on span "True" at bounding box center [387, 152] width 15 height 9
click at [378, 156] on input "True" at bounding box center [373, 152] width 9 height 7
radio input "true"
click at [444, 371] on div "30 If an employee uses a personal device for company purposes, he/she must shar…" at bounding box center [385, 322] width 438 height 109
click at [441, 306] on label "False" at bounding box center [450, 293] width 49 height 26
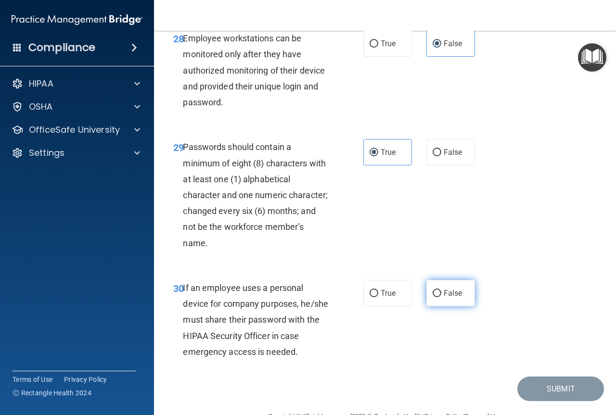
click at [441, 297] on input "False" at bounding box center [436, 293] width 9 height 7
radio input "true"
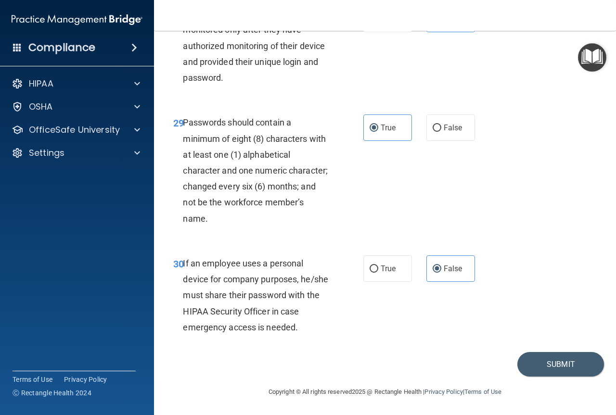
scroll to position [3022, 0]
click at [522, 371] on button "Submit" at bounding box center [560, 364] width 87 height 25
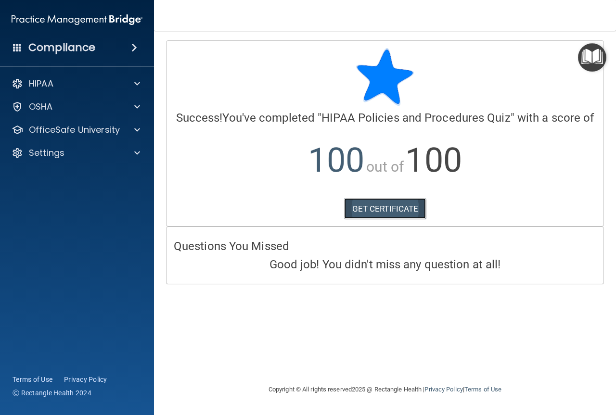
click at [380, 209] on link "GET CERTIFICATE" at bounding box center [385, 208] width 82 height 21
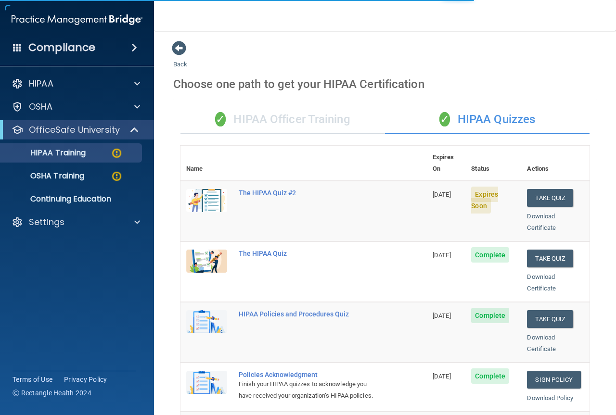
scroll to position [96, 0]
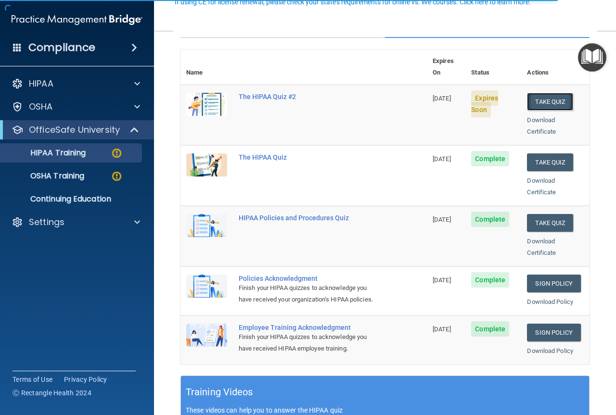
click at [544, 93] on button "Take Quiz" at bounding box center [550, 102] width 46 height 18
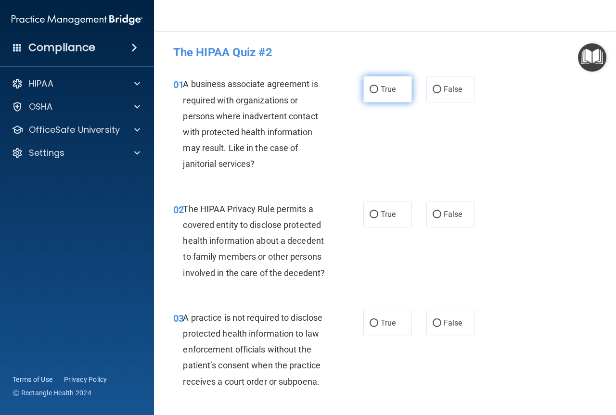
click at [382, 89] on span "True" at bounding box center [387, 89] width 15 height 9
click at [378, 89] on input "True" at bounding box center [373, 89] width 9 height 7
radio input "true"
drag, startPoint x: 386, startPoint y: 206, endPoint x: 383, endPoint y: 219, distance: 12.8
click at [386, 206] on label "True" at bounding box center [387, 214] width 49 height 26
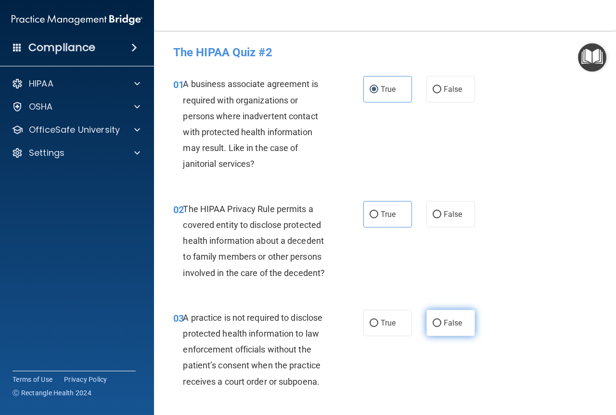
click at [446, 328] on label "False" at bounding box center [450, 323] width 49 height 26
click at [441, 327] on input "False" at bounding box center [436, 323] width 9 height 7
radio input "true"
click at [376, 211] on label "True" at bounding box center [387, 214] width 49 height 26
click at [376, 211] on input "True" at bounding box center [373, 214] width 9 height 7
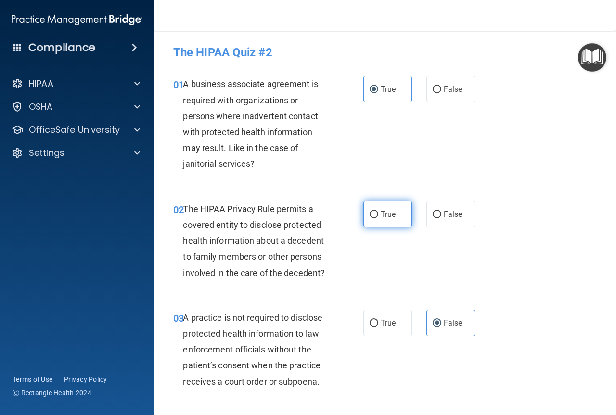
radio input "true"
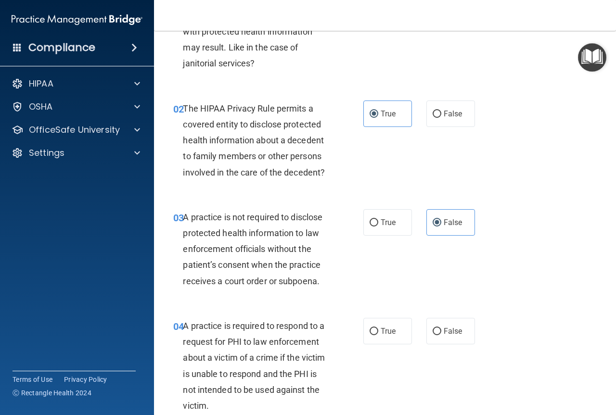
scroll to position [144, 0]
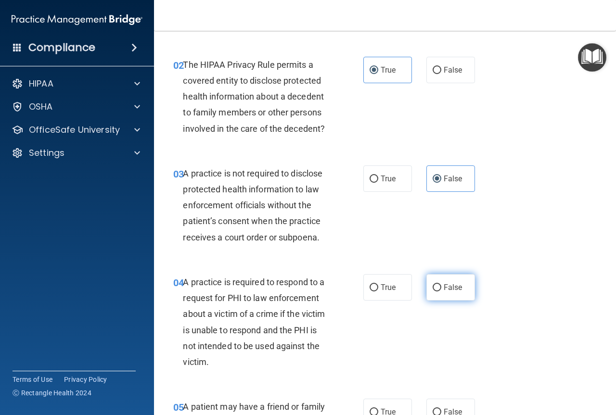
click at [456, 292] on label "False" at bounding box center [450, 287] width 49 height 26
click at [441, 292] on input "False" at bounding box center [436, 287] width 9 height 7
radio input "true"
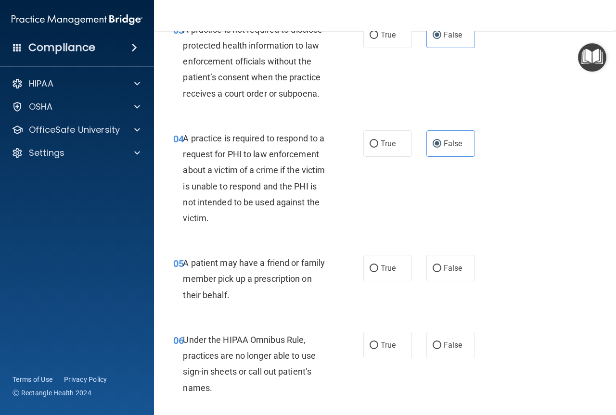
scroll to position [289, 0]
drag, startPoint x: 388, startPoint y: 265, endPoint x: 405, endPoint y: 384, distance: 120.5
click at [389, 275] on label "True" at bounding box center [387, 267] width 49 height 26
click at [378, 272] on input "True" at bounding box center [373, 268] width 9 height 7
radio input "true"
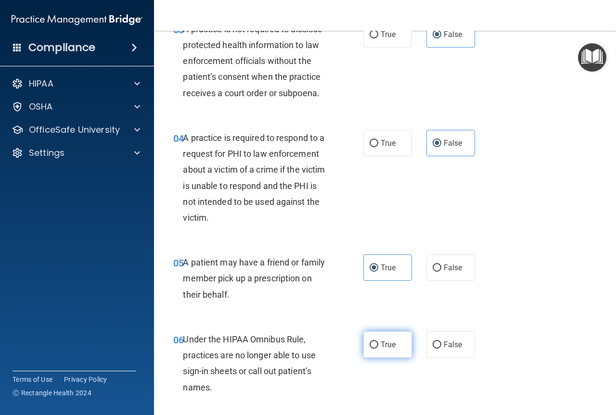
click at [389, 352] on label "True" at bounding box center [387, 344] width 49 height 26
click at [378, 349] on input "True" at bounding box center [373, 345] width 9 height 7
radio input "true"
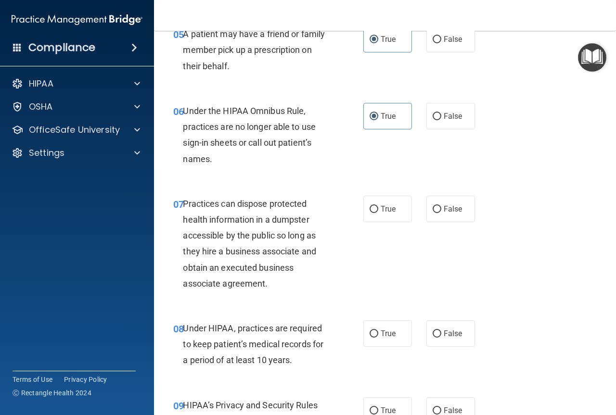
scroll to position [625, 0]
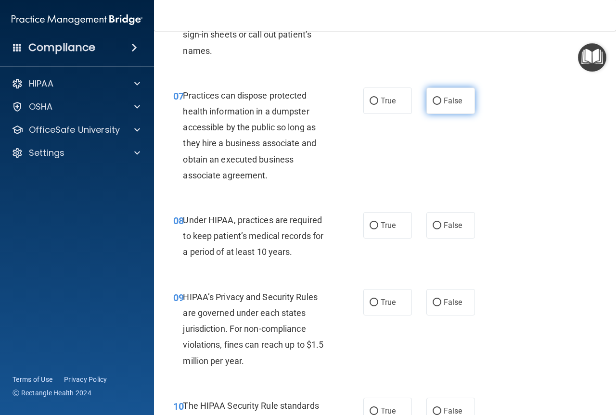
click at [432, 105] on label "False" at bounding box center [450, 101] width 49 height 26
click at [432, 105] on input "False" at bounding box center [436, 101] width 9 height 7
radio input "true"
click at [447, 225] on span "False" at bounding box center [453, 225] width 19 height 9
click at [441, 225] on input "False" at bounding box center [436, 225] width 9 height 7
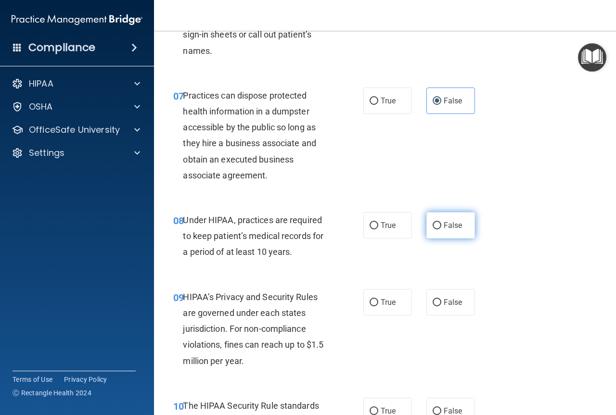
radio input "true"
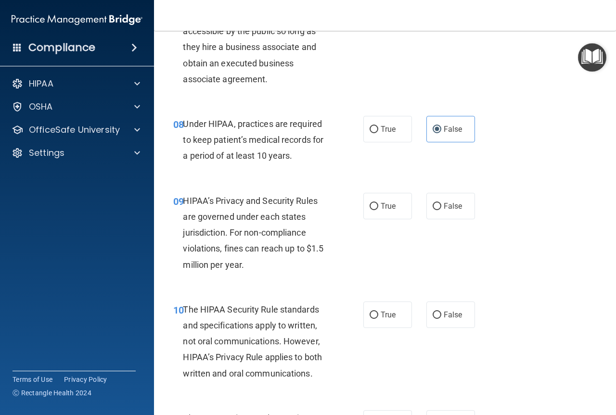
scroll to position [770, 0]
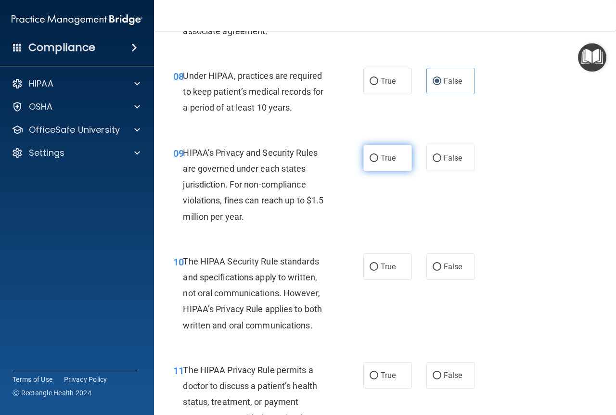
drag, startPoint x: 383, startPoint y: 156, endPoint x: 402, endPoint y: 266, distance: 111.3
click at [383, 162] on span "True" at bounding box center [387, 157] width 15 height 9
click at [378, 162] on input "True" at bounding box center [373, 158] width 9 height 7
radio input "true"
click at [402, 267] on label "True" at bounding box center [387, 267] width 49 height 26
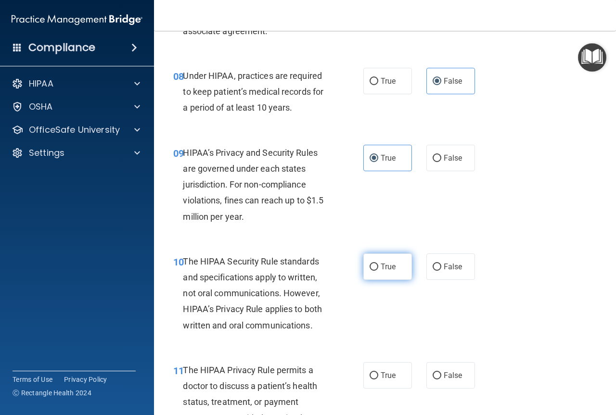
click at [378, 267] on input "True" at bounding box center [373, 267] width 9 height 7
radio input "true"
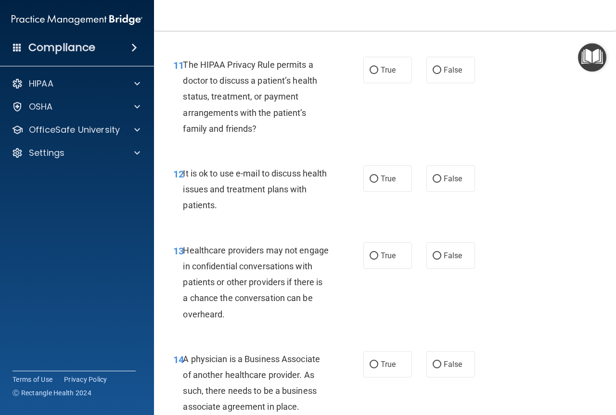
scroll to position [1058, 0]
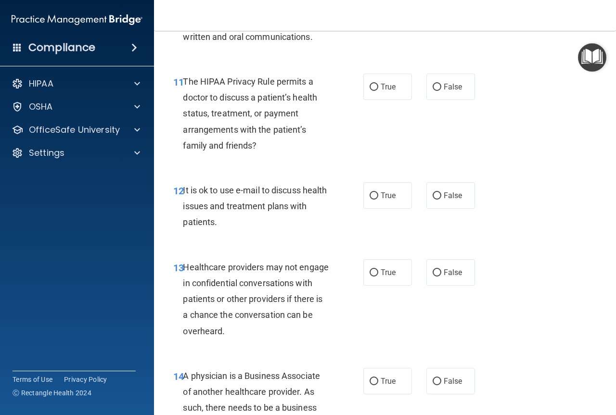
click at [385, 73] on div "11 The HIPAA Privacy Rule permits a doctor to discuss a patient’s health status…" at bounding box center [385, 116] width 438 height 109
drag, startPoint x: 390, startPoint y: 93, endPoint x: 392, endPoint y: 106, distance: 12.7
click at [390, 93] on label "True" at bounding box center [387, 87] width 49 height 26
click at [378, 91] on input "True" at bounding box center [373, 87] width 9 height 7
radio input "true"
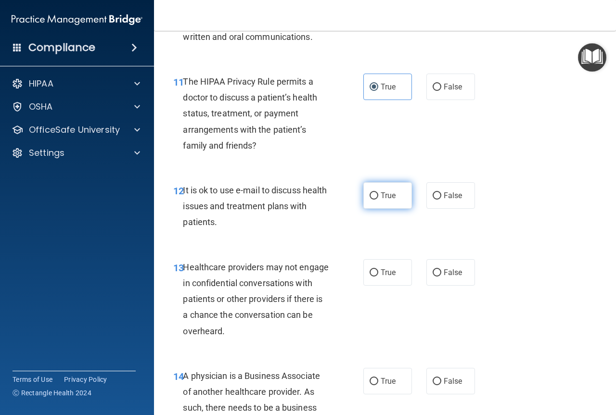
click at [392, 195] on label "True" at bounding box center [387, 195] width 49 height 26
click at [378, 195] on input "True" at bounding box center [373, 195] width 9 height 7
radio input "true"
click at [435, 269] on input "False" at bounding box center [436, 272] width 9 height 7
radio input "true"
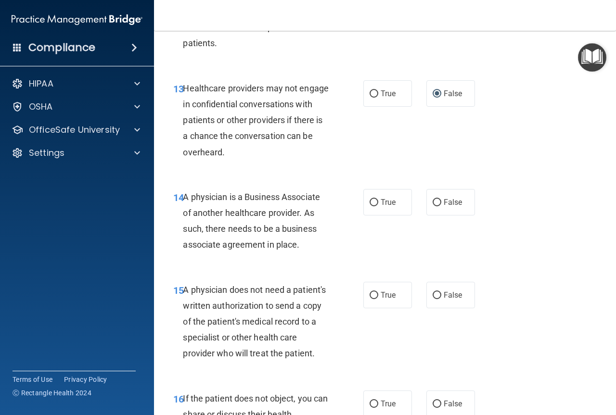
scroll to position [1251, 0]
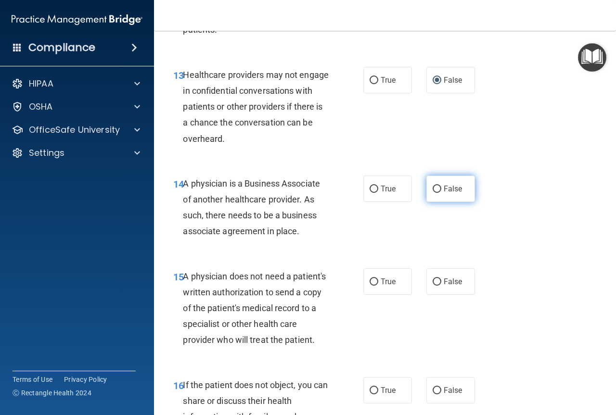
click at [444, 192] on span "False" at bounding box center [453, 188] width 19 height 9
click at [440, 192] on input "False" at bounding box center [436, 189] width 9 height 7
radio input "true"
click at [392, 279] on span "True" at bounding box center [387, 281] width 15 height 9
click at [378, 279] on input "True" at bounding box center [373, 282] width 9 height 7
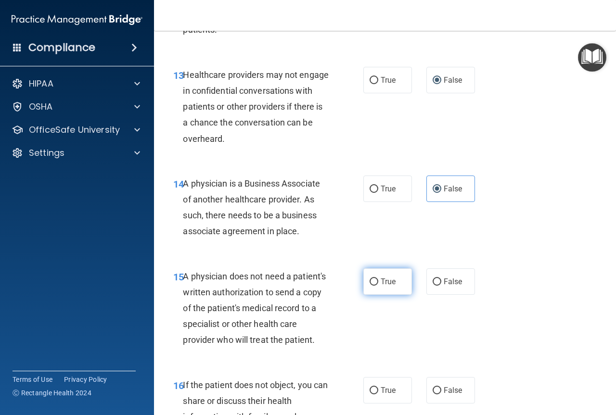
radio input "true"
click at [383, 275] on label "True" at bounding box center [387, 281] width 49 height 26
click at [378, 279] on input "True" at bounding box center [373, 282] width 9 height 7
click at [382, 365] on div "16 If the patient does not object, you can share or discuss their health inform…" at bounding box center [385, 419] width 438 height 109
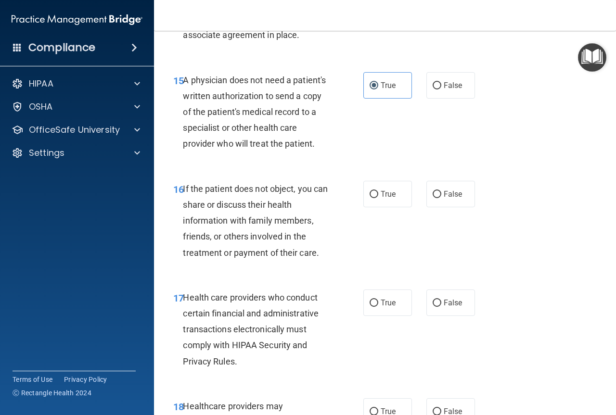
scroll to position [1443, 0]
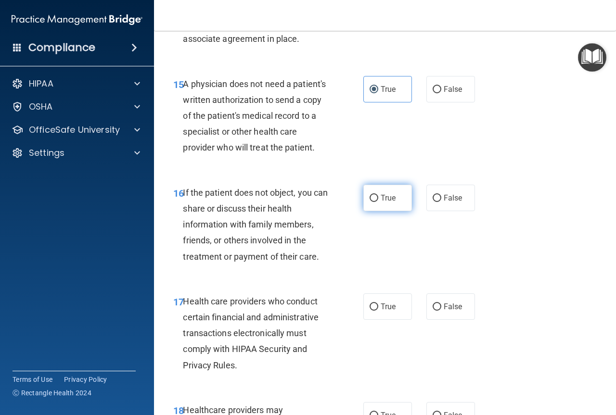
click at [373, 202] on label "True" at bounding box center [387, 198] width 49 height 26
click at [373, 202] on input "True" at bounding box center [373, 198] width 9 height 7
radio input "true"
click at [444, 311] on span "False" at bounding box center [453, 306] width 19 height 9
click at [441, 311] on input "False" at bounding box center [436, 307] width 9 height 7
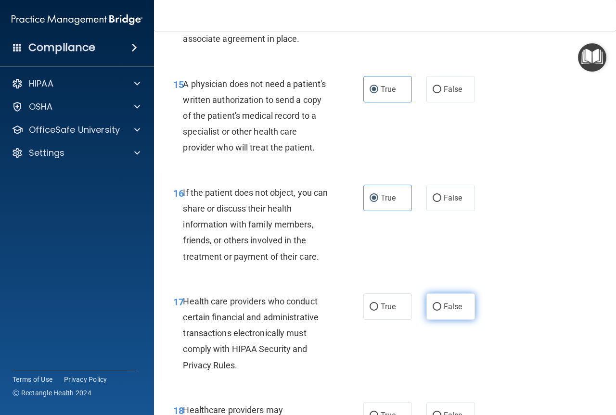
radio input "true"
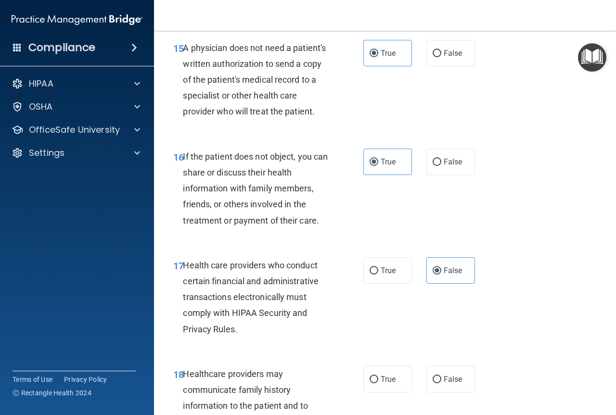
scroll to position [1539, 0]
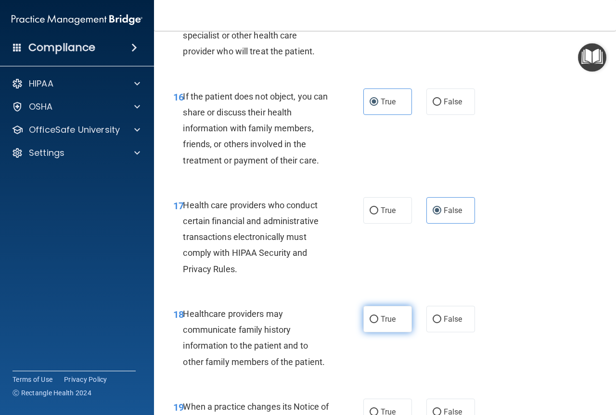
click at [376, 332] on label "True" at bounding box center [387, 319] width 49 height 26
click at [376, 323] on input "True" at bounding box center [373, 319] width 9 height 7
radio input "true"
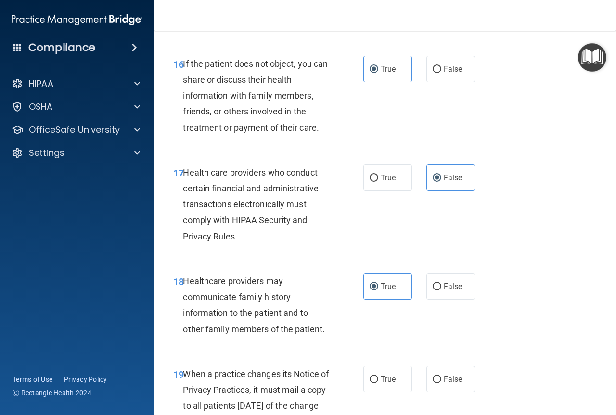
scroll to position [1636, 0]
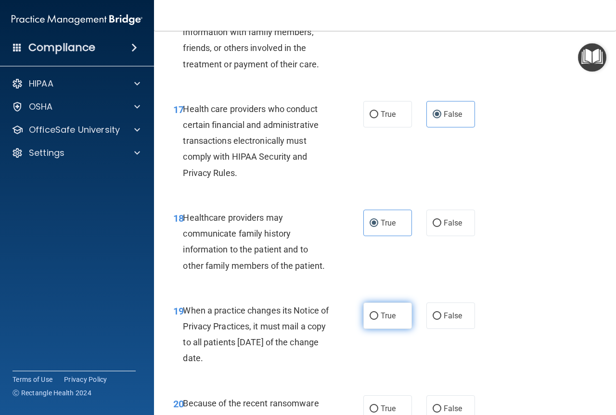
click at [371, 320] on input "True" at bounding box center [373, 316] width 9 height 7
radio input "true"
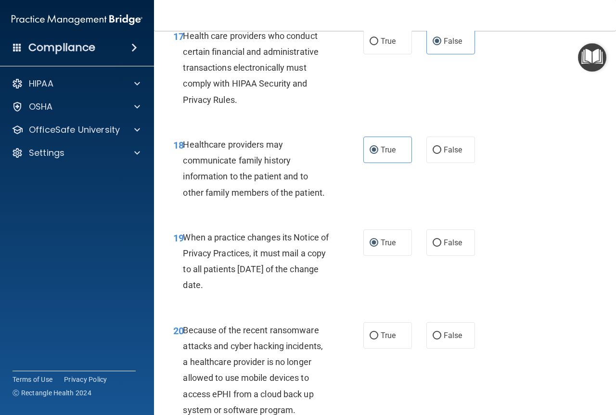
scroll to position [1780, 0]
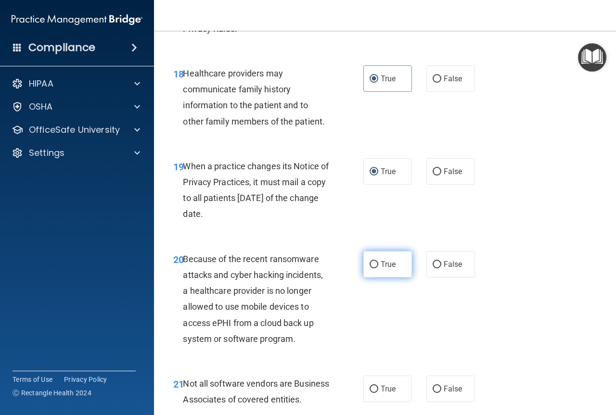
click at [383, 278] on label "True" at bounding box center [387, 264] width 49 height 26
click at [378, 268] on input "True" at bounding box center [373, 264] width 9 height 7
radio input "true"
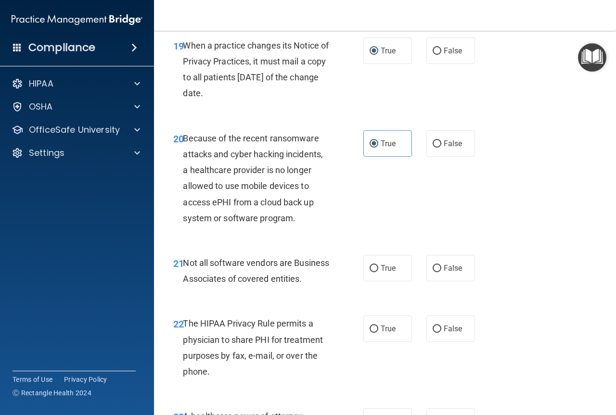
scroll to position [1972, 0]
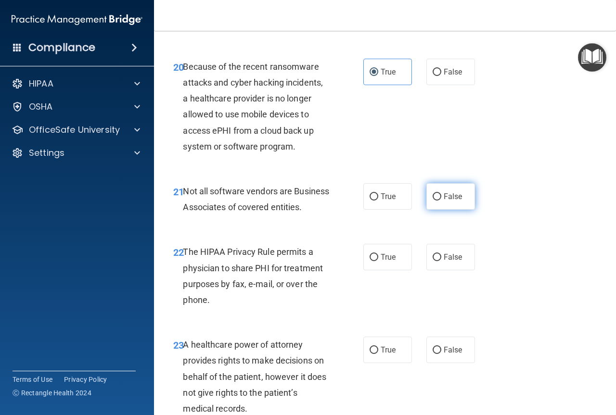
drag, startPoint x: 450, startPoint y: 216, endPoint x: 449, endPoint y: 221, distance: 4.9
click at [450, 201] on span "False" at bounding box center [453, 196] width 19 height 9
click at [441, 201] on input "False" at bounding box center [436, 196] width 9 height 7
radio input "true"
click at [454, 262] on span "False" at bounding box center [453, 257] width 19 height 9
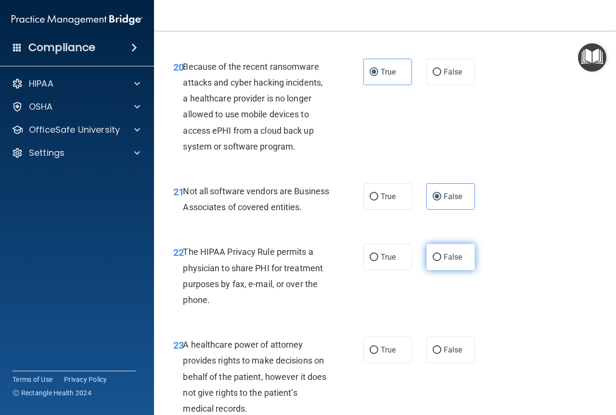
click at [441, 261] on input "False" at bounding box center [436, 257] width 9 height 7
radio input "true"
click at [385, 363] on label "True" at bounding box center [387, 350] width 49 height 26
click at [378, 354] on input "True" at bounding box center [373, 350] width 9 height 7
radio input "true"
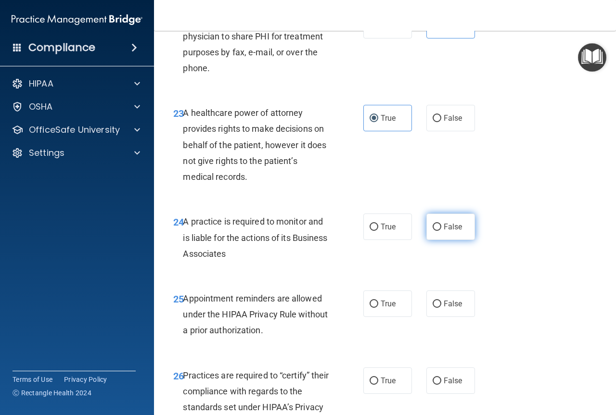
scroll to position [2213, 0]
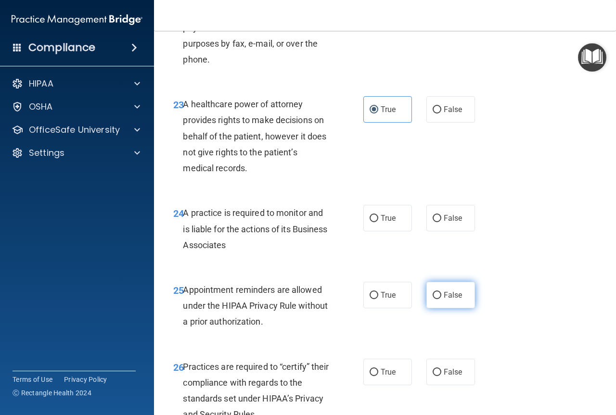
drag, startPoint x: 449, startPoint y: 246, endPoint x: 458, endPoint y: 336, distance: 89.9
click at [449, 223] on span "False" at bounding box center [453, 218] width 19 height 9
click at [441, 222] on input "False" at bounding box center [436, 218] width 9 height 7
radio input "true"
click at [447, 308] on label "False" at bounding box center [450, 295] width 49 height 26
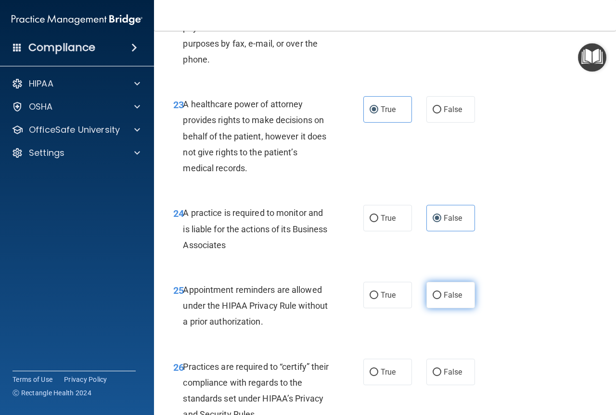
click at [441, 299] on input "False" at bounding box center [436, 295] width 9 height 7
radio input "true"
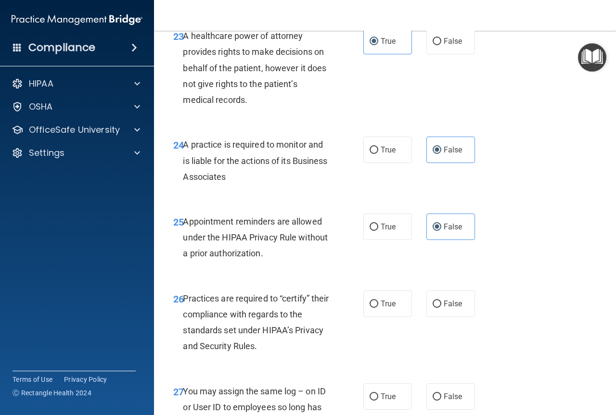
scroll to position [2405, 0]
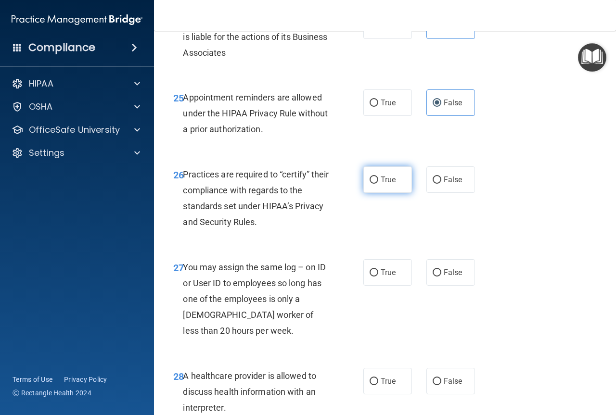
drag, startPoint x: 392, startPoint y: 201, endPoint x: 390, endPoint y: 226, distance: 24.6
click at [392, 193] on label "True" at bounding box center [387, 179] width 49 height 26
click at [378, 184] on input "True" at bounding box center [373, 180] width 9 height 7
radio input "true"
click at [384, 286] on label "True" at bounding box center [387, 272] width 49 height 26
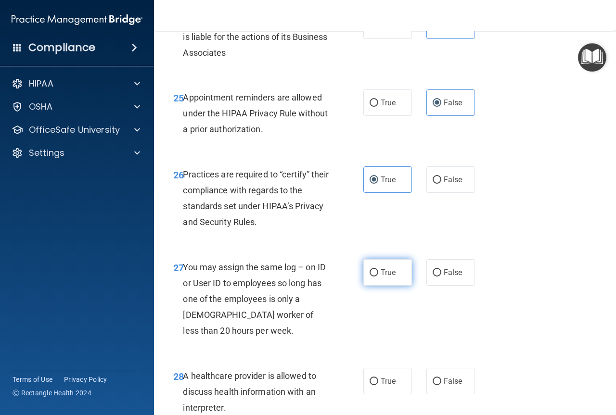
click at [378, 277] on input "True" at bounding box center [373, 272] width 9 height 7
radio input "true"
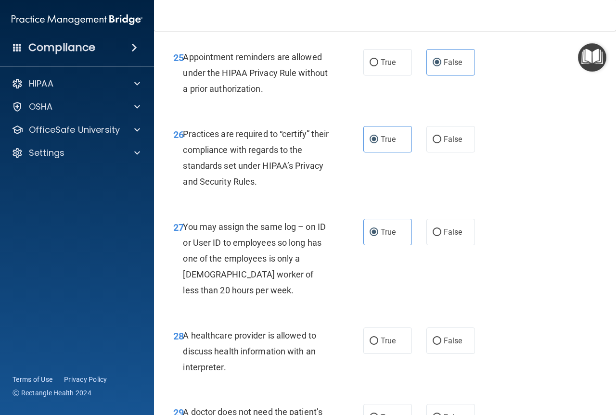
scroll to position [2549, 0]
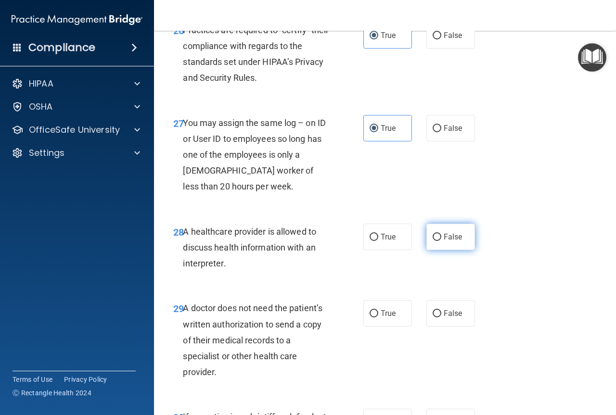
click at [448, 241] on span "False" at bounding box center [453, 236] width 19 height 9
click at [441, 241] on input "False" at bounding box center [436, 237] width 9 height 7
radio input "true"
click at [393, 327] on label "True" at bounding box center [387, 313] width 49 height 26
click at [378, 317] on input "True" at bounding box center [373, 313] width 9 height 7
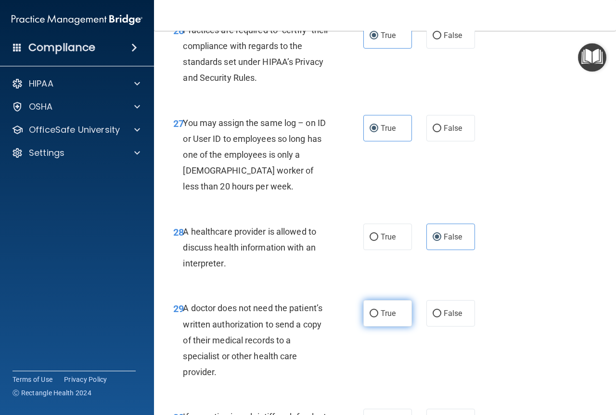
radio input "true"
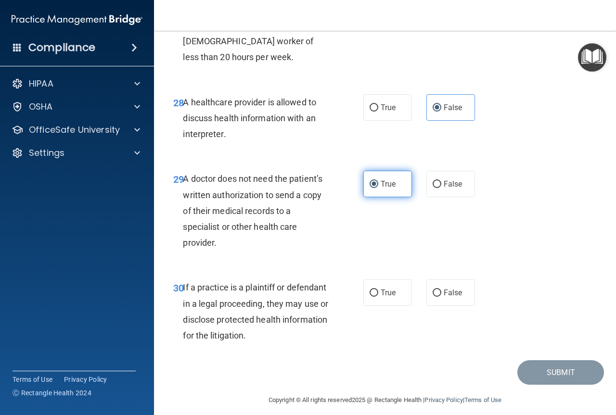
scroll to position [2719, 0]
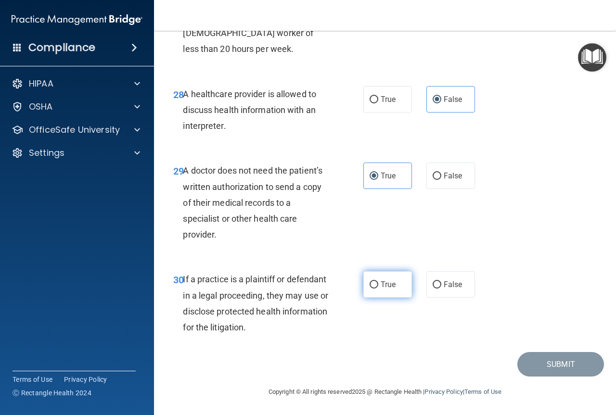
click at [392, 294] on label "True" at bounding box center [387, 284] width 49 height 26
click at [378, 289] on input "True" at bounding box center [373, 284] width 9 height 7
radio input "true"
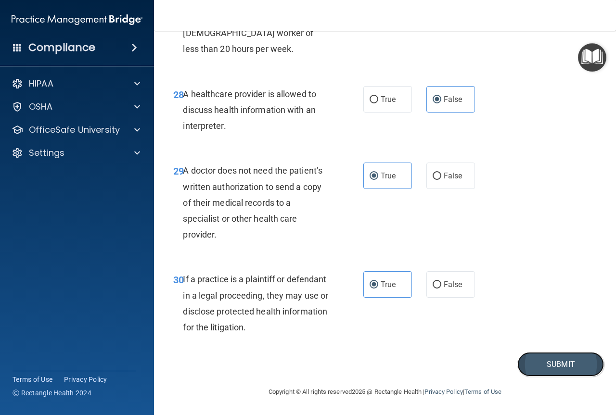
click at [549, 364] on button "Submit" at bounding box center [560, 364] width 87 height 25
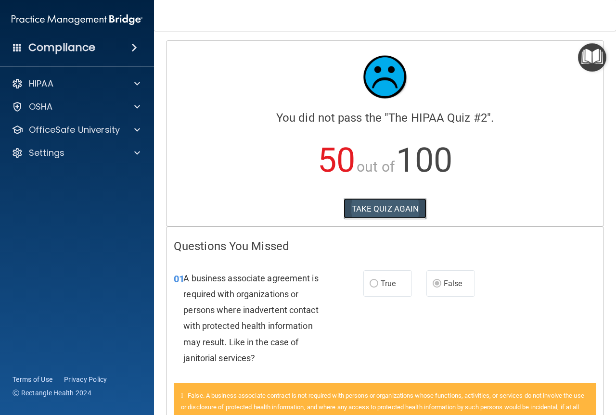
click at [384, 205] on button "TAKE QUIZ AGAIN" at bounding box center [384, 208] width 83 height 21
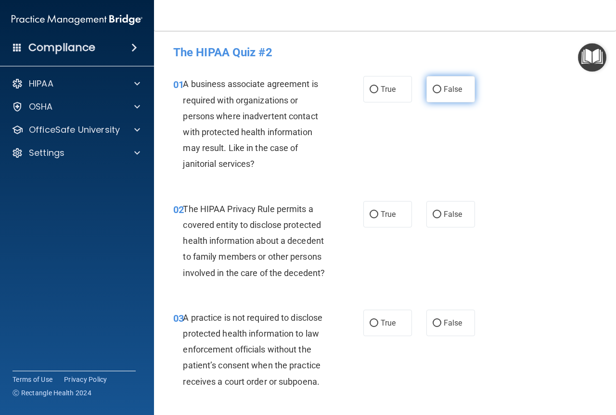
click at [438, 97] on label "False" at bounding box center [450, 89] width 49 height 26
click at [438, 93] on input "False" at bounding box center [436, 89] width 9 height 7
radio input "true"
drag, startPoint x: 387, startPoint y: 202, endPoint x: 471, endPoint y: 336, distance: 158.4
click at [388, 207] on label "True" at bounding box center [387, 214] width 49 height 26
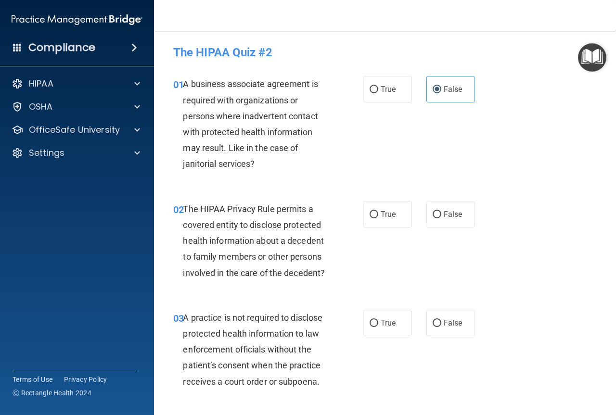
click at [378, 211] on input "True" at bounding box center [373, 214] width 9 height 7
radio input "true"
click at [444, 316] on label "False" at bounding box center [450, 323] width 49 height 26
click at [441, 320] on input "False" at bounding box center [436, 323] width 9 height 7
radio input "true"
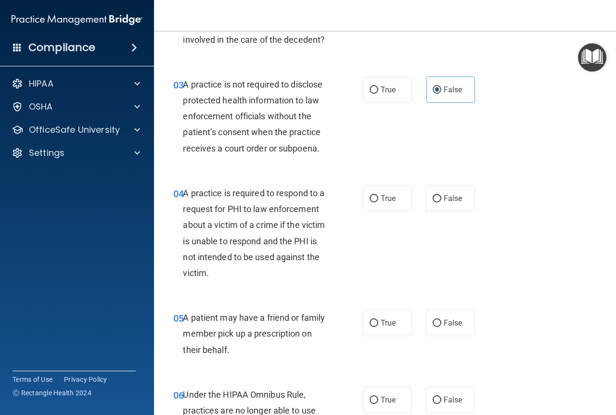
scroll to position [289, 0]
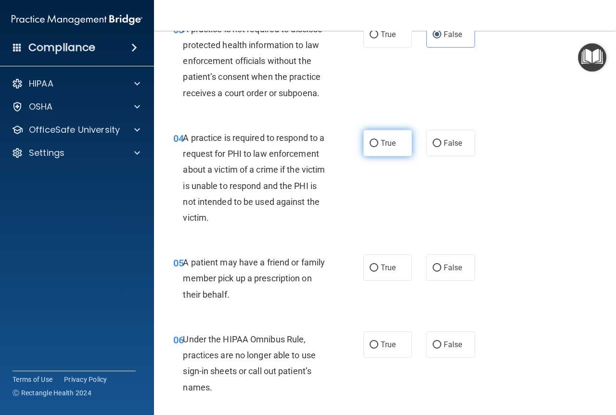
click at [393, 140] on label "True" at bounding box center [387, 143] width 49 height 26
click at [378, 140] on input "True" at bounding box center [373, 143] width 9 height 7
radio input "true"
click at [393, 266] on label "True" at bounding box center [387, 267] width 49 height 26
click at [378, 266] on input "True" at bounding box center [373, 268] width 9 height 7
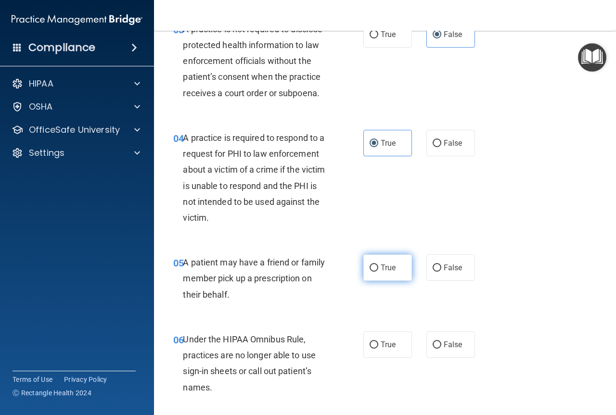
radio input "true"
click at [454, 351] on label "False" at bounding box center [450, 344] width 49 height 26
click at [441, 349] on input "False" at bounding box center [436, 345] width 9 height 7
radio input "true"
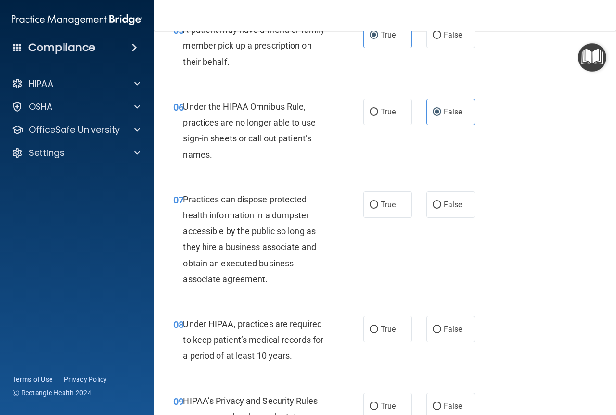
scroll to position [529, 0]
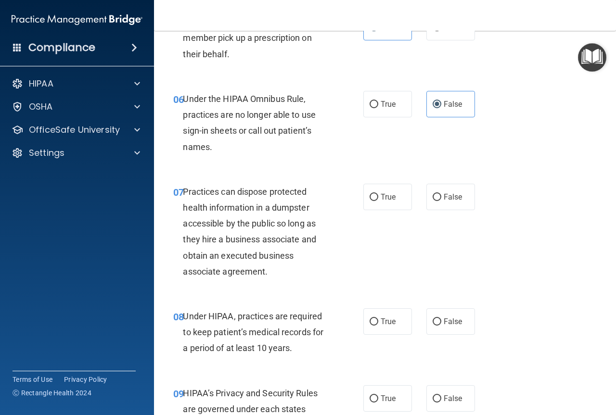
drag, startPoint x: 439, startPoint y: 201, endPoint x: 482, endPoint y: 327, distance: 133.3
click at [439, 201] on label "False" at bounding box center [450, 197] width 49 height 26
click at [439, 201] on input "False" at bounding box center [436, 197] width 9 height 7
radio input "true"
click at [452, 320] on span "False" at bounding box center [453, 321] width 19 height 9
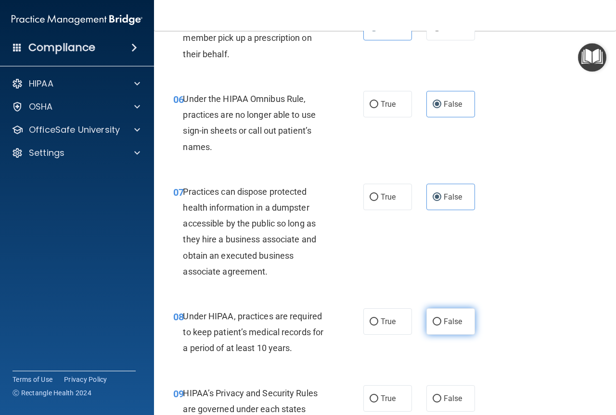
click at [441, 320] on input "False" at bounding box center [436, 321] width 9 height 7
radio input "true"
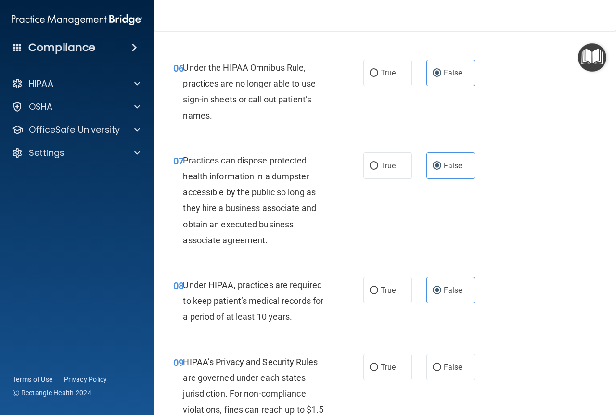
scroll to position [673, 0]
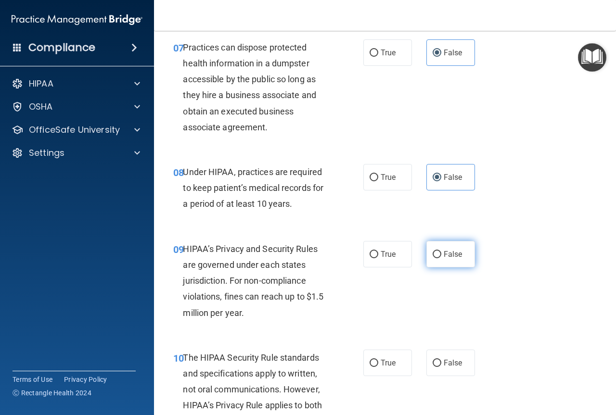
click at [467, 264] on label "False" at bounding box center [450, 254] width 49 height 26
click at [441, 258] on input "False" at bounding box center [436, 254] width 9 height 7
radio input "true"
click at [391, 359] on span "True" at bounding box center [387, 362] width 15 height 9
click at [378, 360] on input "True" at bounding box center [373, 363] width 9 height 7
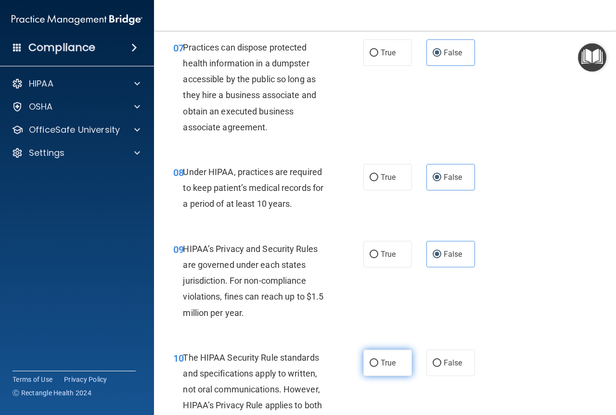
radio input "true"
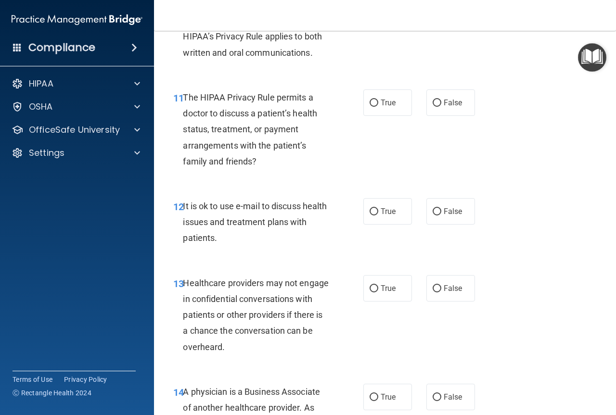
scroll to position [1058, 0]
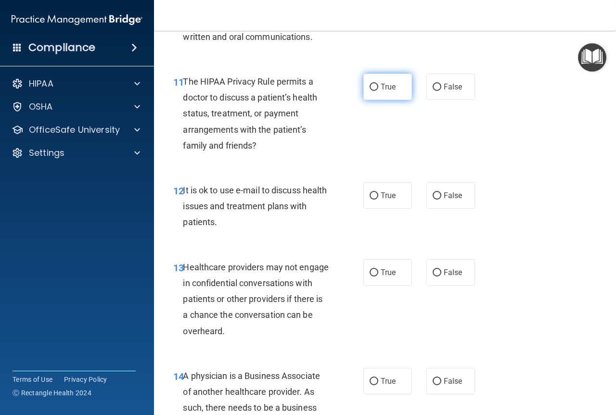
click at [374, 91] on label "True" at bounding box center [387, 87] width 49 height 26
click at [374, 91] on input "True" at bounding box center [373, 87] width 9 height 7
radio input "true"
click at [382, 200] on label "True" at bounding box center [387, 195] width 49 height 26
click at [378, 200] on input "True" at bounding box center [373, 195] width 9 height 7
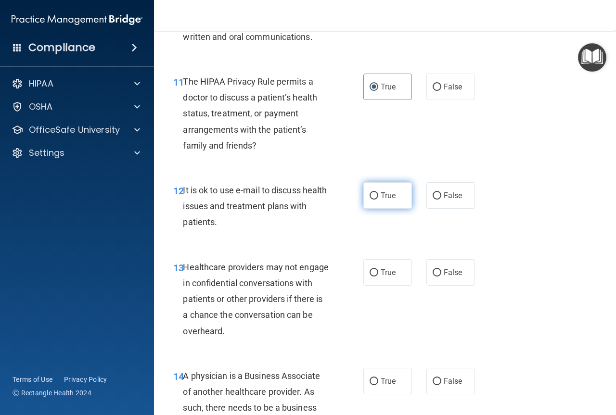
radio input "true"
click at [451, 267] on label "False" at bounding box center [450, 272] width 49 height 26
click at [441, 269] on input "False" at bounding box center [436, 272] width 9 height 7
radio input "true"
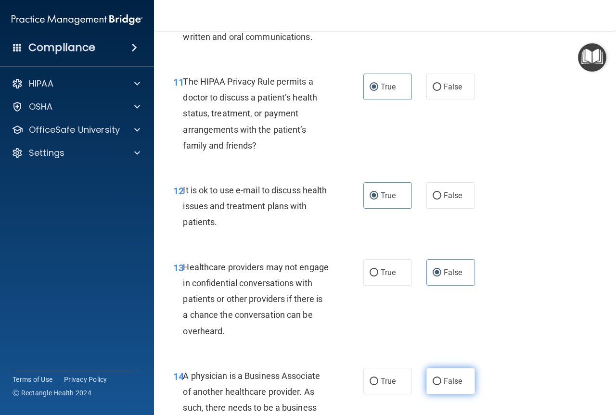
click at [451, 369] on label "False" at bounding box center [450, 381] width 49 height 26
click at [441, 378] on input "False" at bounding box center [436, 381] width 9 height 7
radio input "true"
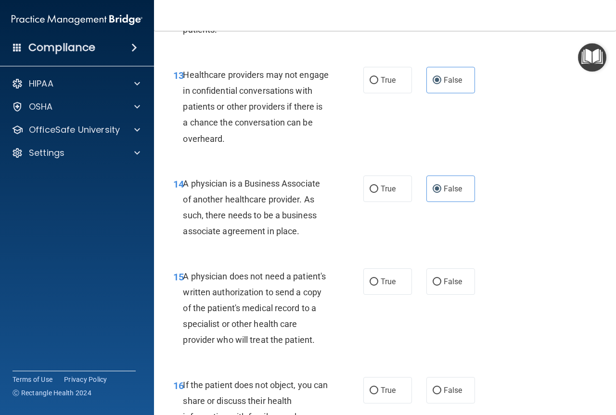
scroll to position [1299, 0]
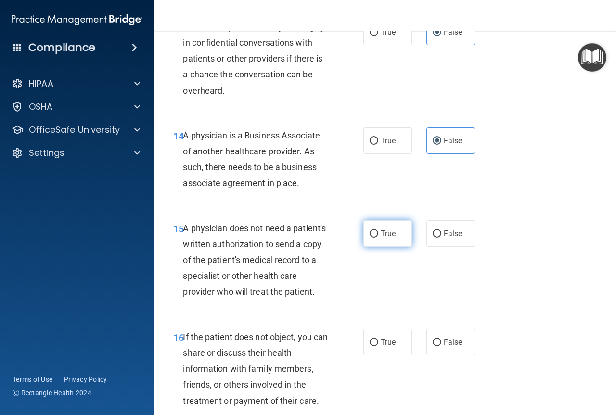
click at [381, 236] on span "True" at bounding box center [387, 233] width 15 height 9
click at [378, 236] on input "True" at bounding box center [373, 233] width 9 height 7
radio input "true"
click at [380, 347] on span "True" at bounding box center [387, 342] width 15 height 9
click at [378, 346] on input "True" at bounding box center [373, 342] width 9 height 7
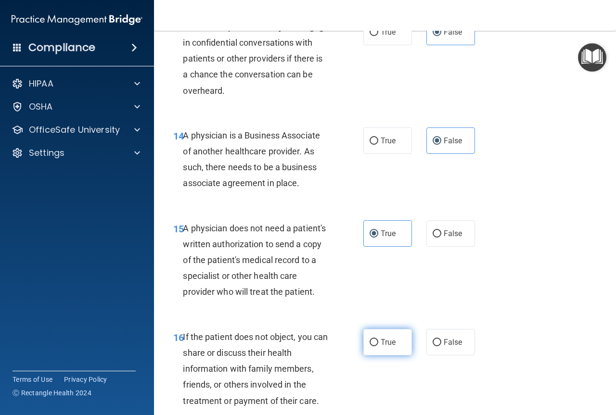
radio input "true"
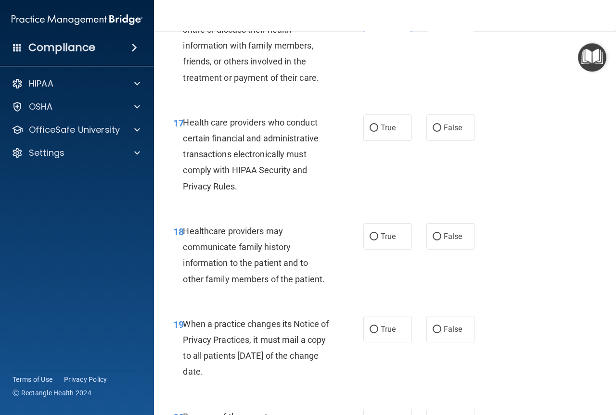
scroll to position [1636, 0]
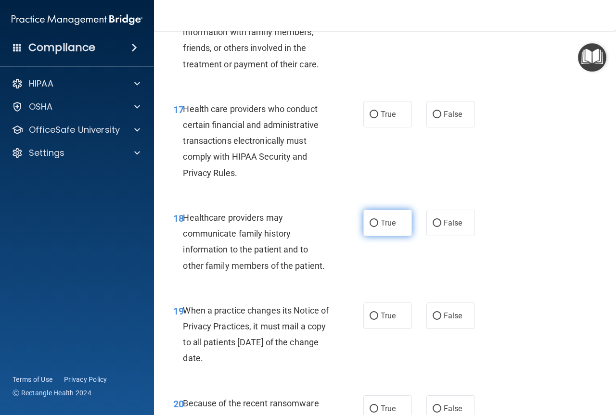
click at [380, 233] on label "True" at bounding box center [387, 223] width 49 height 26
click at [378, 227] on input "True" at bounding box center [373, 223] width 9 height 7
radio input "true"
click at [444, 326] on label "False" at bounding box center [450, 316] width 49 height 26
click at [441, 320] on input "False" at bounding box center [436, 316] width 9 height 7
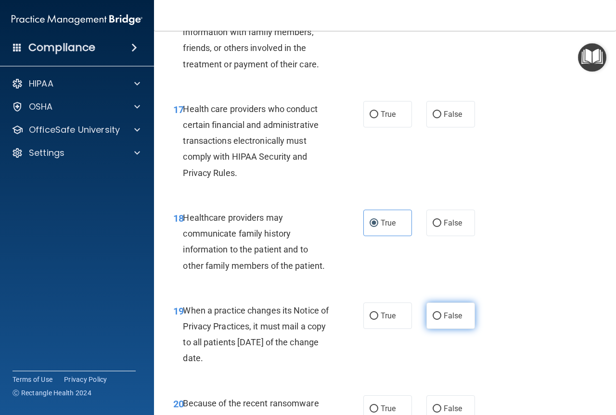
radio input "true"
click at [456, 236] on label "False" at bounding box center [450, 223] width 49 height 26
click at [441, 227] on input "False" at bounding box center [436, 223] width 9 height 7
radio input "true"
radio input "false"
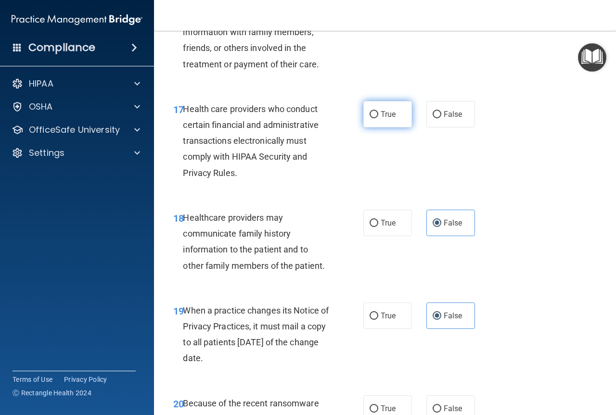
click at [384, 119] on span "True" at bounding box center [387, 114] width 15 height 9
click at [378, 118] on input "True" at bounding box center [373, 114] width 9 height 7
radio input "true"
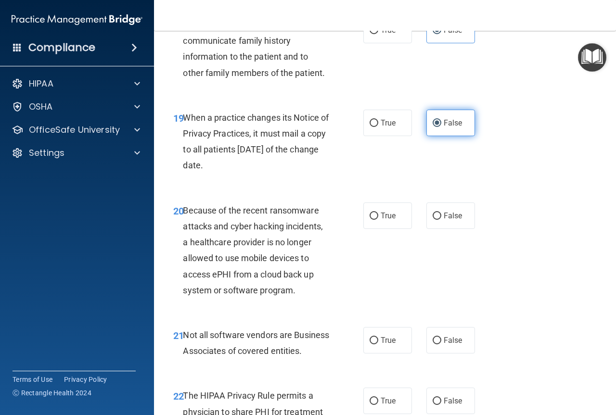
scroll to position [1828, 0]
click at [439, 229] on label "False" at bounding box center [450, 216] width 49 height 26
click at [439, 220] on input "False" at bounding box center [436, 216] width 9 height 7
radio input "true"
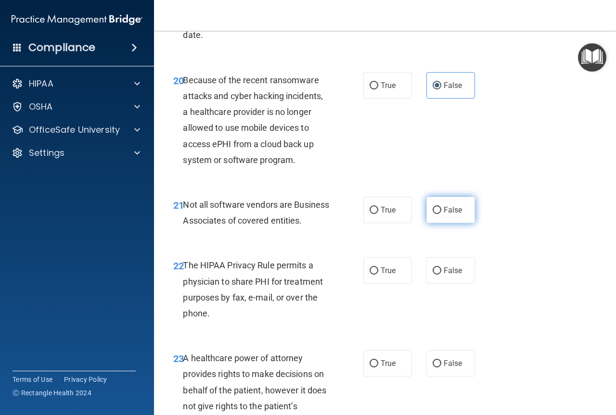
scroll to position [1972, 0]
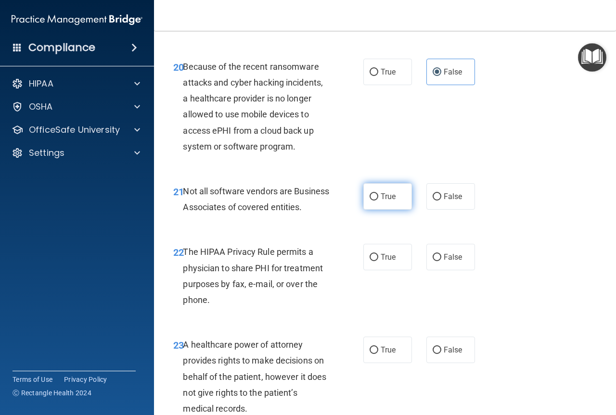
click at [383, 201] on span "True" at bounding box center [387, 196] width 15 height 9
click at [378, 201] on input "True" at bounding box center [373, 196] width 9 height 7
radio input "true"
click at [390, 262] on span "True" at bounding box center [387, 257] width 15 height 9
click at [378, 261] on input "True" at bounding box center [373, 257] width 9 height 7
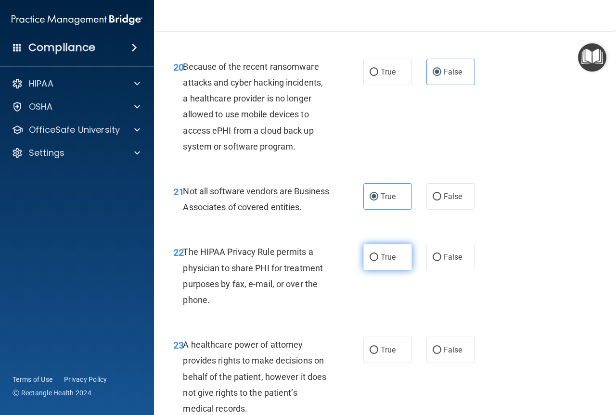
radio input "true"
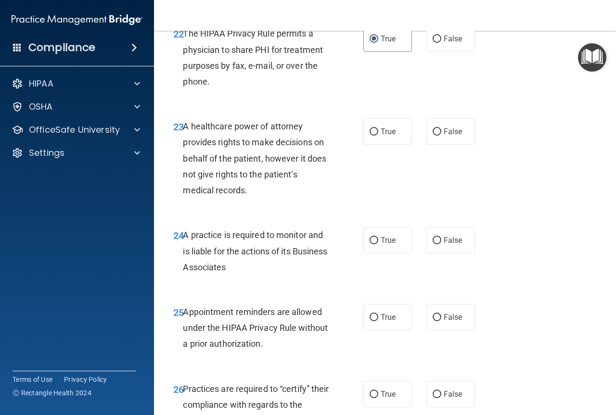
scroll to position [2261, 0]
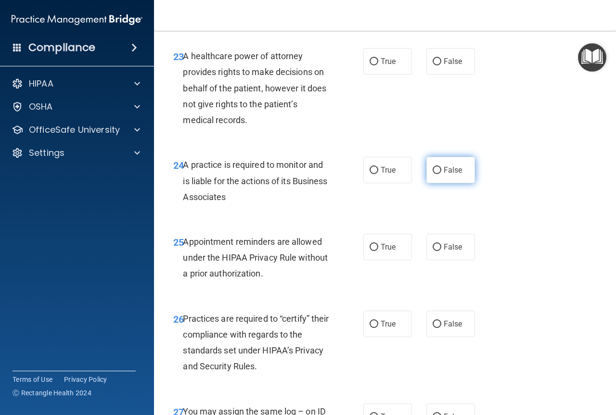
click at [444, 175] on span "False" at bounding box center [453, 169] width 19 height 9
click at [441, 174] on input "False" at bounding box center [436, 170] width 9 height 7
radio input "true"
click at [448, 66] on span "False" at bounding box center [453, 61] width 19 height 9
click at [441, 65] on input "False" at bounding box center [436, 61] width 9 height 7
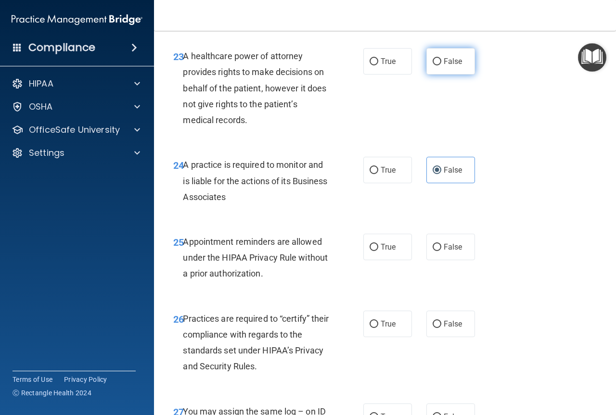
radio input "true"
click at [355, 273] on div "25 Appointment reminders are allowed under the HIPAA Privacy Rule without a pri…" at bounding box center [268, 260] width 219 height 53
drag, startPoint x: 401, startPoint y: 297, endPoint x: 392, endPoint y: 279, distance: 20.0
click at [399, 294] on div "25 Appointment reminders are allowed under the HIPAA Privacy Rule without a pri…" at bounding box center [385, 260] width 438 height 77
click at [392, 252] on span "True" at bounding box center [387, 246] width 15 height 9
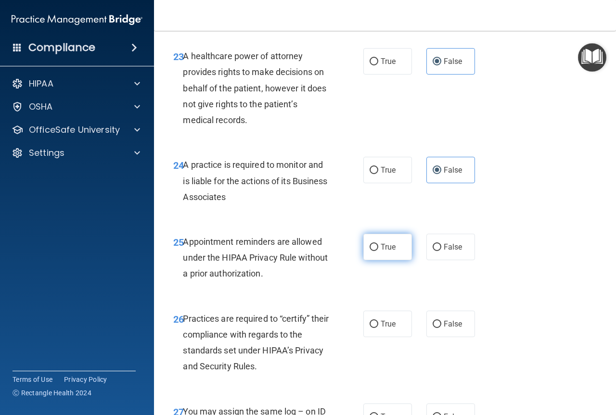
click at [378, 251] on input "True" at bounding box center [373, 247] width 9 height 7
radio input "true"
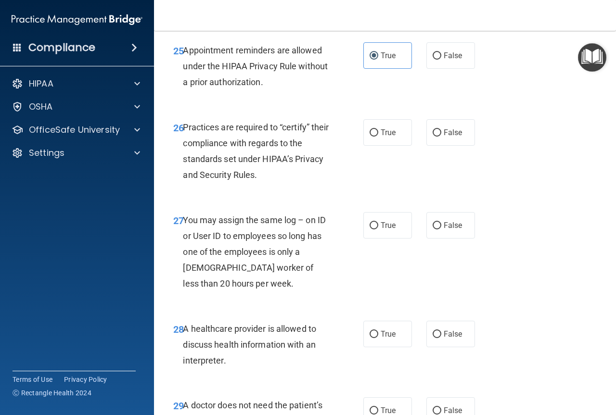
scroll to position [2453, 0]
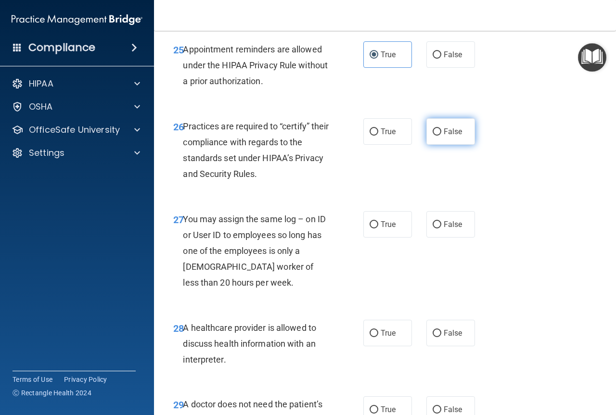
click at [436, 145] on label "False" at bounding box center [450, 131] width 49 height 26
click at [436, 136] on input "False" at bounding box center [436, 131] width 9 height 7
radio input "true"
click at [451, 238] on label "False" at bounding box center [450, 224] width 49 height 26
click at [447, 238] on label "False" at bounding box center [450, 224] width 49 height 26
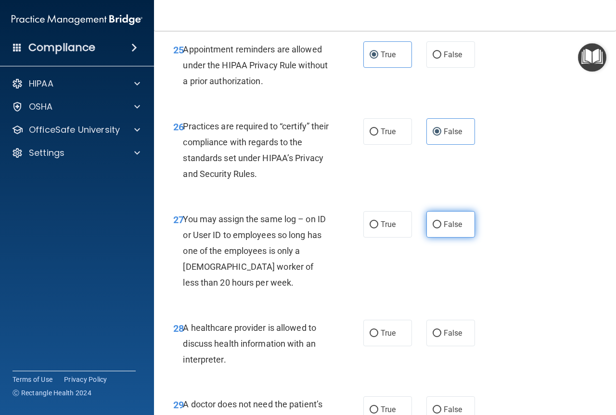
click at [441, 228] on input "False" at bounding box center [436, 224] width 9 height 7
radio input "true"
click at [384, 338] on span "True" at bounding box center [387, 333] width 15 height 9
click at [378, 337] on input "True" at bounding box center [373, 333] width 9 height 7
radio input "true"
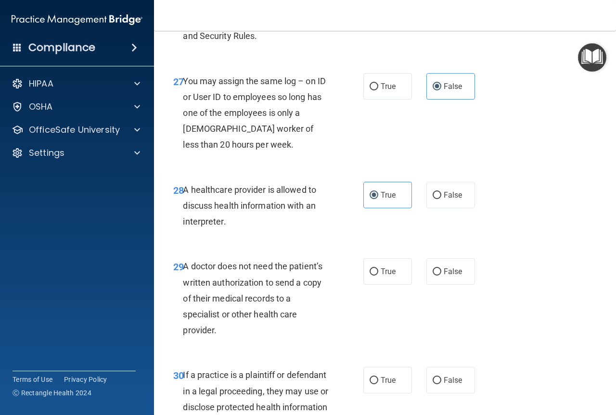
scroll to position [2598, 0]
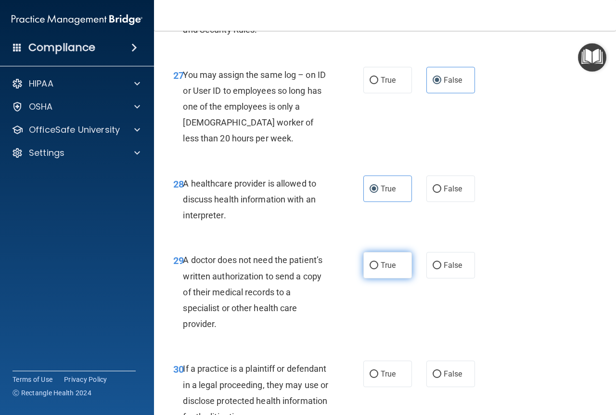
click at [389, 270] on span "True" at bounding box center [387, 265] width 15 height 9
click at [378, 269] on input "True" at bounding box center [373, 265] width 9 height 7
radio input "true"
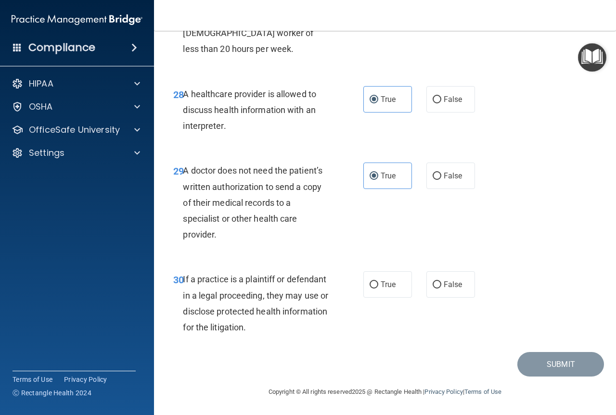
scroll to position [2719, 0]
click at [387, 287] on span "True" at bounding box center [387, 284] width 15 height 9
click at [378, 287] on input "True" at bounding box center [373, 284] width 9 height 7
radio input "true"
click at [566, 367] on button "Submit" at bounding box center [560, 364] width 87 height 25
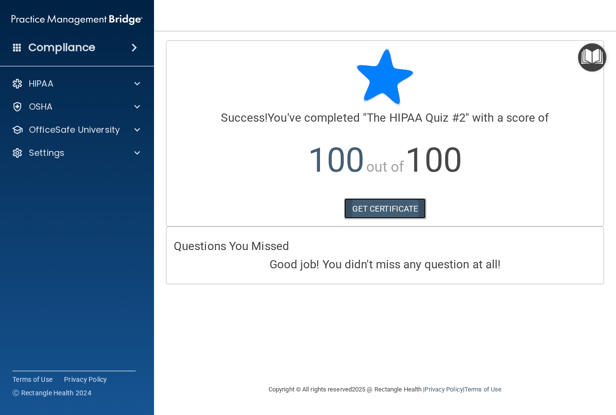
click at [382, 211] on link "GET CERTIFICATE" at bounding box center [385, 208] width 82 height 21
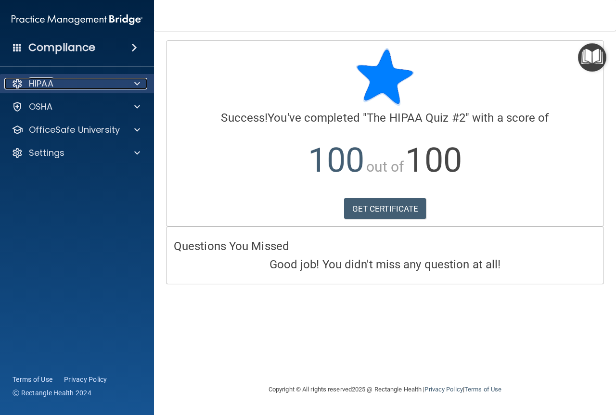
click at [90, 81] on div "HIPAA" at bounding box center [63, 84] width 119 height 12
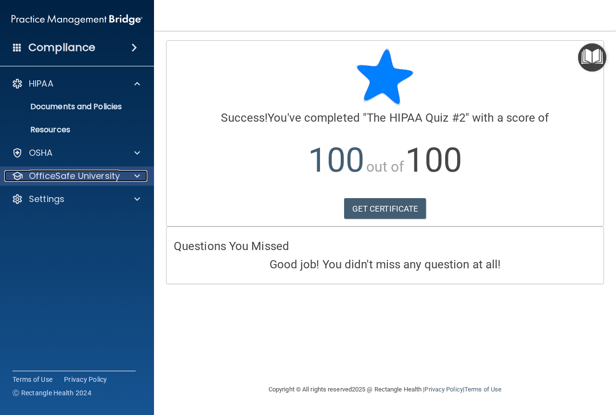
click at [75, 181] on p "OfficeSafe University" at bounding box center [74, 176] width 91 height 12
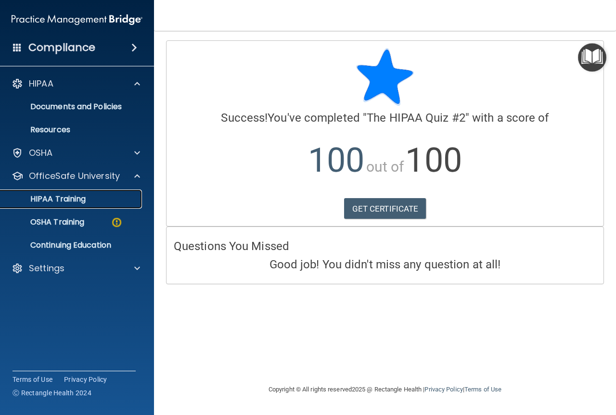
click at [89, 200] on div "HIPAA Training" at bounding box center [71, 199] width 131 height 10
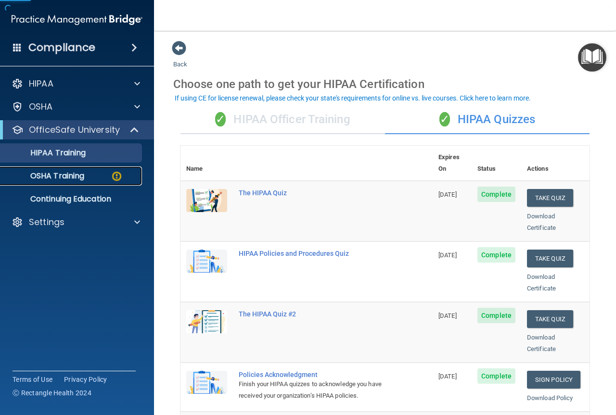
click at [81, 175] on p "OSHA Training" at bounding box center [45, 176] width 78 height 10
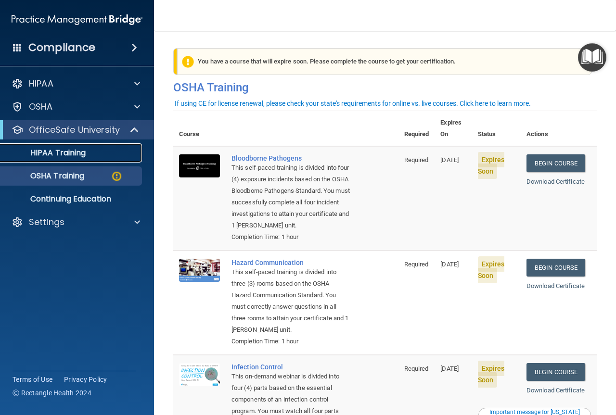
click at [52, 149] on p "HIPAA Training" at bounding box center [45, 153] width 79 height 10
